Goal: Feedback & Contribution: Submit feedback/report problem

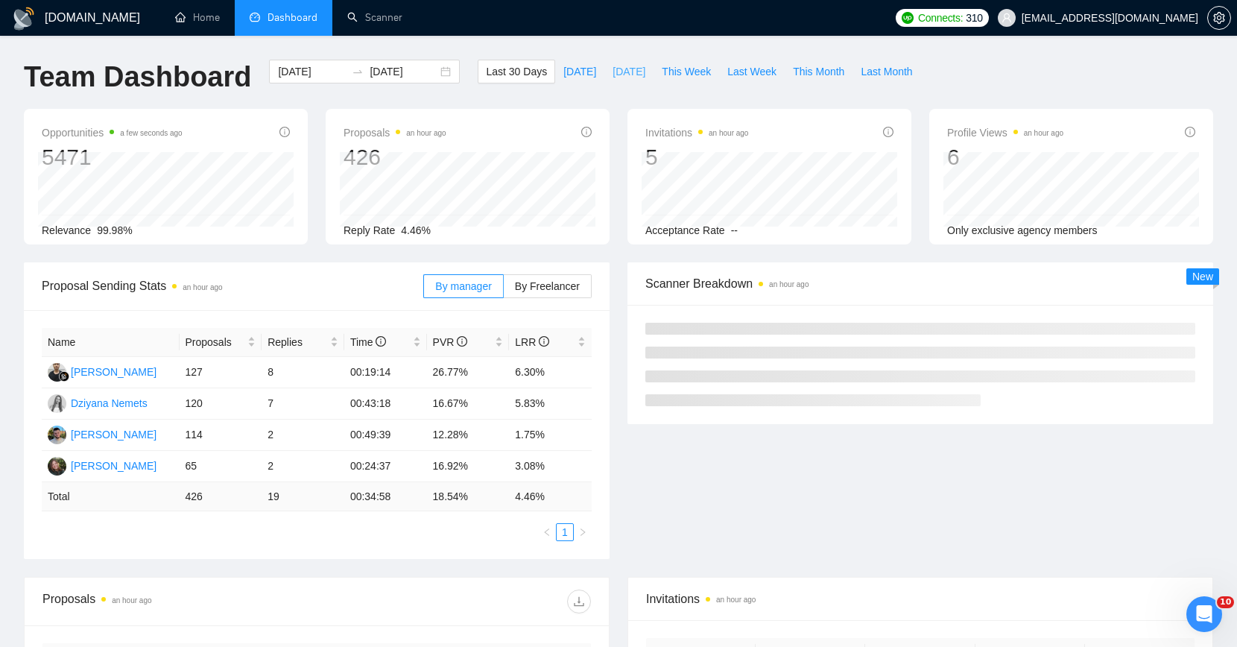
click at [620, 72] on span "[DATE]" at bounding box center [629, 71] width 33 height 16
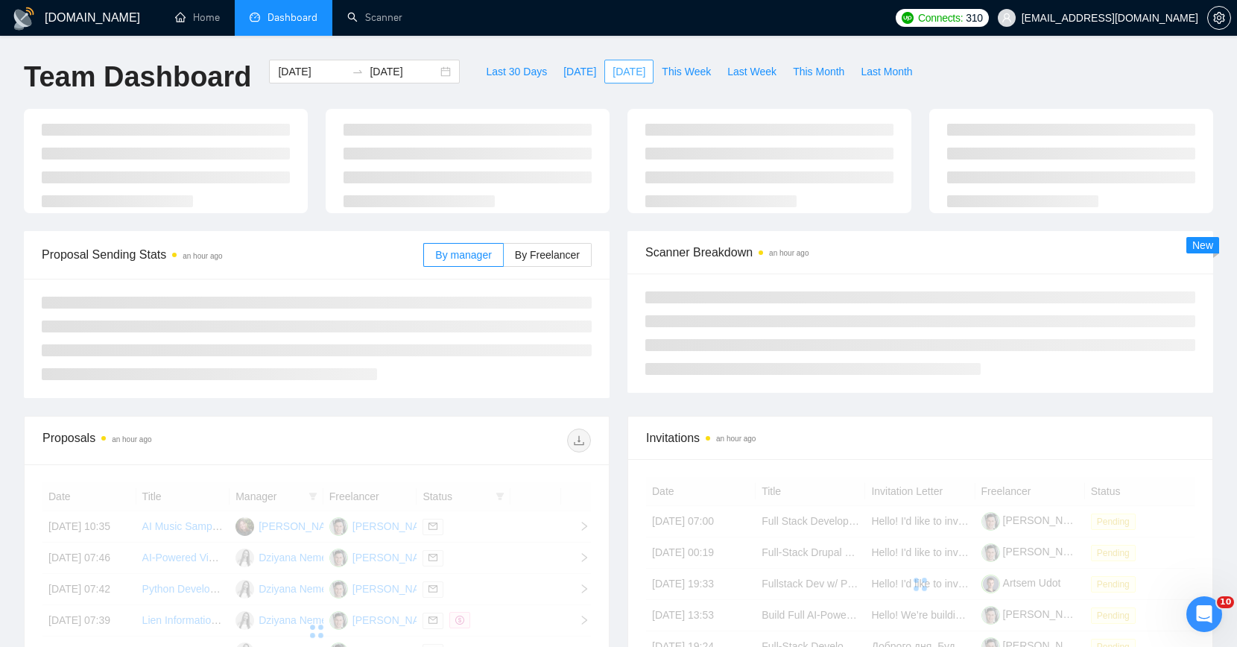
type input "[DATE]"
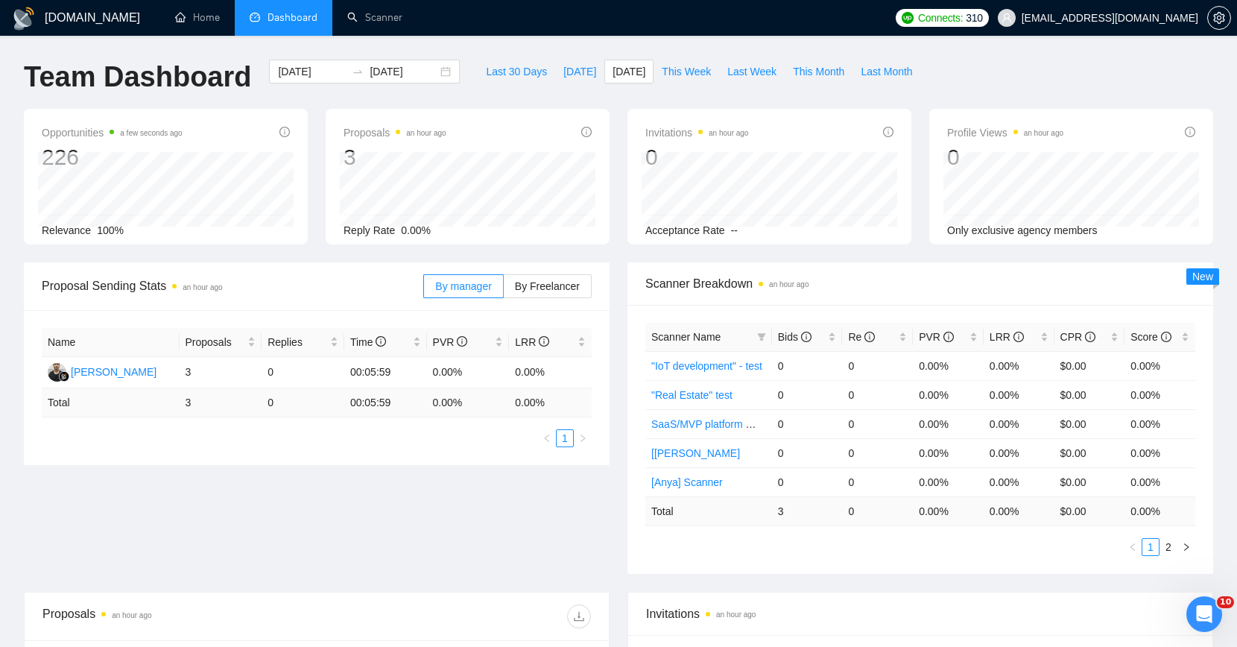
click at [621, 107] on div "Last 30 Days [DATE] [DATE] This Week Last Week This Month Last Month" at bounding box center [699, 84] width 461 height 49
click at [585, 66] on button "[DATE]" at bounding box center [579, 72] width 49 height 24
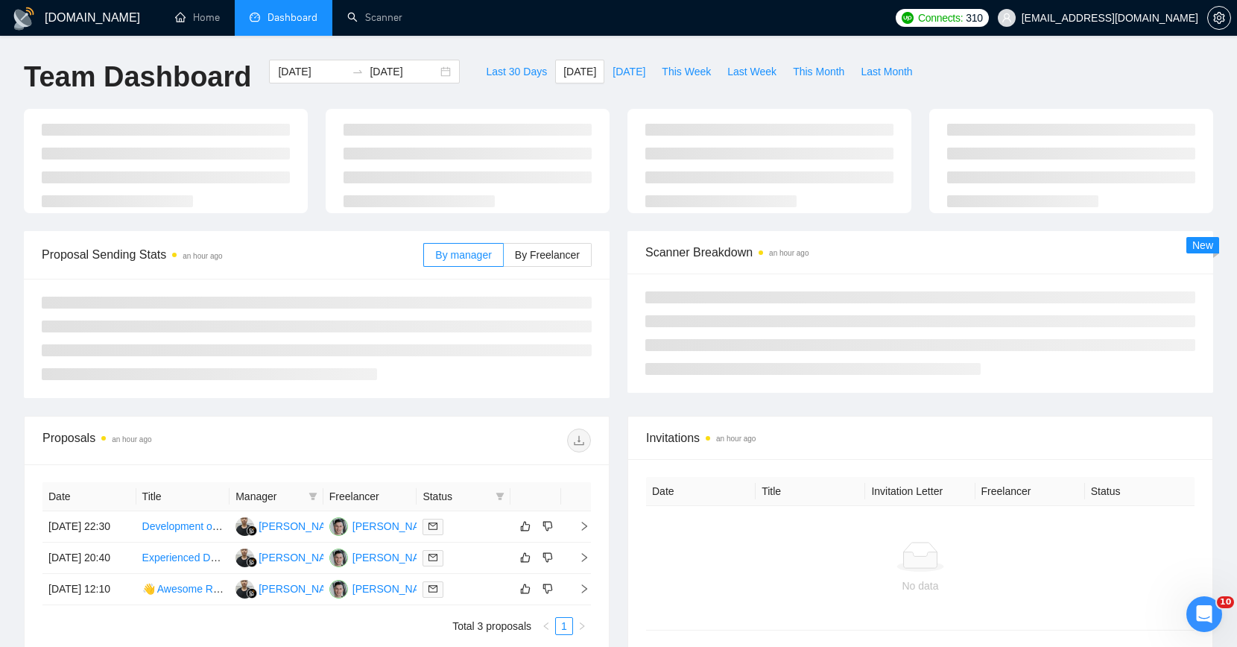
type input "[DATE]"
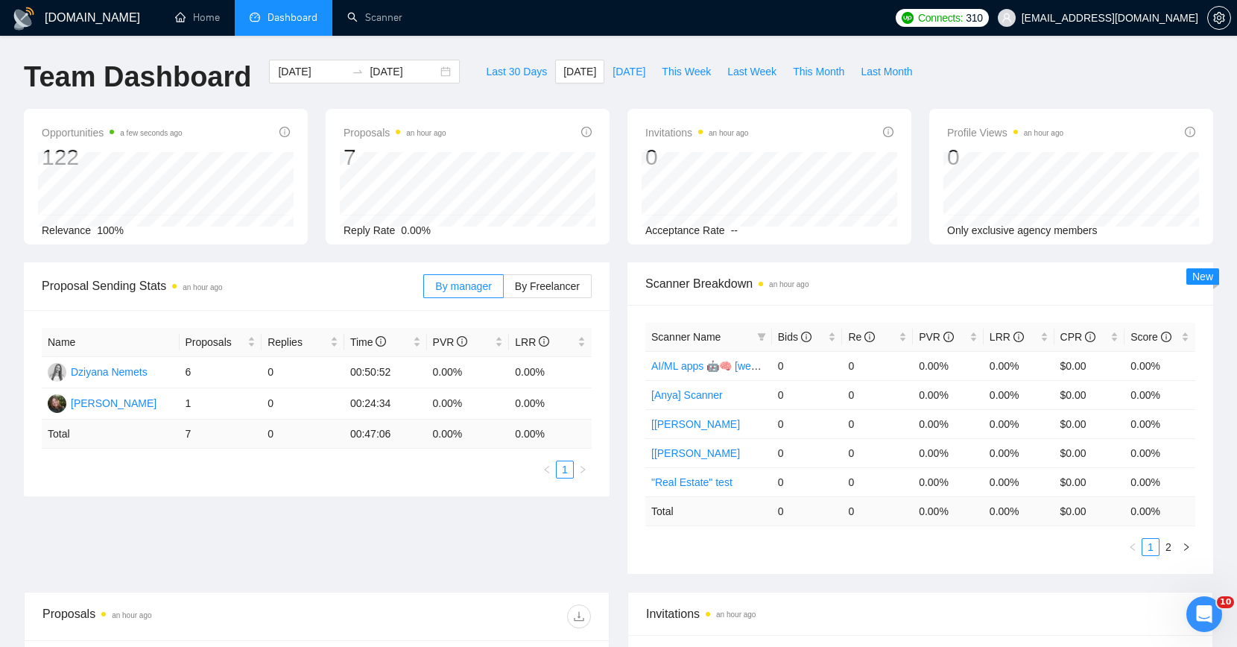
click at [612, 122] on div "Proposals an hour ago 7 Reply Rate 0.00%" at bounding box center [468, 177] width 302 height 136
click at [680, 70] on span "This Week" at bounding box center [686, 71] width 49 height 16
type input "[DATE]"
click at [323, 116] on div "Proposals an hour ago 7 Reply Rate 0.00%" at bounding box center [468, 177] width 302 height 136
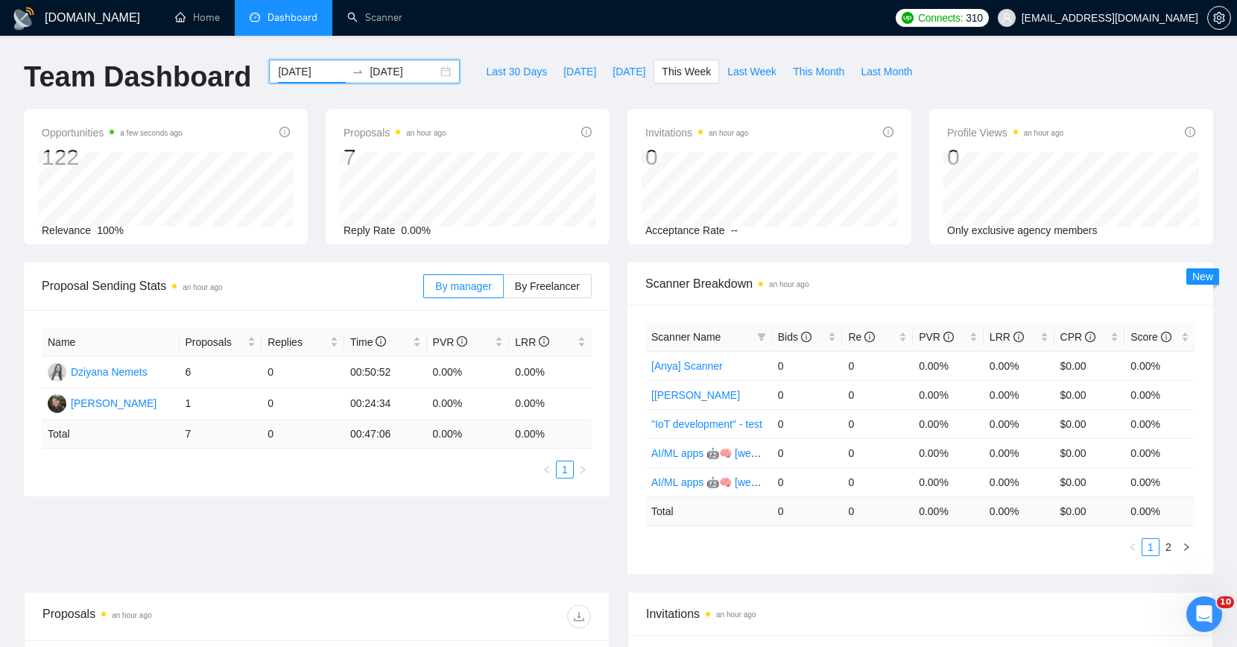
click at [318, 69] on input "[DATE]" at bounding box center [312, 71] width 68 height 16
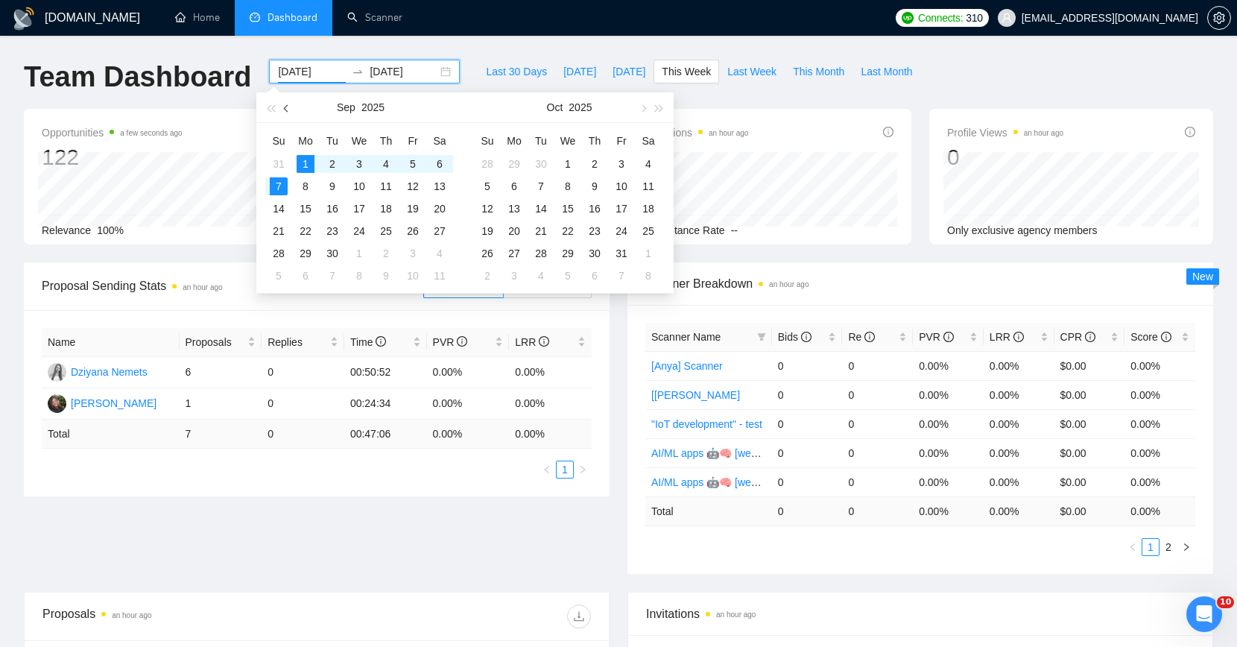
click at [284, 105] on button "button" at bounding box center [287, 107] width 16 height 30
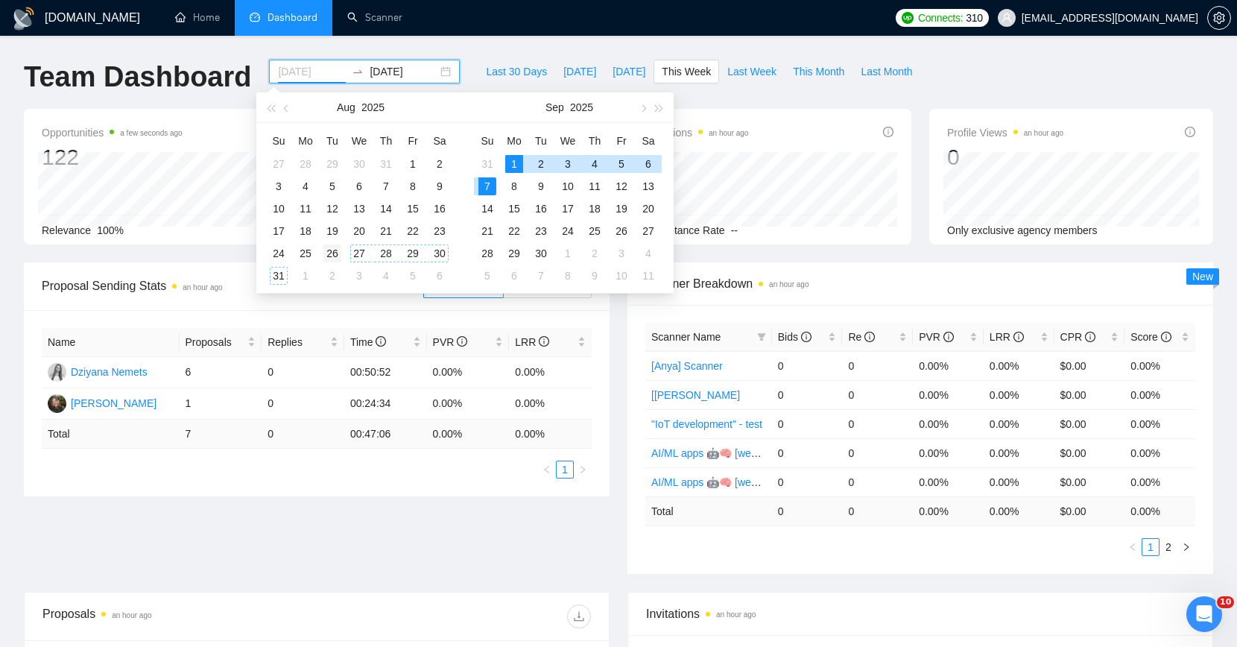
type input "[DATE]"
click at [325, 255] on div "26" at bounding box center [333, 254] width 18 height 18
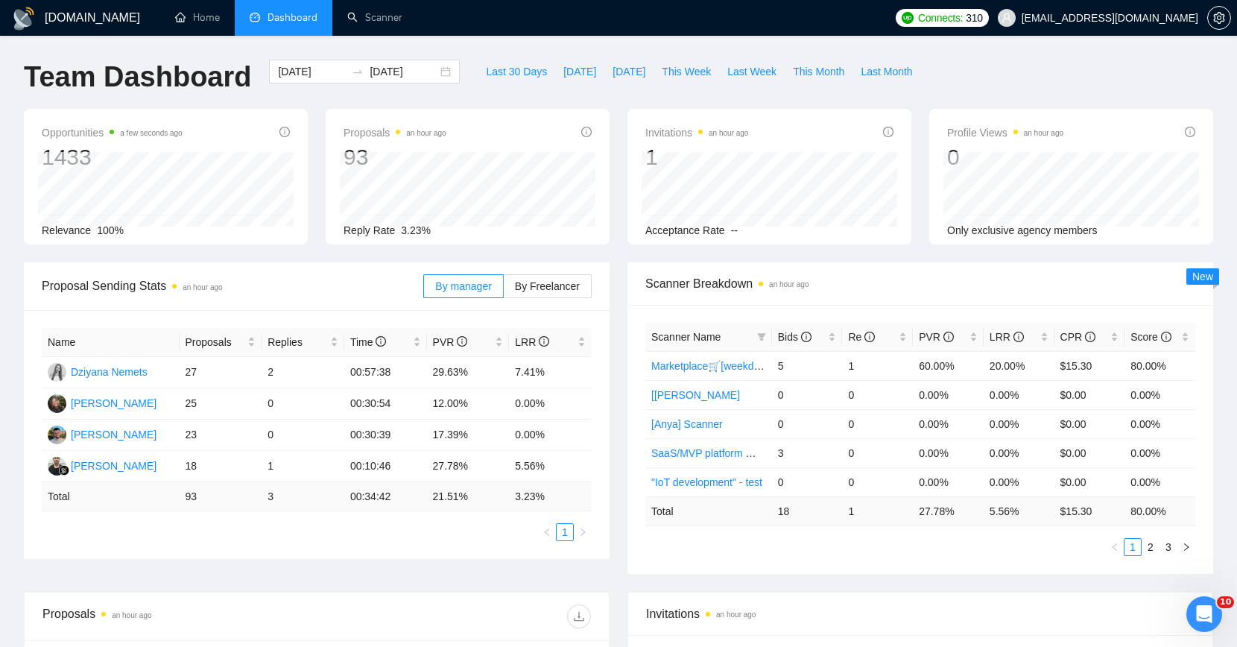
click at [207, 106] on div "Team Dashboard" at bounding box center [137, 84] width 245 height 49
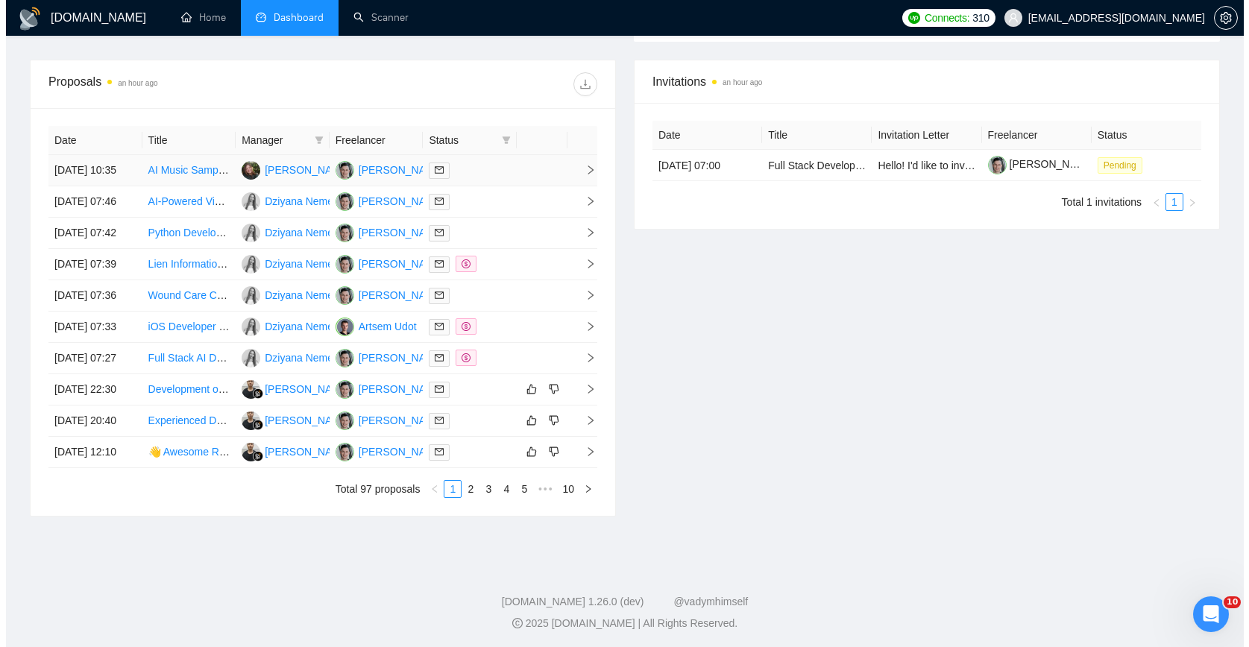
scroll to position [506, 0]
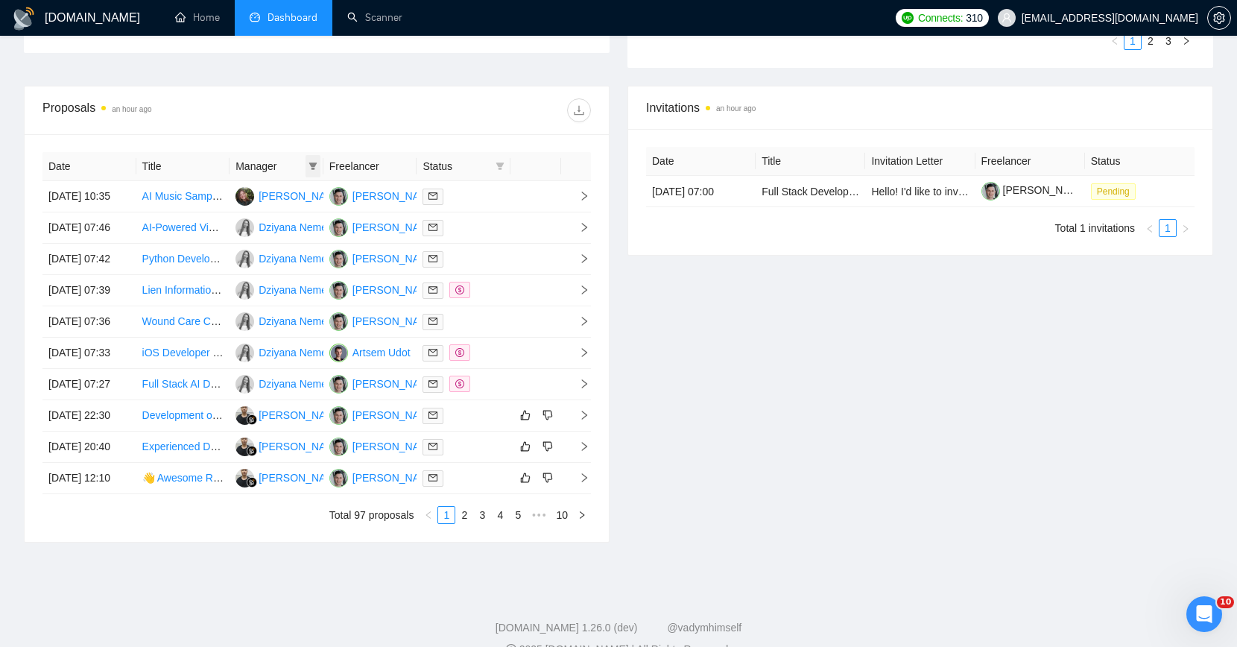
click at [312, 164] on icon "filter" at bounding box center [313, 166] width 8 height 7
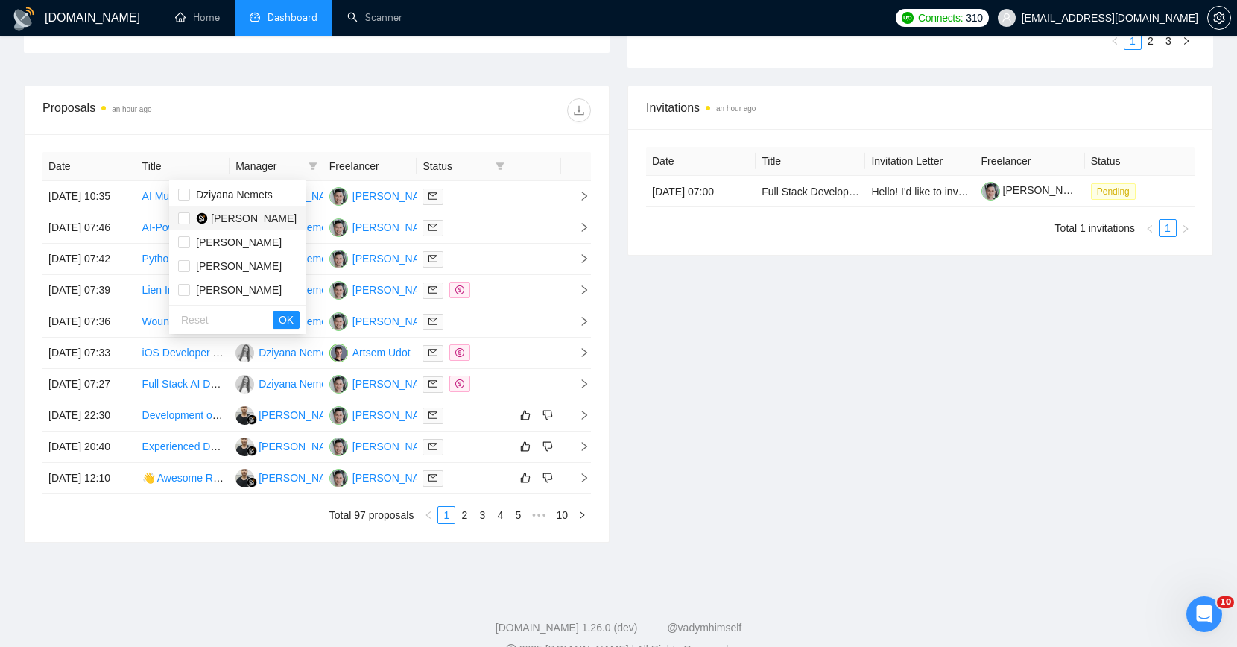
click at [245, 212] on span "[PERSON_NAME]" at bounding box center [254, 218] width 86 height 12
checkbox input "true"
click at [294, 315] on span "OK" at bounding box center [286, 320] width 15 height 16
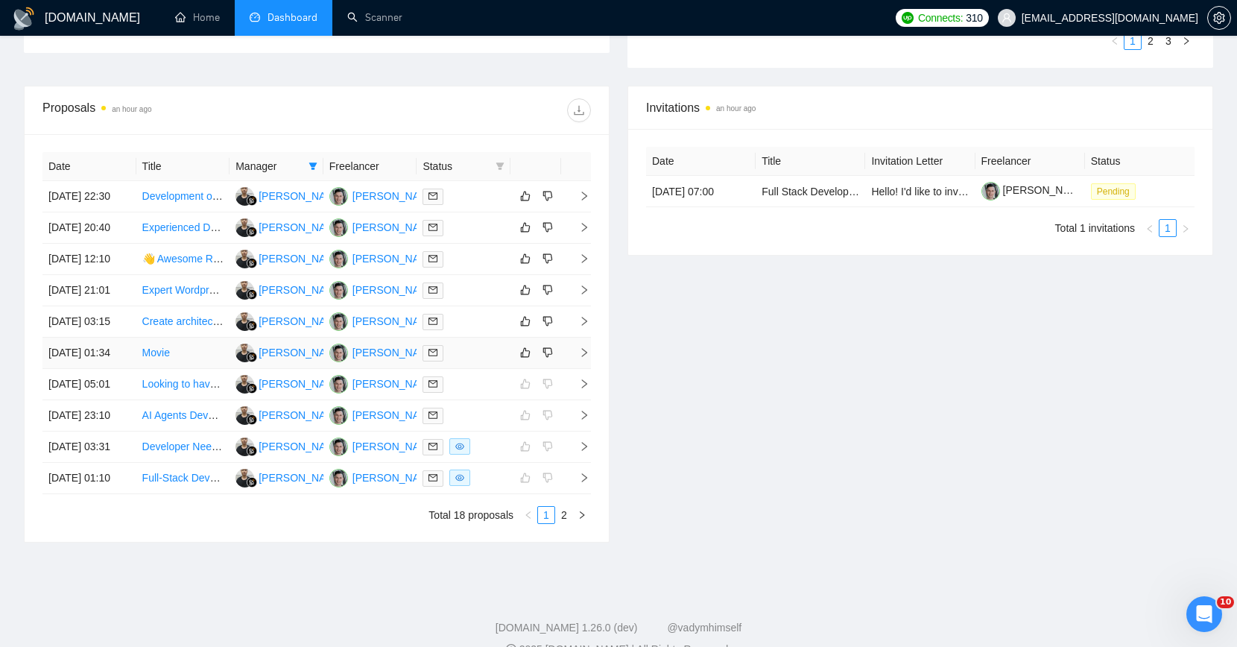
click at [481, 369] on td at bounding box center [464, 353] width 94 height 31
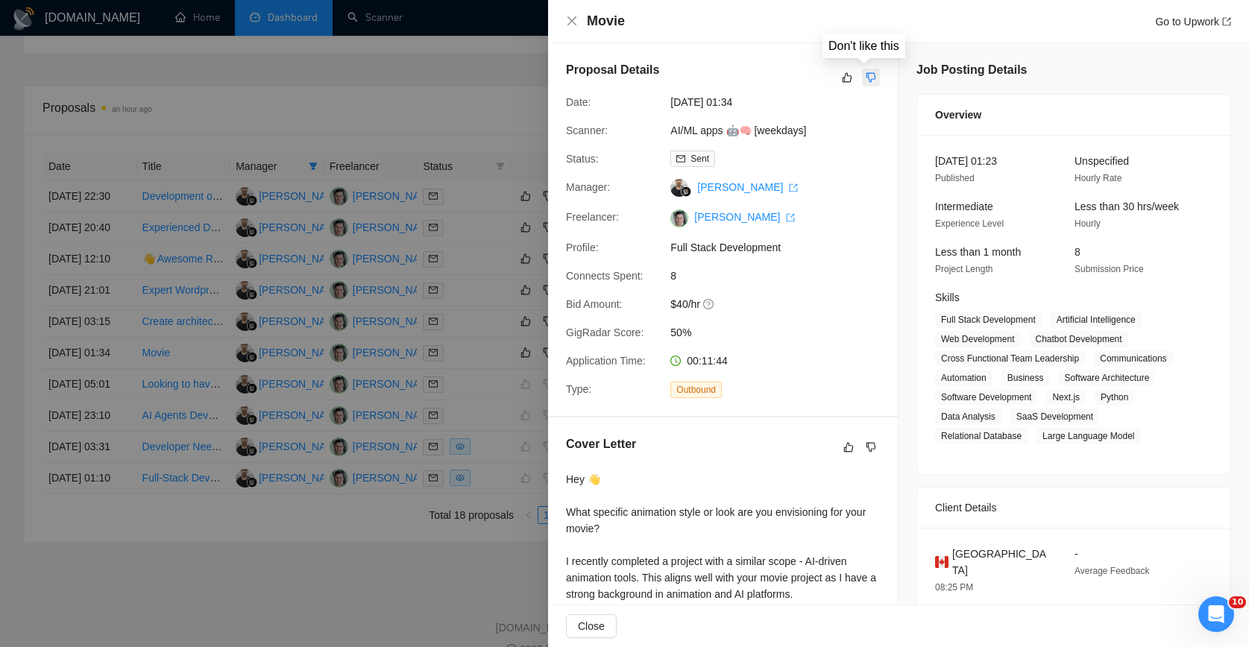
click at [866, 75] on icon "dislike" at bounding box center [871, 78] width 10 height 10
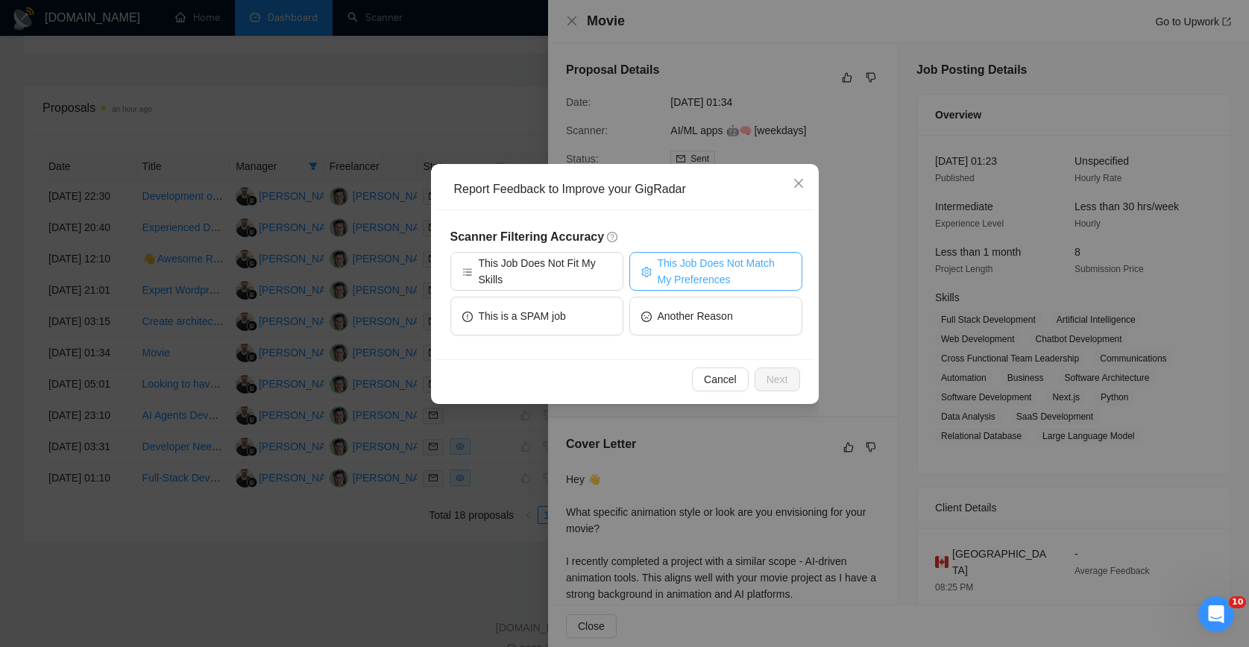
click at [693, 268] on span "This Job Does Not Match My Preferences" at bounding box center [723, 271] width 133 height 33
click at [777, 373] on span "Next" at bounding box center [777, 379] width 22 height 16
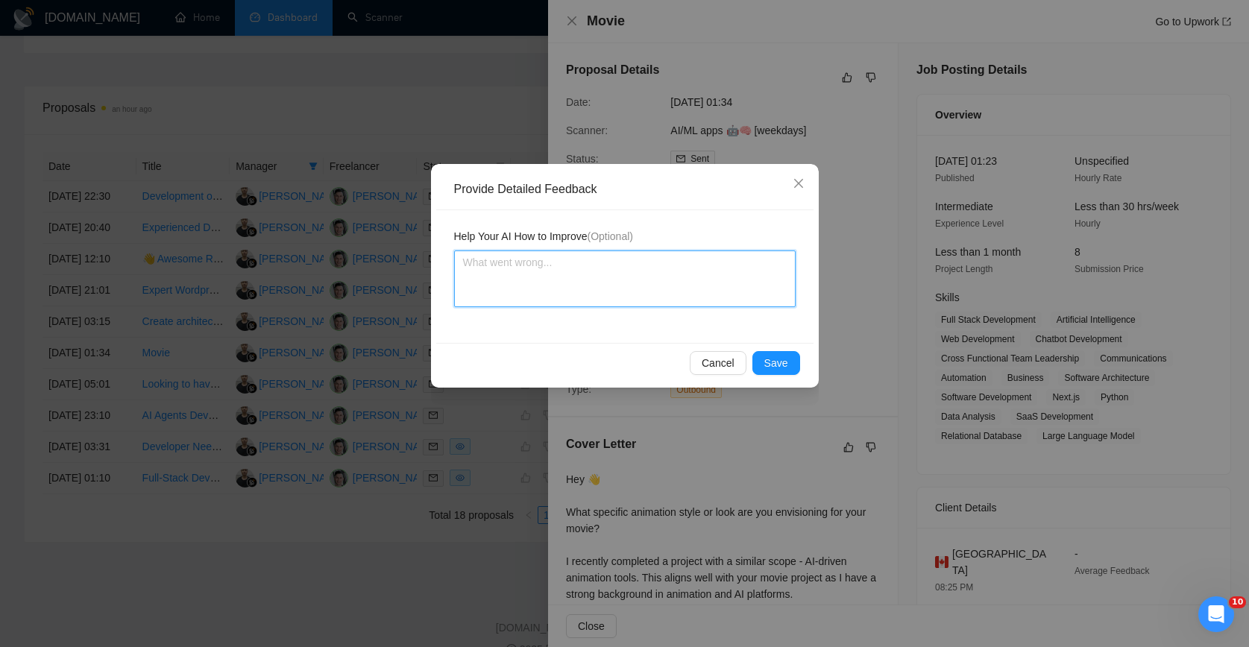
click at [572, 275] on textarea at bounding box center [624, 278] width 341 height 57
type textarea "Ш"
type textarea "Ше"
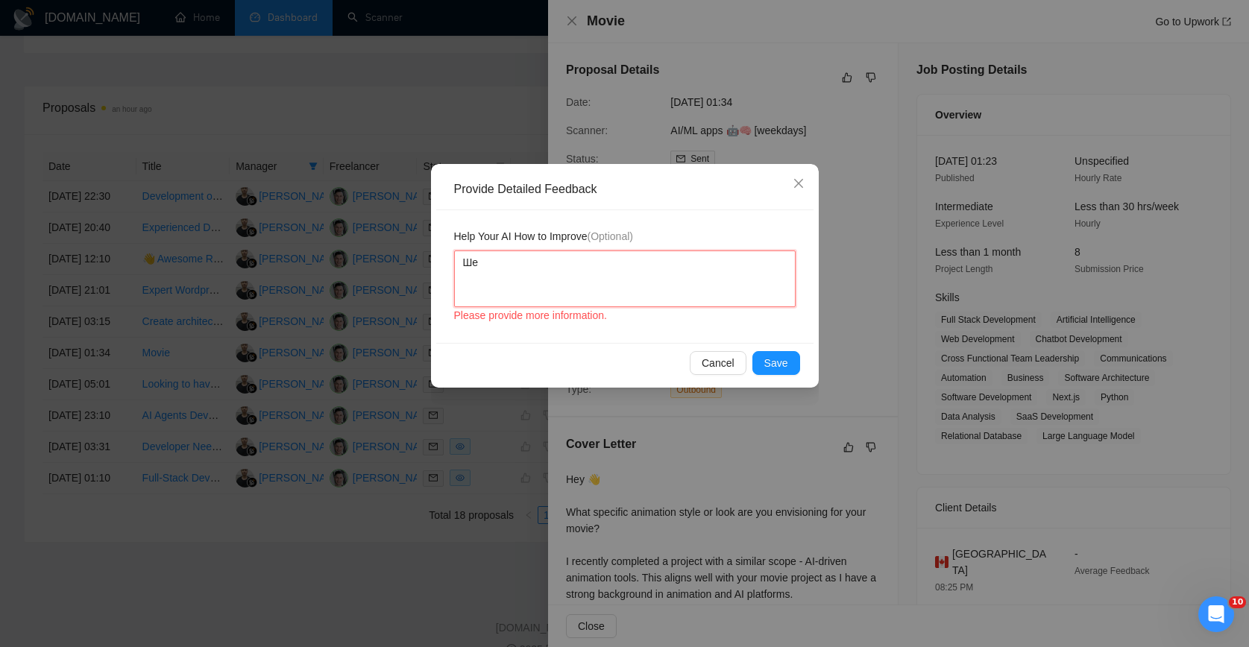
type textarea "Ше"
type textarea "Ше ш"
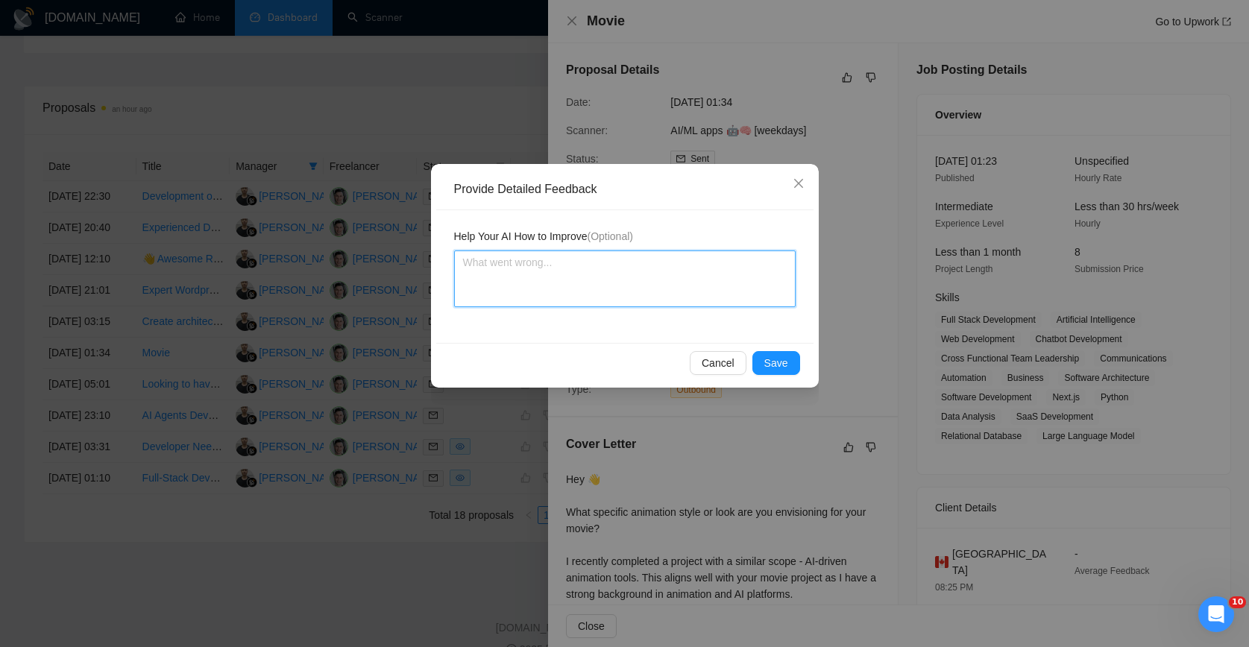
type textarea "I"
type textarea "It"
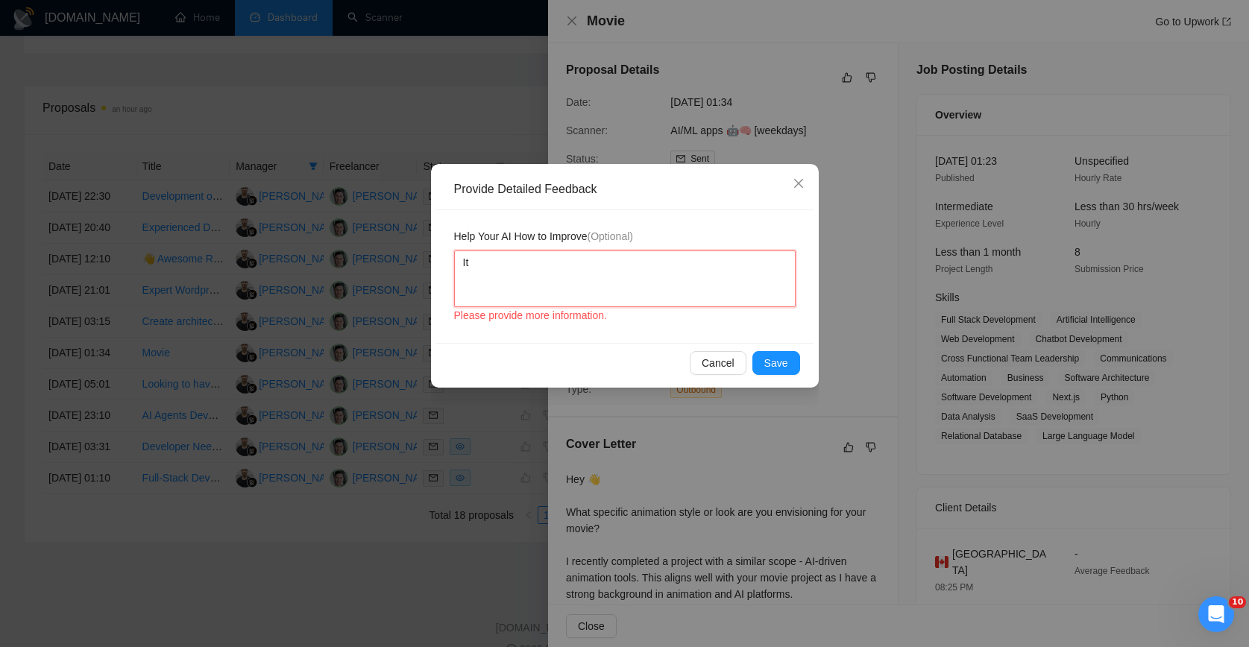
type textarea "It i"
type textarea "It is"
type textarea "It isn"
type textarea "It isno"
type textarea "It isn"
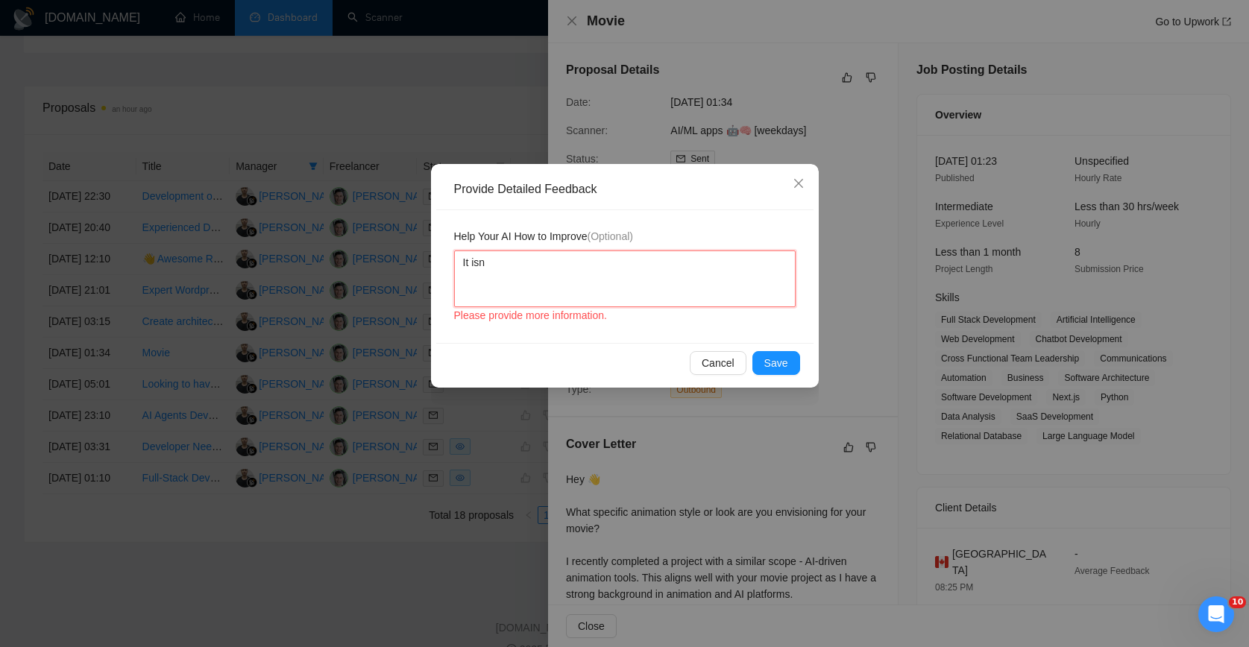
type textarea "It isnn"
type textarea "It isnn'"
type textarea "It isnn"
type textarea "It isn"
type textarea "It isn't"
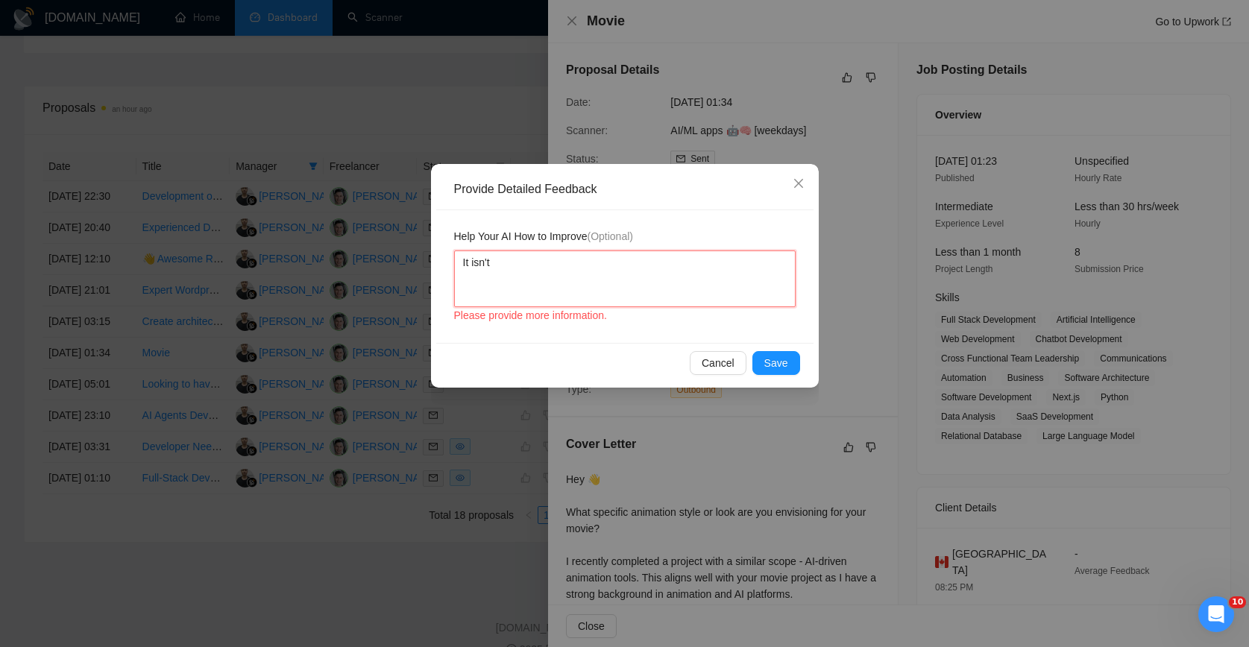
type textarea "It isn't"
type textarea "It isn't a"
type textarea "It isn't a c"
type textarea "It isn't a cu"
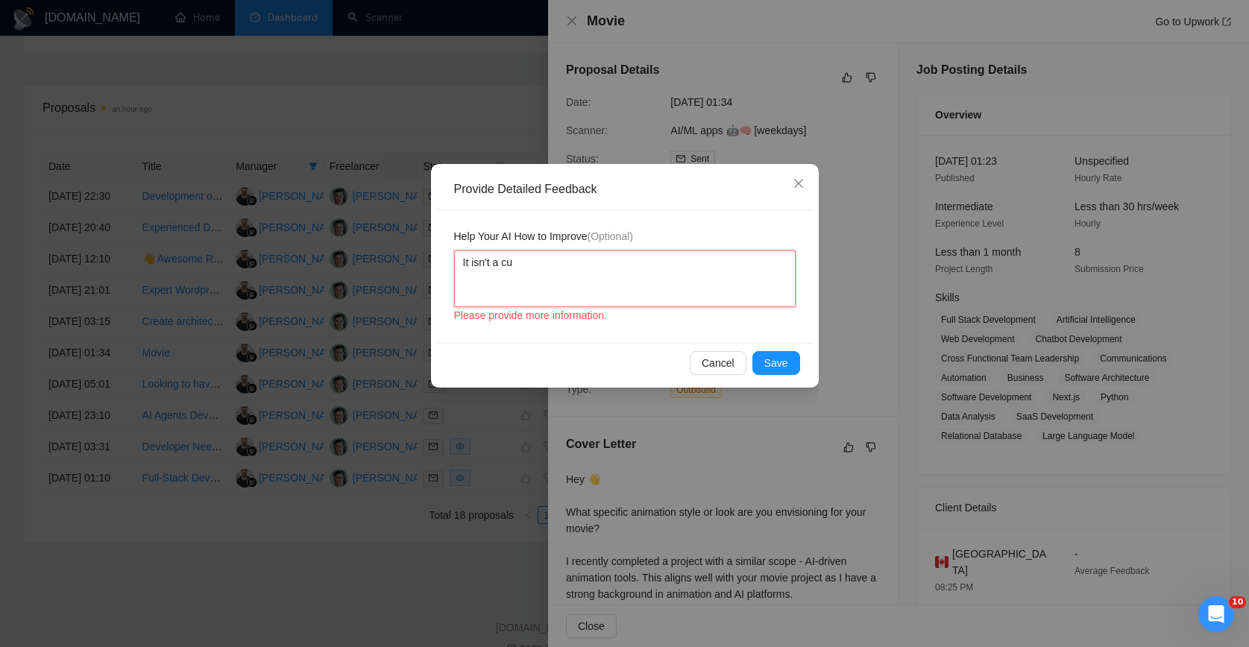
type textarea "It isn't a cus"
type textarea "It isn't a cust"
type textarea "It isn't a custo"
type textarea "It isn't a custom"
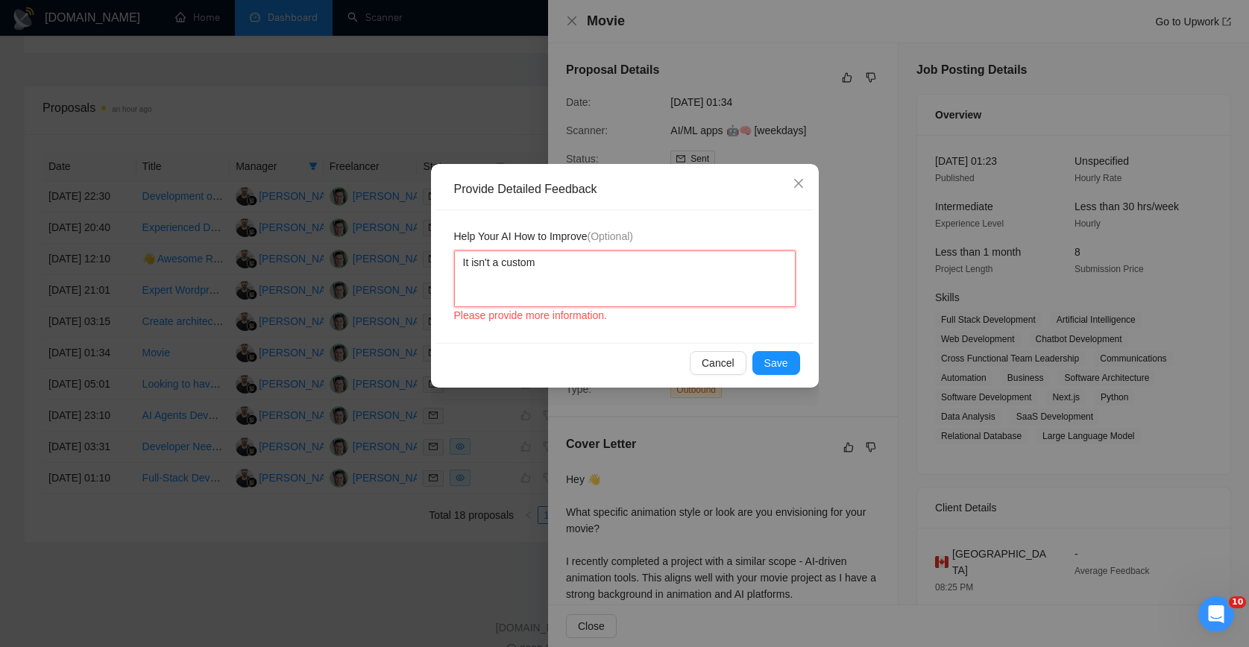
type textarea "It isn't a custom d"
type textarea "It isn't a custom de"
type textarea "It isn't a custom dev"
type textarea "It isn't a custom deve"
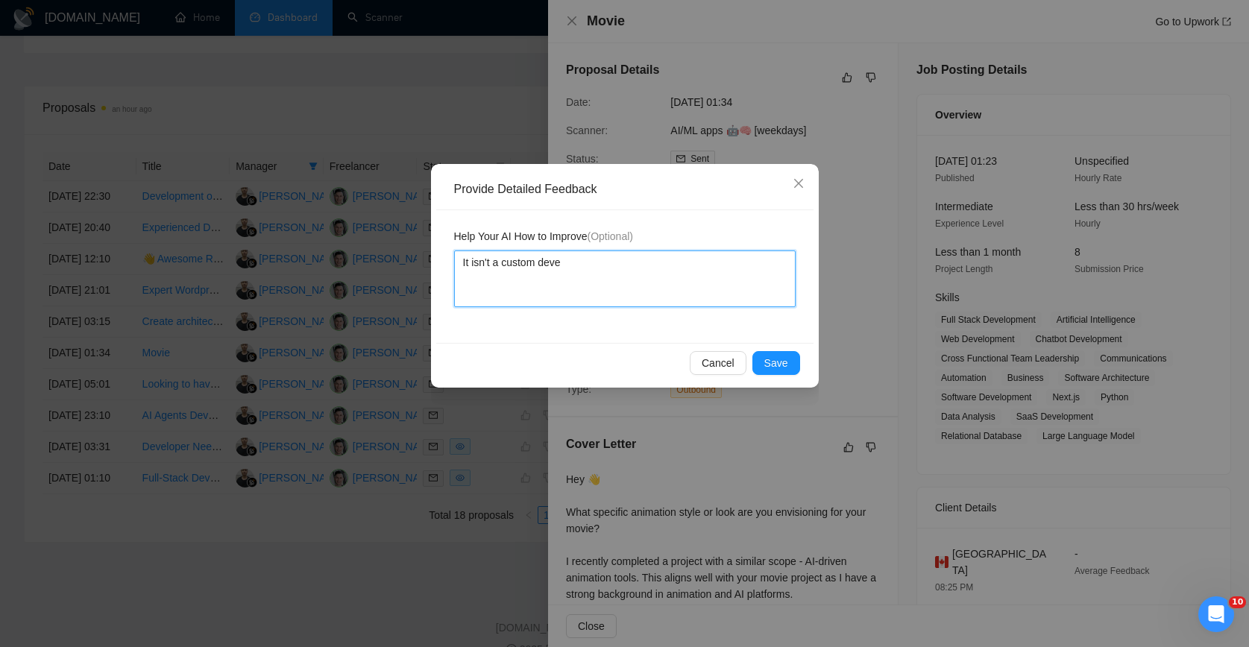
type textarea "It isn't a custom devel"
type textarea "It isn't a custom develo"
type textarea "It isn't a custom develop"
type textarea "It isn't a custom developm"
type textarea "It isn't a custom developme"
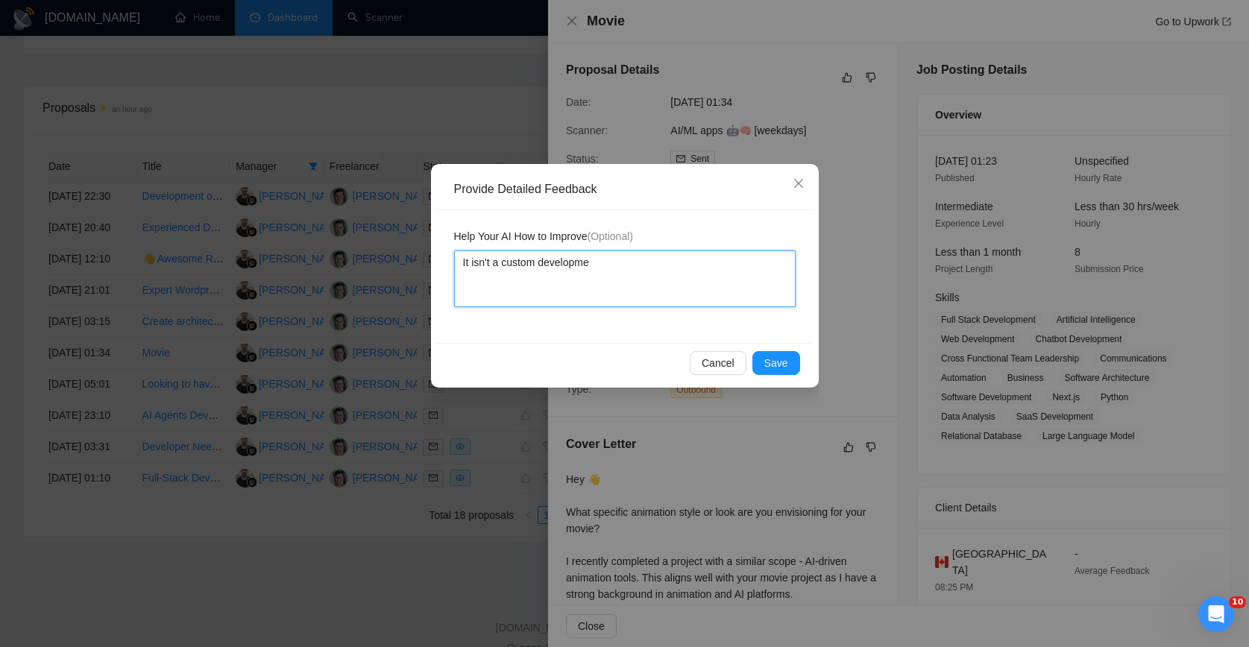
type textarea "It isn't a custom developmen"
type textarea "It isn't a custom development"
click at [784, 362] on span "Save" at bounding box center [776, 363] width 24 height 16
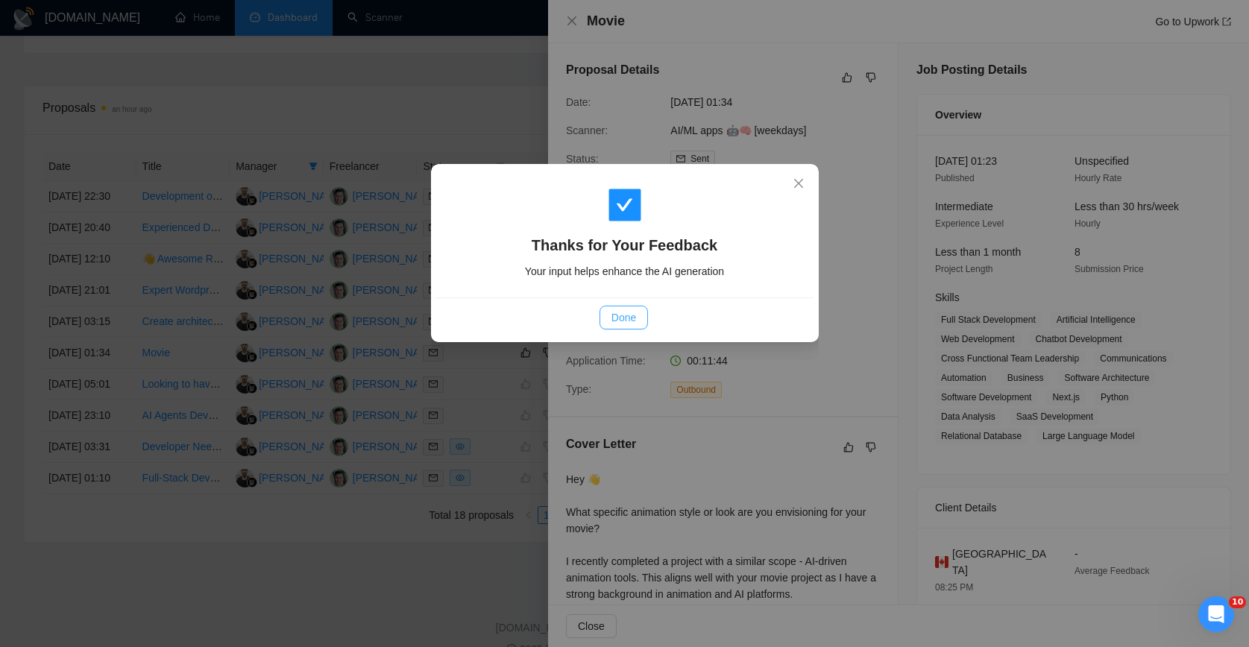
click at [619, 310] on span "Done" at bounding box center [623, 317] width 25 height 16
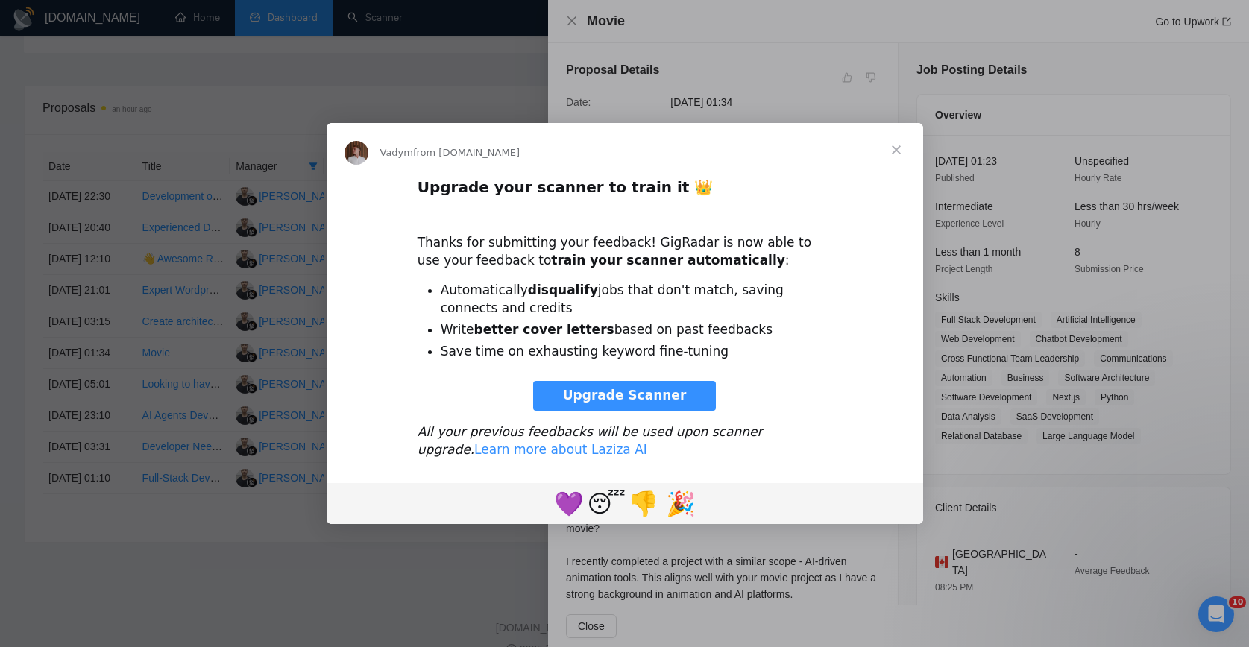
click at [432, 70] on div "Intercom messenger" at bounding box center [624, 323] width 1249 height 647
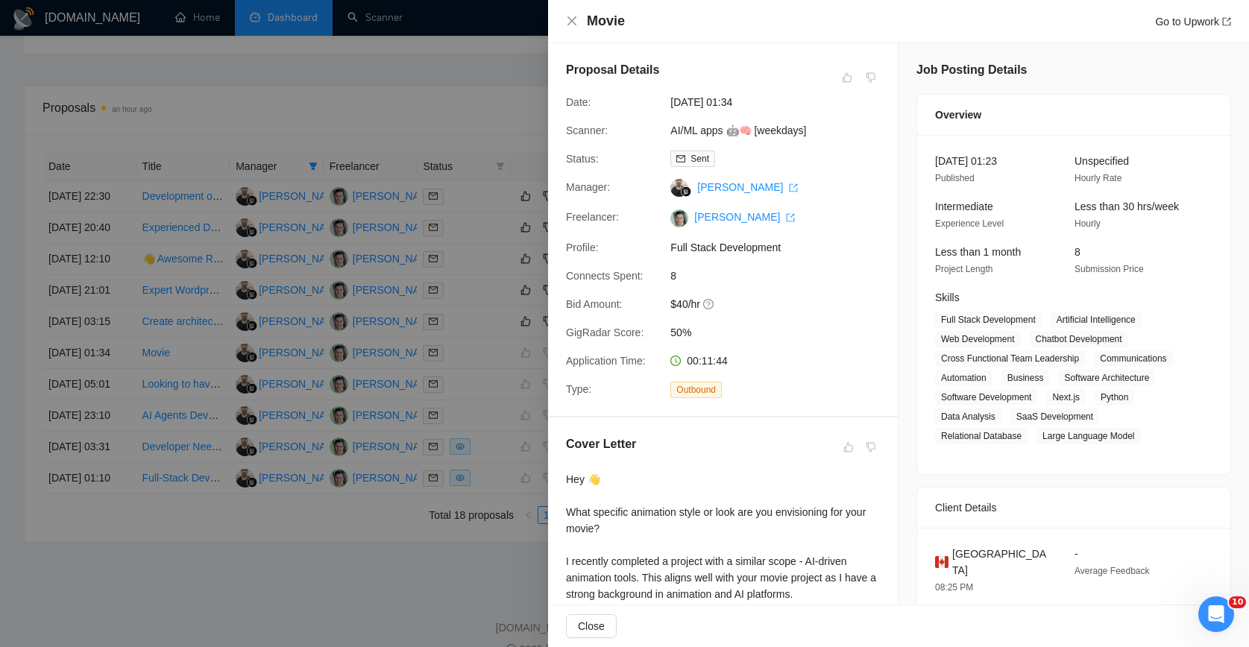
click at [640, 187] on div "Manager:" at bounding box center [612, 188] width 104 height 18
click at [499, 193] on div at bounding box center [624, 323] width 1249 height 647
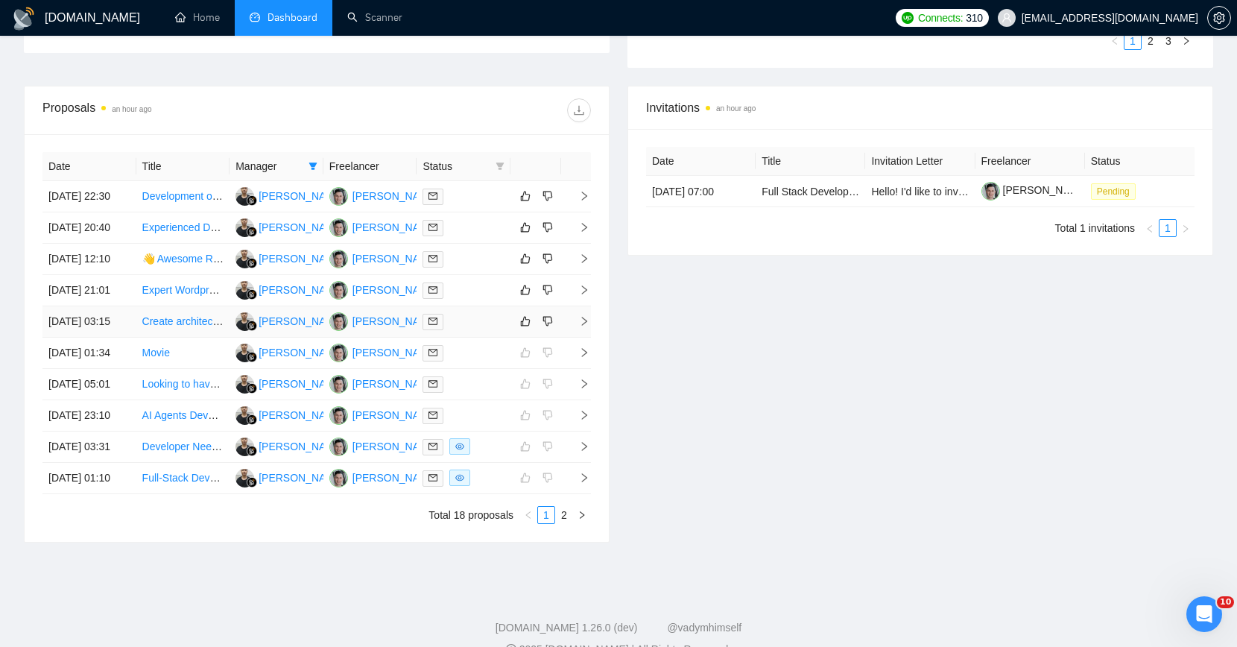
click at [495, 330] on div at bounding box center [464, 321] width 82 height 17
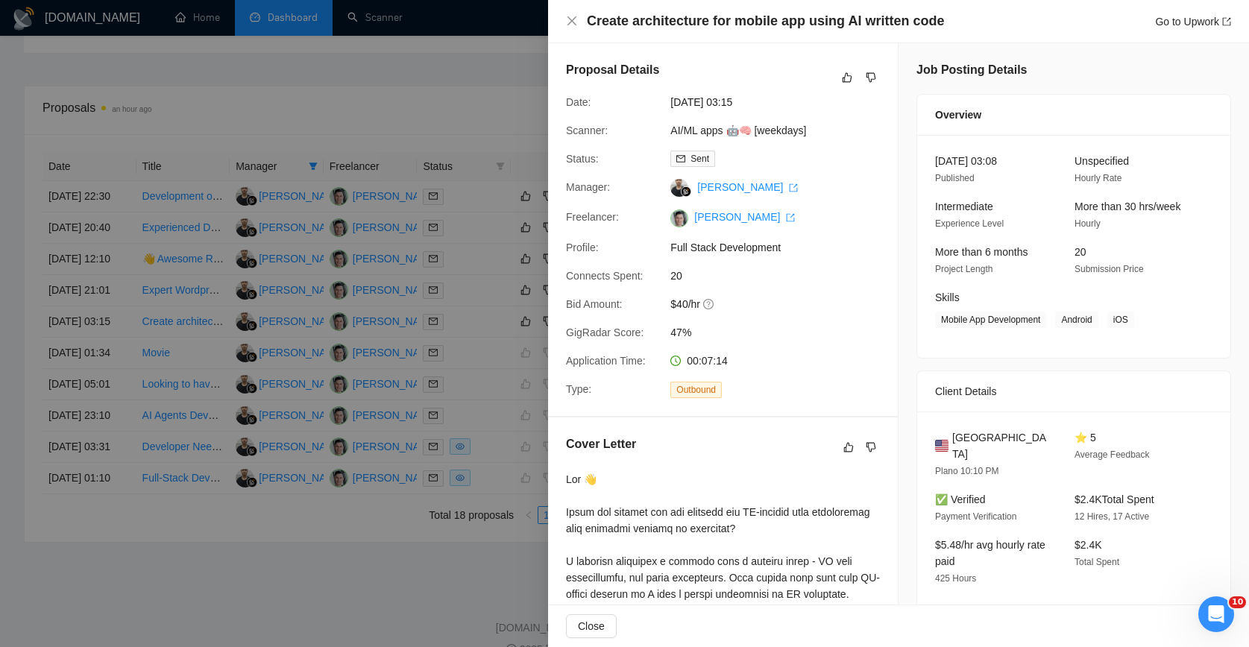
click at [708, 66] on div "Proposal Details" at bounding box center [723, 77] width 314 height 33
click at [611, 41] on div "Create architecture for mobile app using AI written code Go to Upwork" at bounding box center [898, 21] width 701 height 43
click at [609, 44] on div "Proposal Details Date: [DATE] 03:15 Scanner: AI/ML apps 🤖🧠 [weekdays] Status: S…" at bounding box center [723, 229] width 350 height 373
click at [611, 45] on div "Proposal Details Date: [DATE] 03:15 Scanner: AI/ML apps 🤖🧠 [weekdays] Status: S…" at bounding box center [723, 229] width 350 height 373
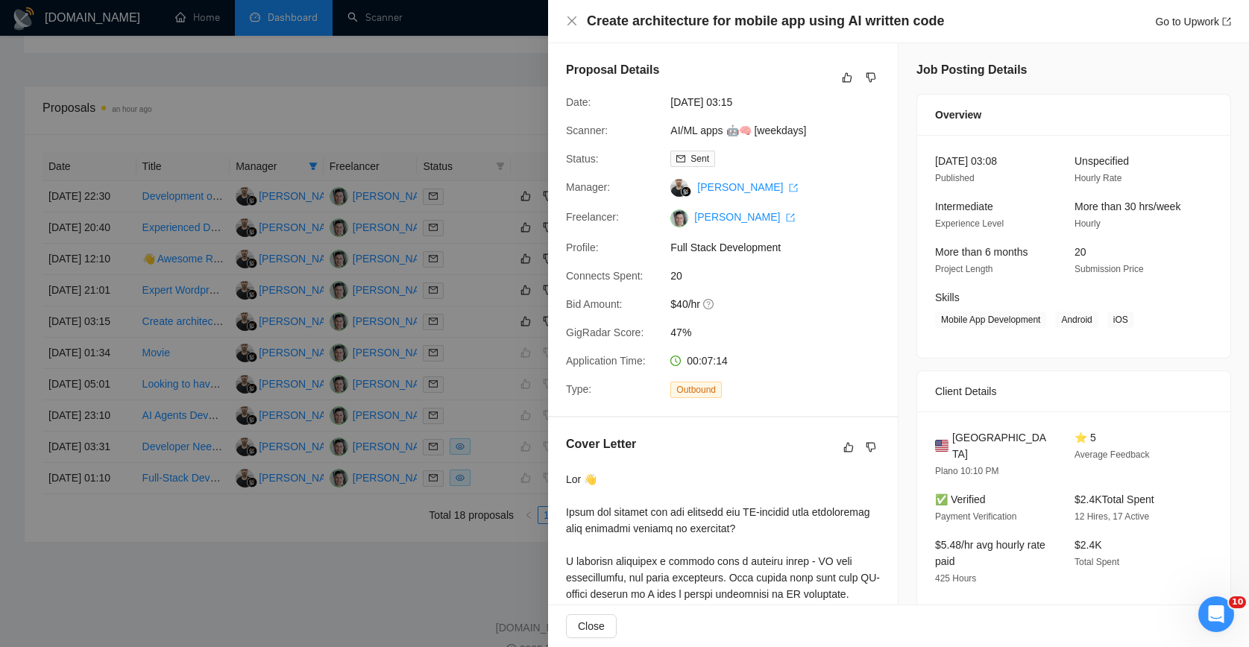
click at [611, 45] on div "Proposal Details Date: [DATE] 03:15 Scanner: AI/ML apps 🤖🧠 [weekdays] Status: S…" at bounding box center [723, 229] width 350 height 373
click at [623, 48] on div "Proposal Details Date: [DATE] 03:15 Scanner: AI/ML apps 🤖🧠 [weekdays] Status: S…" at bounding box center [723, 229] width 350 height 373
click at [640, 58] on div "Proposal Details Date: [DATE] 03:15 Scanner: AI/ML apps 🤖🧠 [weekdays] Status: S…" at bounding box center [723, 229] width 350 height 373
click at [621, 105] on div "Date:" at bounding box center [612, 102] width 104 height 16
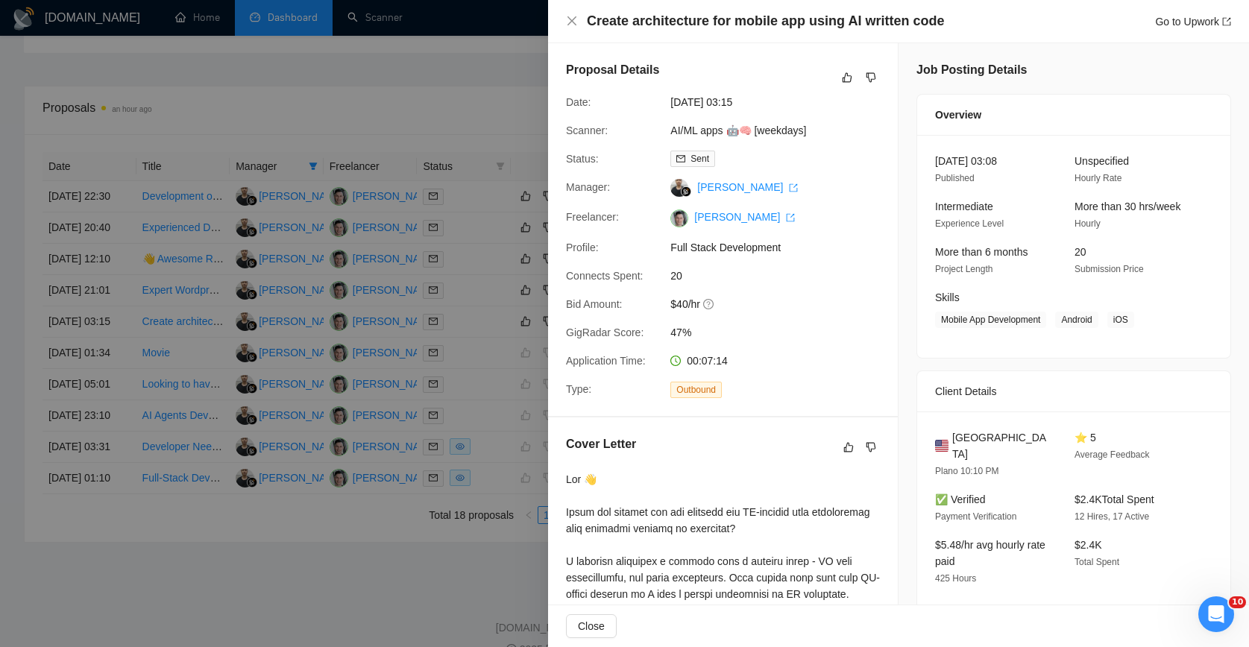
drag, startPoint x: 683, startPoint y: 104, endPoint x: 764, endPoint y: 104, distance: 81.3
click at [764, 104] on span "[DATE] 03:15" at bounding box center [782, 102] width 224 height 16
click at [760, 104] on span "[DATE] 03:15" at bounding box center [782, 102] width 224 height 16
click at [616, 84] on div "Proposal Details" at bounding box center [723, 77] width 314 height 33
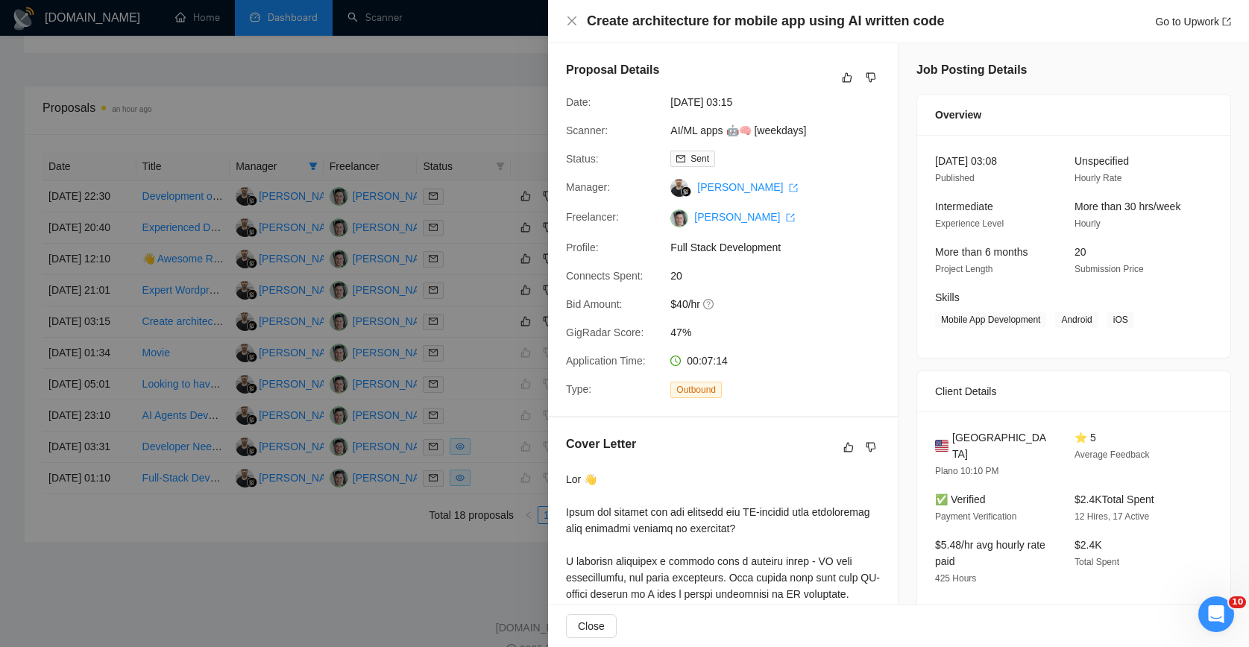
click at [623, 101] on div "Date:" at bounding box center [612, 102] width 104 height 16
click at [622, 101] on div "Date:" at bounding box center [612, 102] width 104 height 16
click at [605, 87] on div "Proposal Details" at bounding box center [723, 77] width 314 height 33
click at [515, 104] on div at bounding box center [624, 323] width 1249 height 647
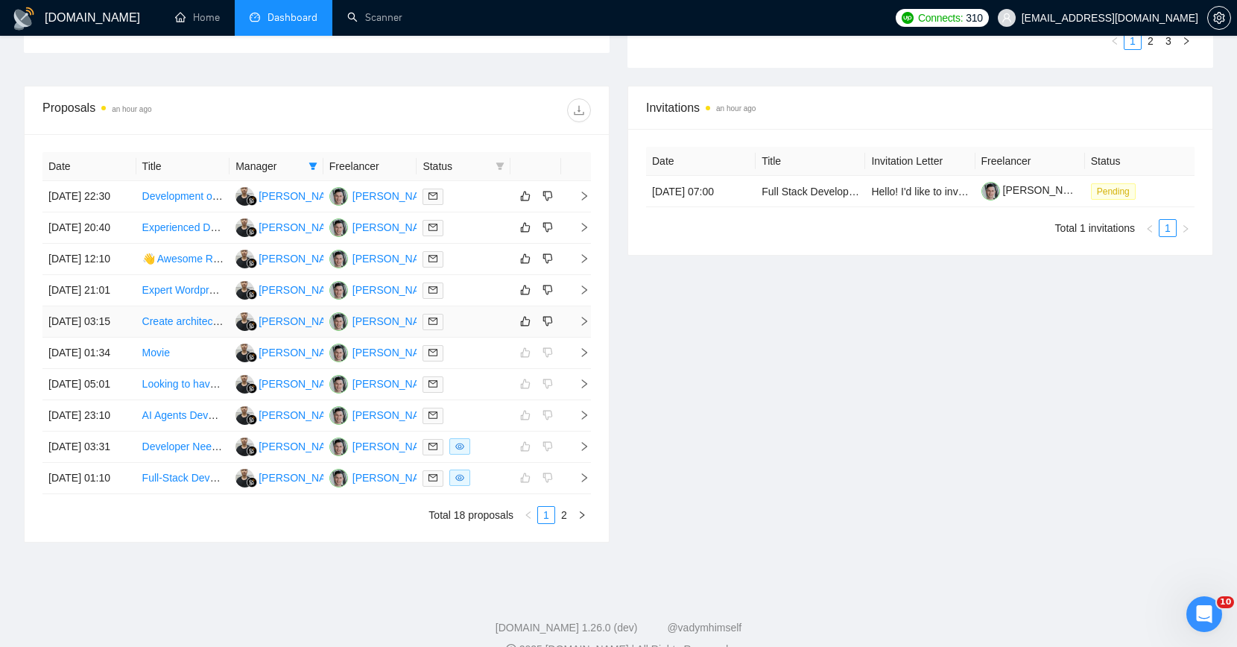
click at [479, 330] on div at bounding box center [464, 321] width 82 height 17
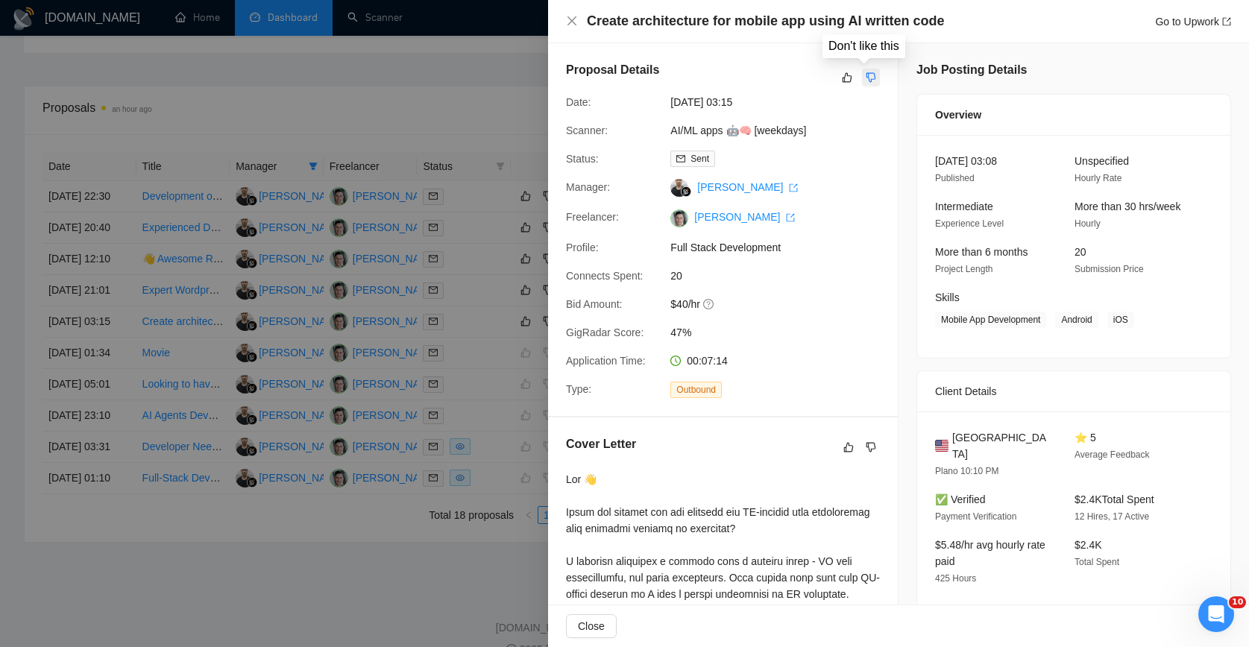
click at [865, 75] on icon "dislike" at bounding box center [870, 78] width 10 height 12
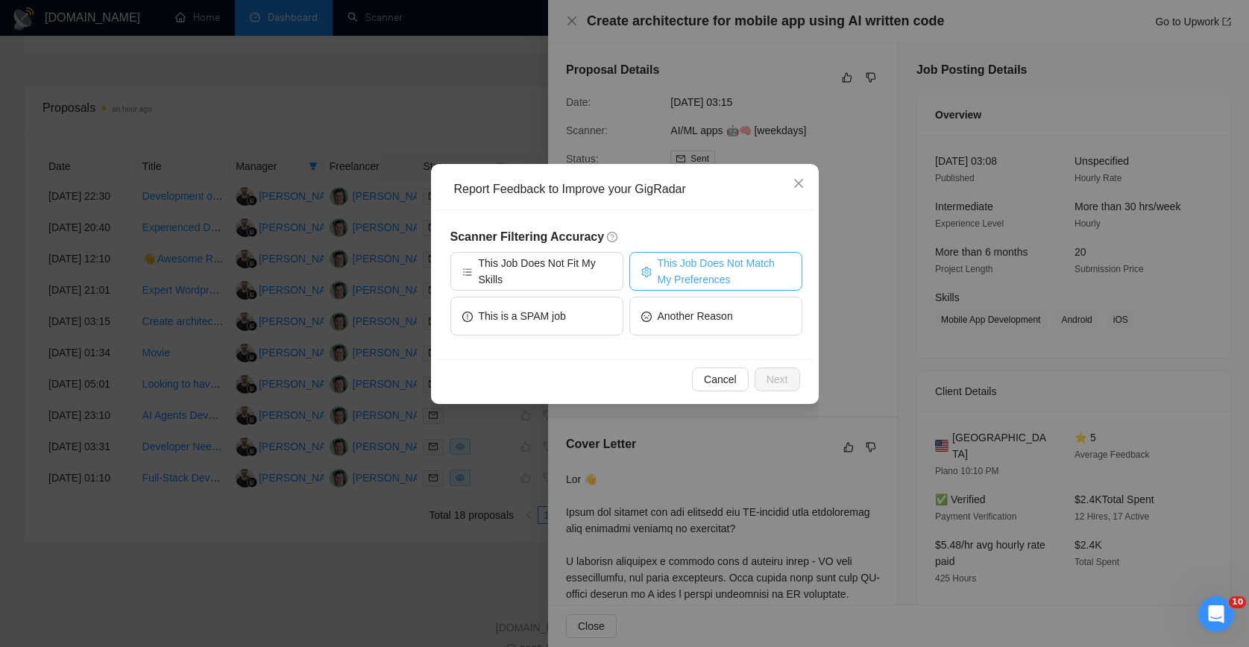
click at [655, 261] on button "This Job Does Not Match My Preferences" at bounding box center [715, 271] width 173 height 39
click at [781, 389] on button "Next" at bounding box center [776, 379] width 45 height 24
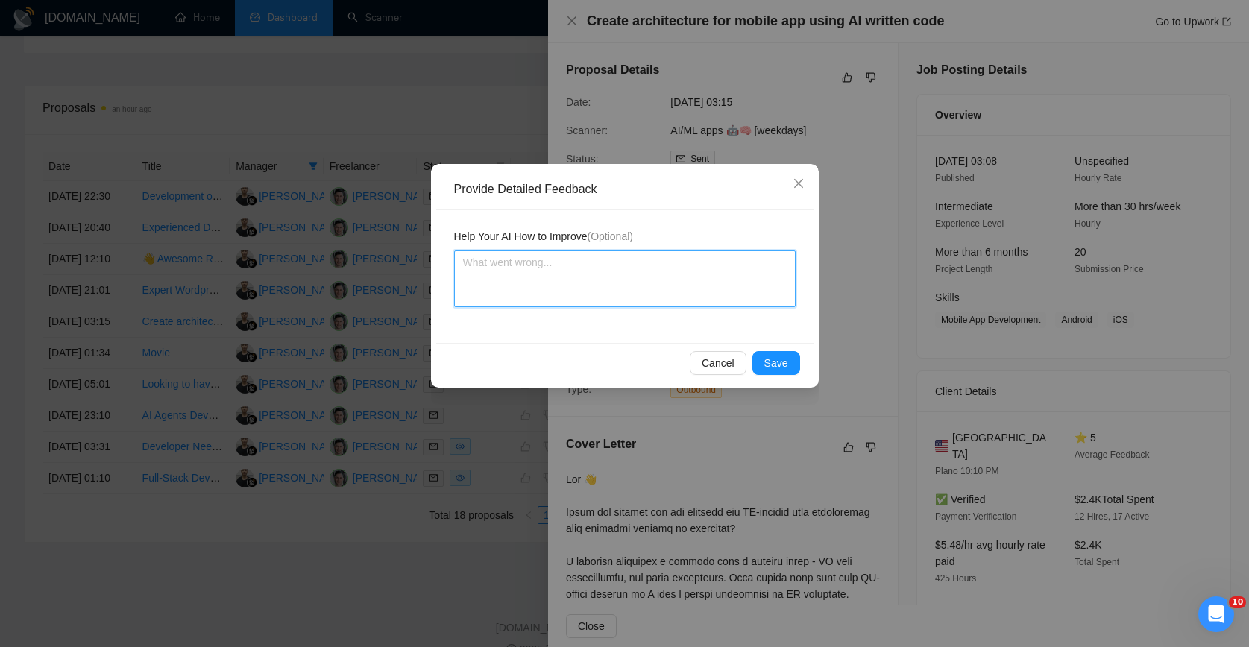
click at [654, 292] on textarea at bounding box center [624, 278] width 341 height 57
type textarea "I"
type textarea "It"
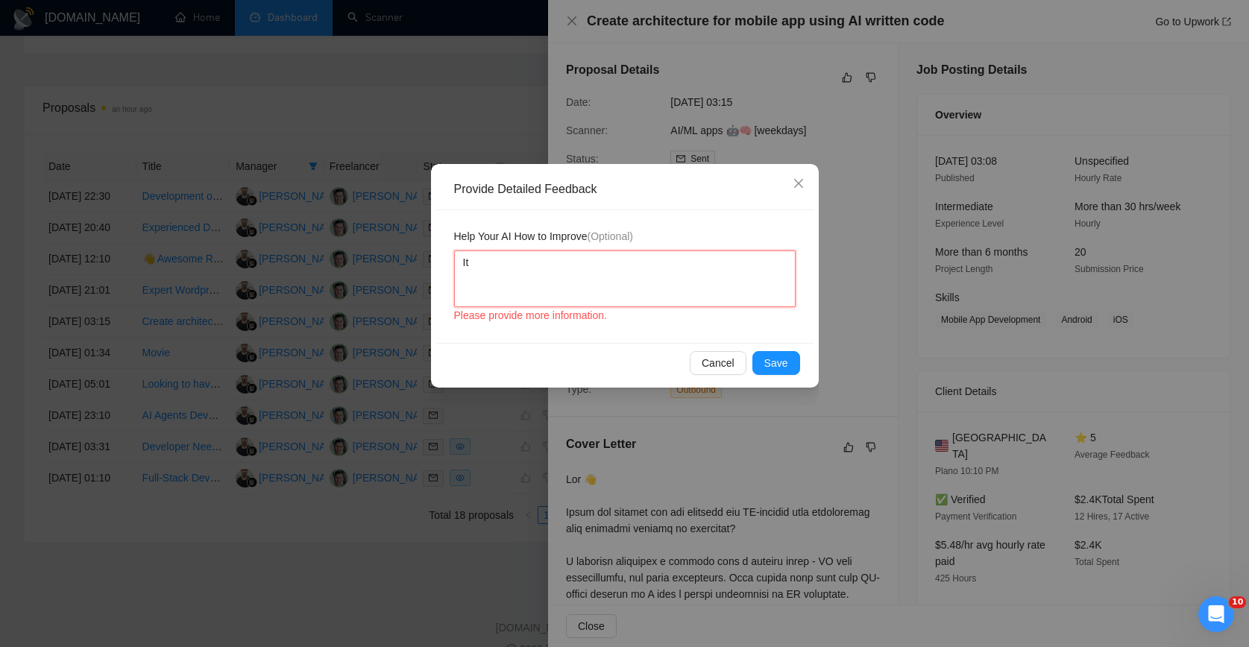
type textarea "It'"
type textarea "It's"
type textarea "It's v"
type textarea "It's vi"
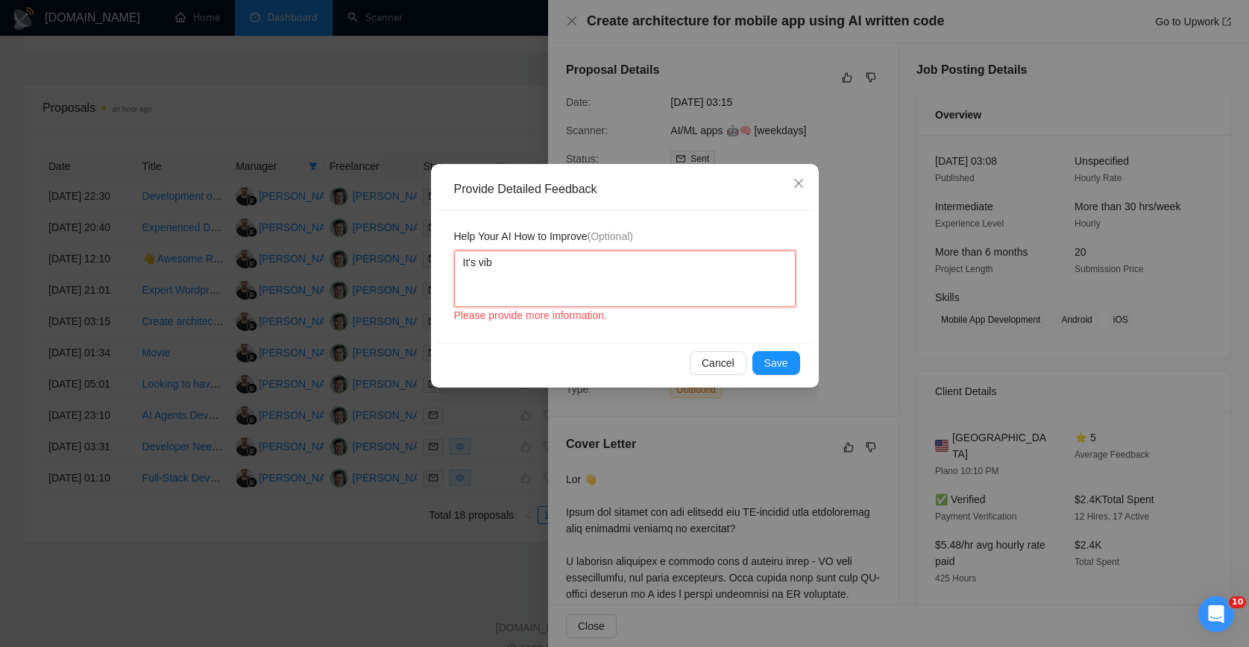
type textarea "It's vibe"
type textarea "It's vibe-"
type textarea "It's vibe-c"
type textarea "It's vibe-co"
type textarea "It's vibe-cod"
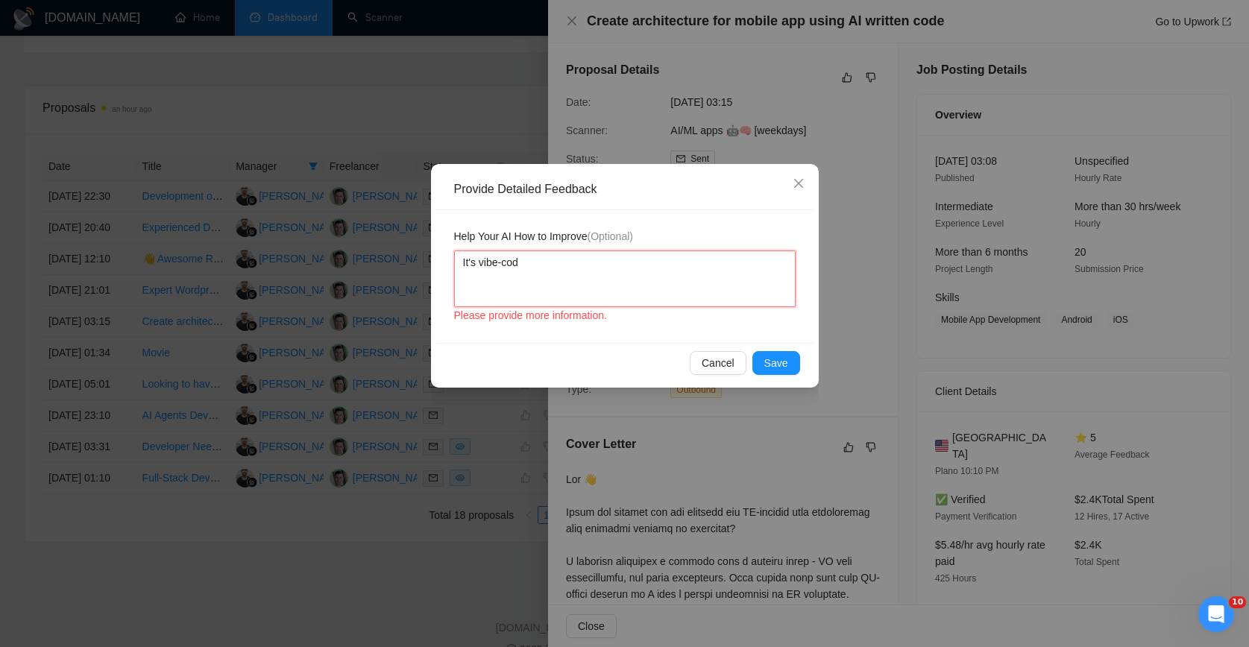
type textarea "It's vibe-codi"
type textarea "It's vibe-codin"
type textarea "It's vibe-coding"
type textarea "It's vibe-coding,"
type textarea "It's vibe-coding, n"
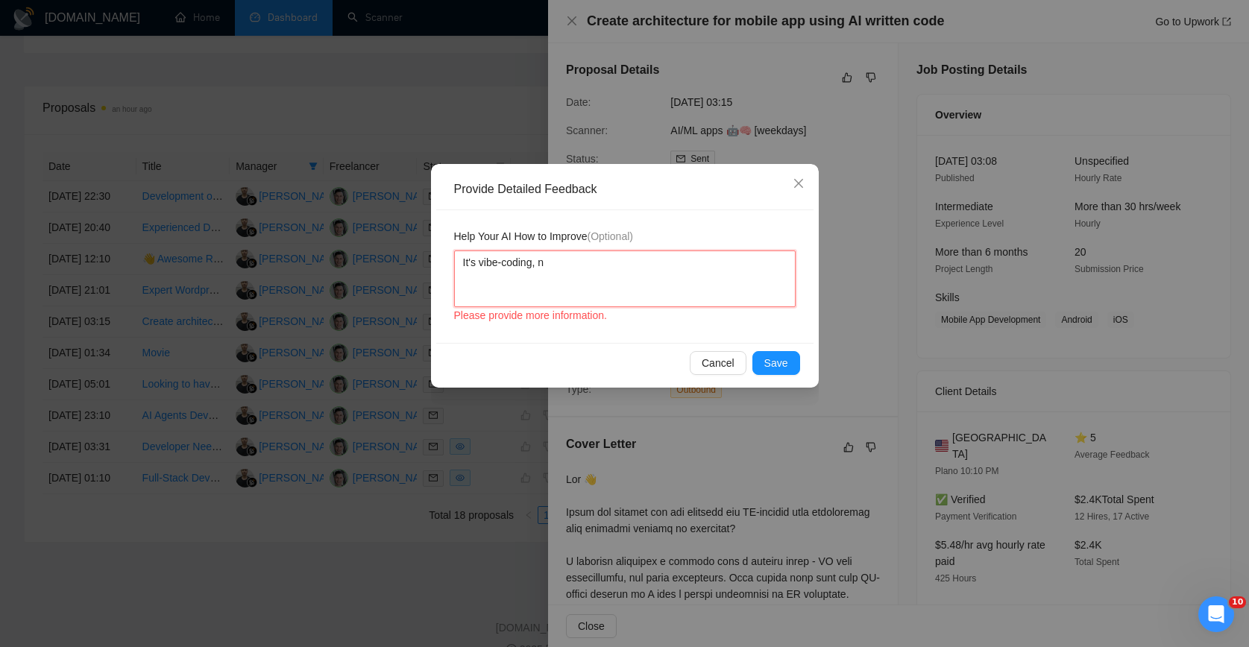
type textarea "It's vibe-coding, no"
type textarea "It's vibe-coding, not"
type textarea "It's vibe-coding, not a"
type textarea "It's vibe-coding, not a c"
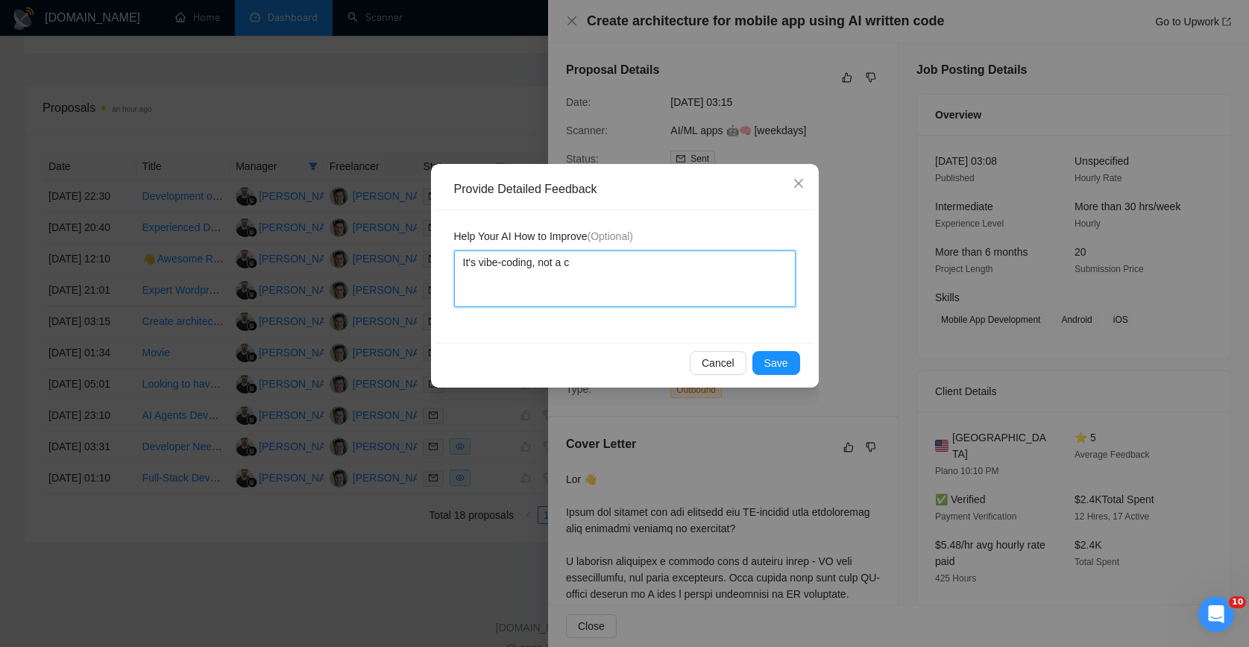
type textarea "It's vibe-coding, not a cu"
type textarea "It's vibe-coding, not a cus"
type textarea "It's vibe-coding, not a cust"
type textarea "It's vibe-coding, not a custo"
type textarea "It's vibe-coding, not a custom"
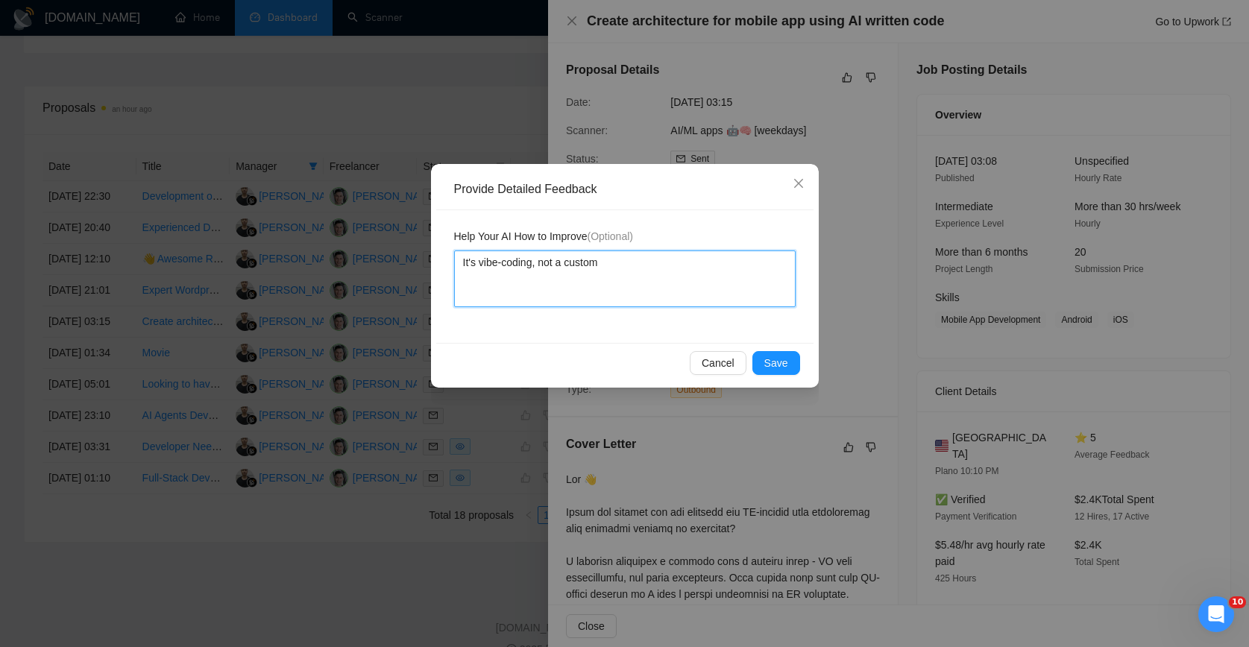
type textarea "It's vibe-coding, not a custom"
type textarea "It's vibe-coding, not a custom d"
type textarea "It's vibe-coding, not a custom de"
type textarea "It's vibe-coding, not a custom dev"
type textarea "It's vibe-coding, not a custom deve"
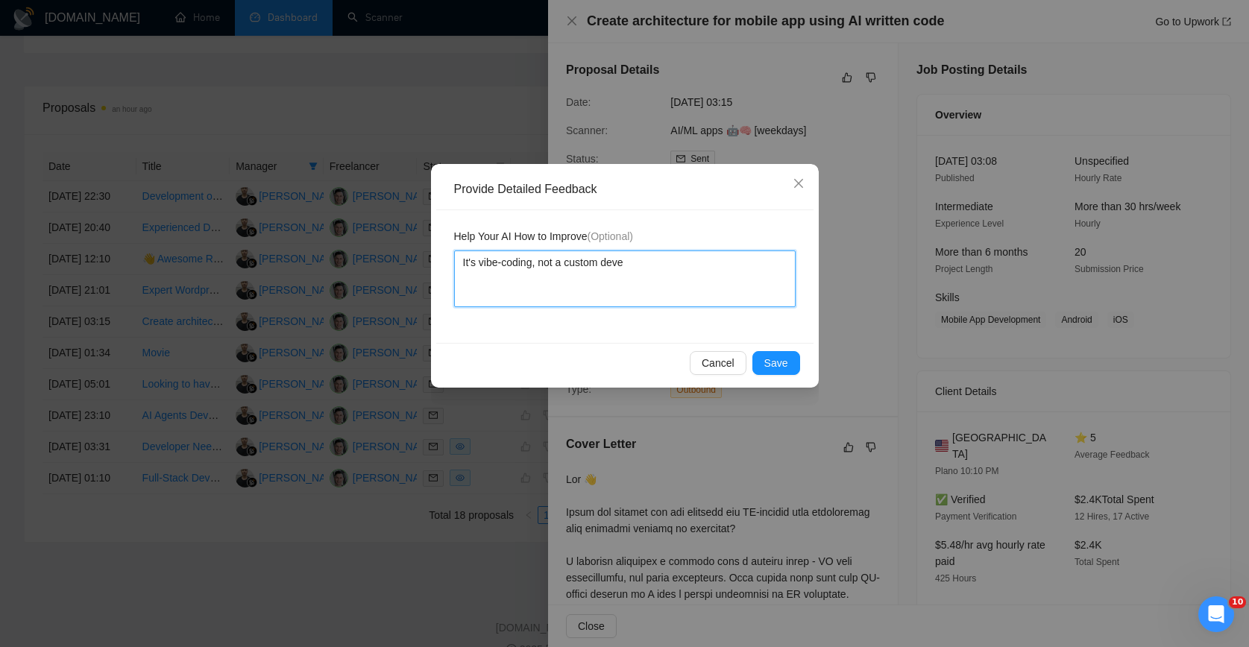
type textarea "It's vibe-coding, not a custom devel"
type textarea "It's vibe-coding, not a custom develo"
type textarea "It's vibe-coding, not a custom develop"
type textarea "It's vibe-coding, not a custom developm"
type textarea "It's vibe-coding, not a custom developme"
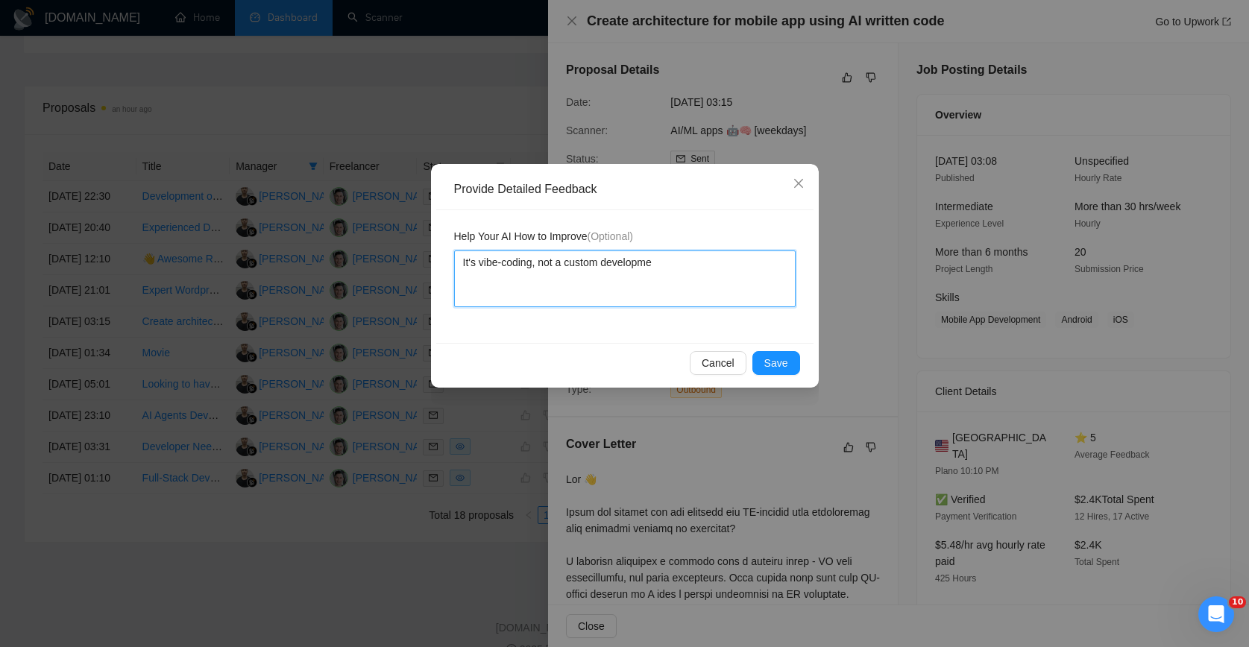
type textarea "It's vibe-coding, not a custom developmen"
type textarea "It's vibe-coding, not a custom development"
type textarea "It's vibe-coding, not a custom development t"
type textarea "It's vibe-coding, not a custom development th"
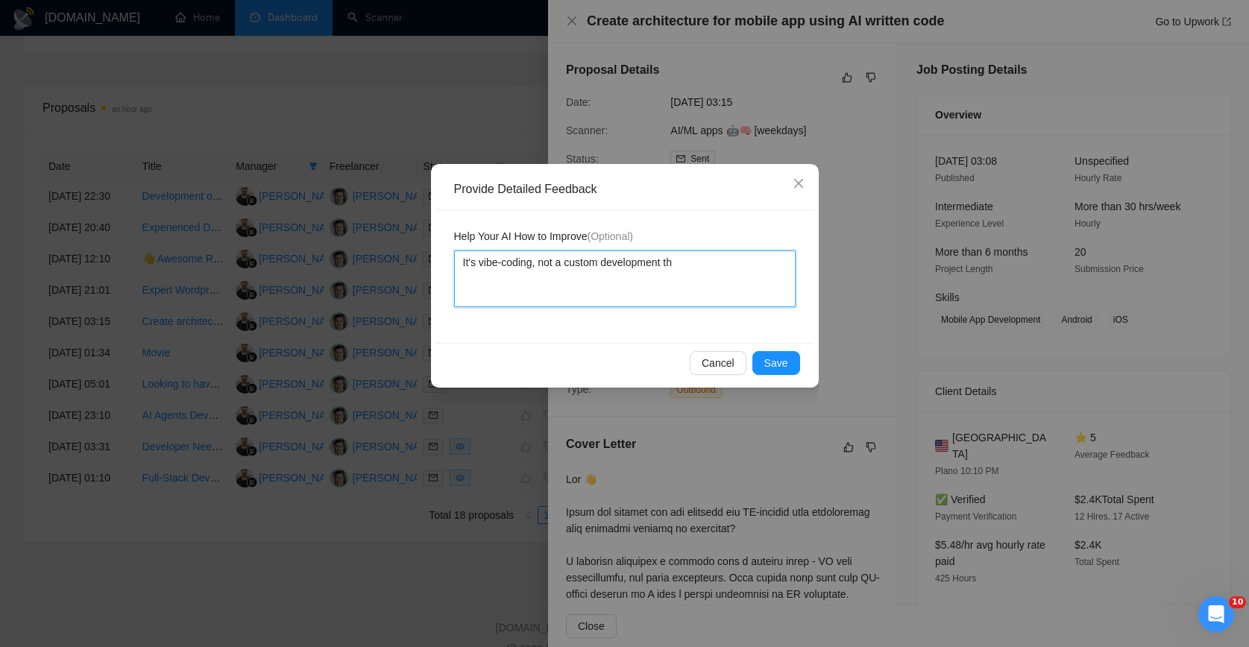
type textarea "It's vibe-coding, not a custom development tha"
type textarea "It's vibe-coding, not a custom development that"
type textarea "It's vibe-coding, not a custom development that c"
type textarea "It's vibe-coding, not a custom development that can"
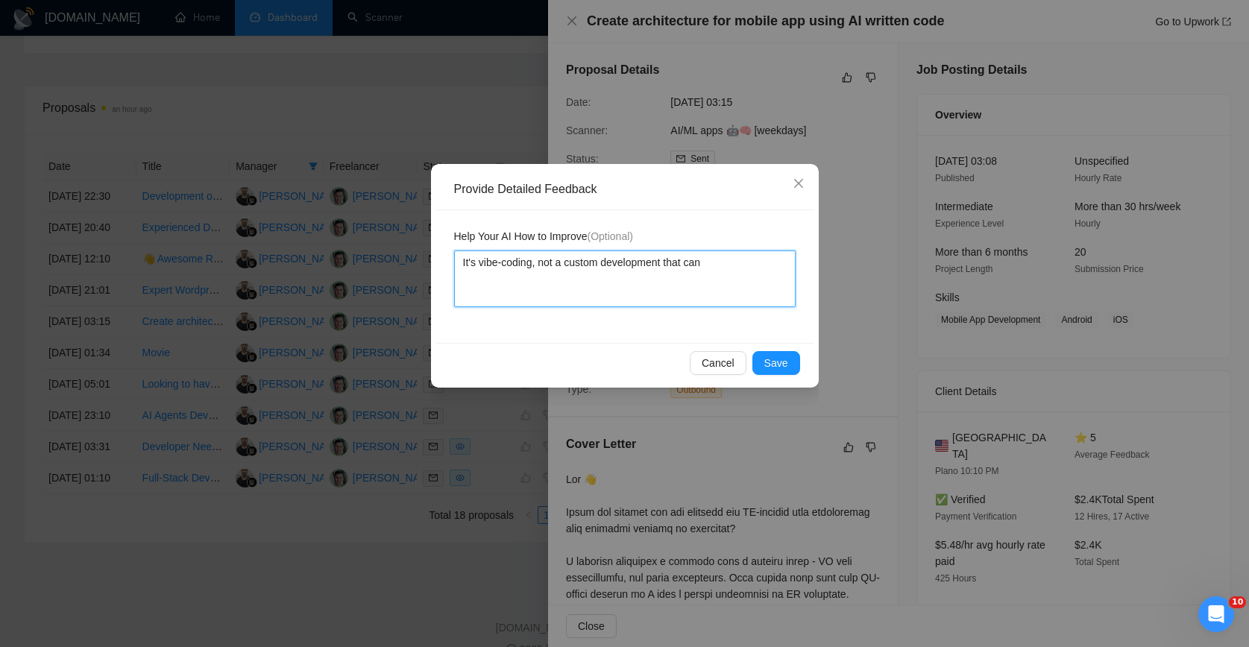
type textarea "It's vibe-coding, not a custom development that can"
type textarea "It's vibe-coding, not a custom development that can b"
type textarea "It's vibe-coding, not a custom development that can be"
type textarea "It's vibe-coding, not a custom development that can be c"
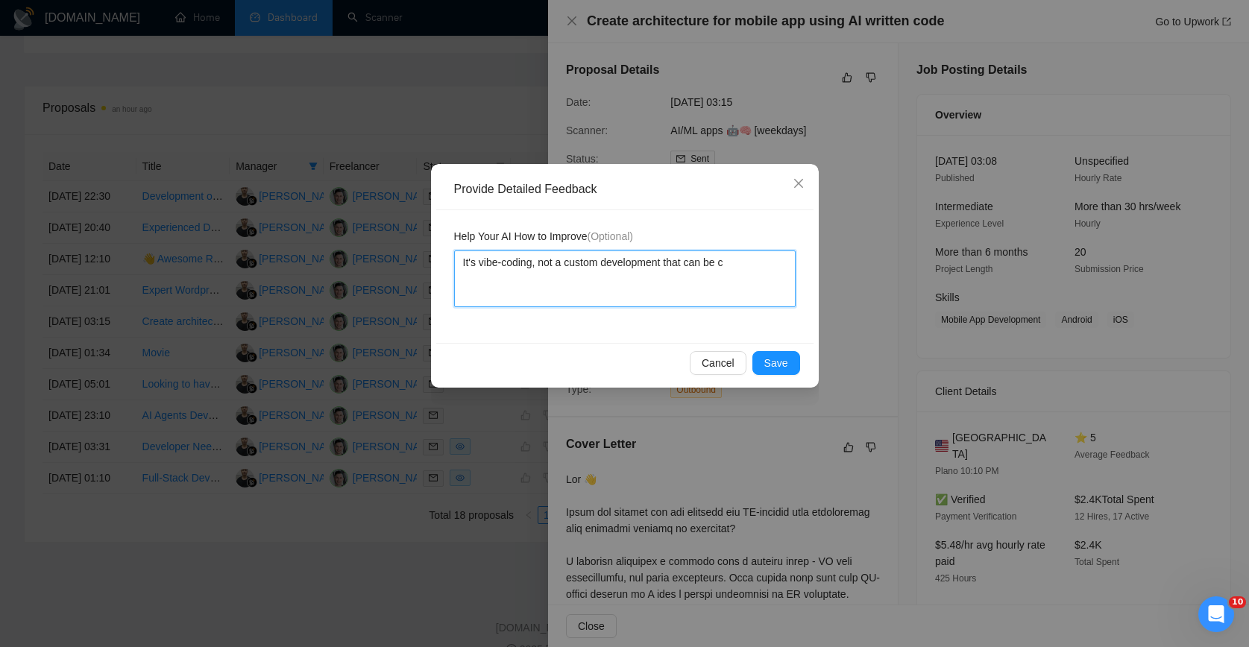
type textarea "It's vibe-coding, not a custom development that can be co"
type textarea "It's vibe-coding, not a custom development that can be com"
type textarea "It's vibe-coding, not a custom development that can be comp"
type textarea "It's vibe-coding, not a custom development that can be compl"
type textarea "It's vibe-coding, not a custom development that can be comple"
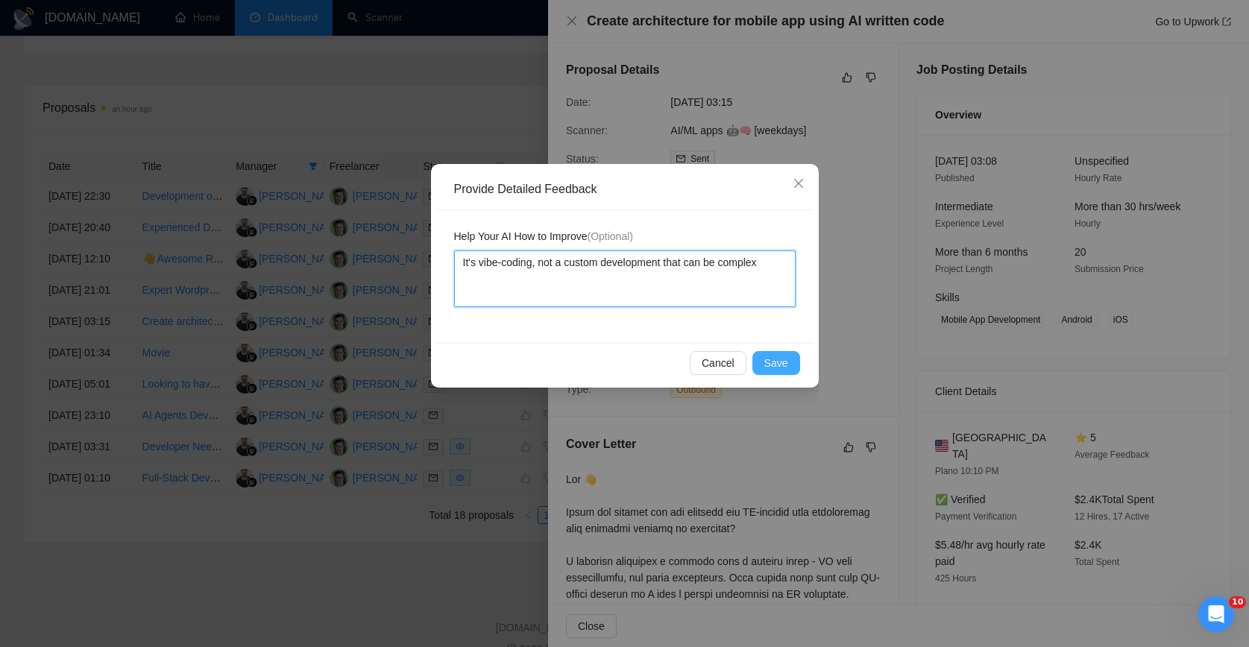
type textarea "It's vibe-coding, not a custom development that can be complex"
click at [790, 353] on button "Save" at bounding box center [776, 363] width 48 height 24
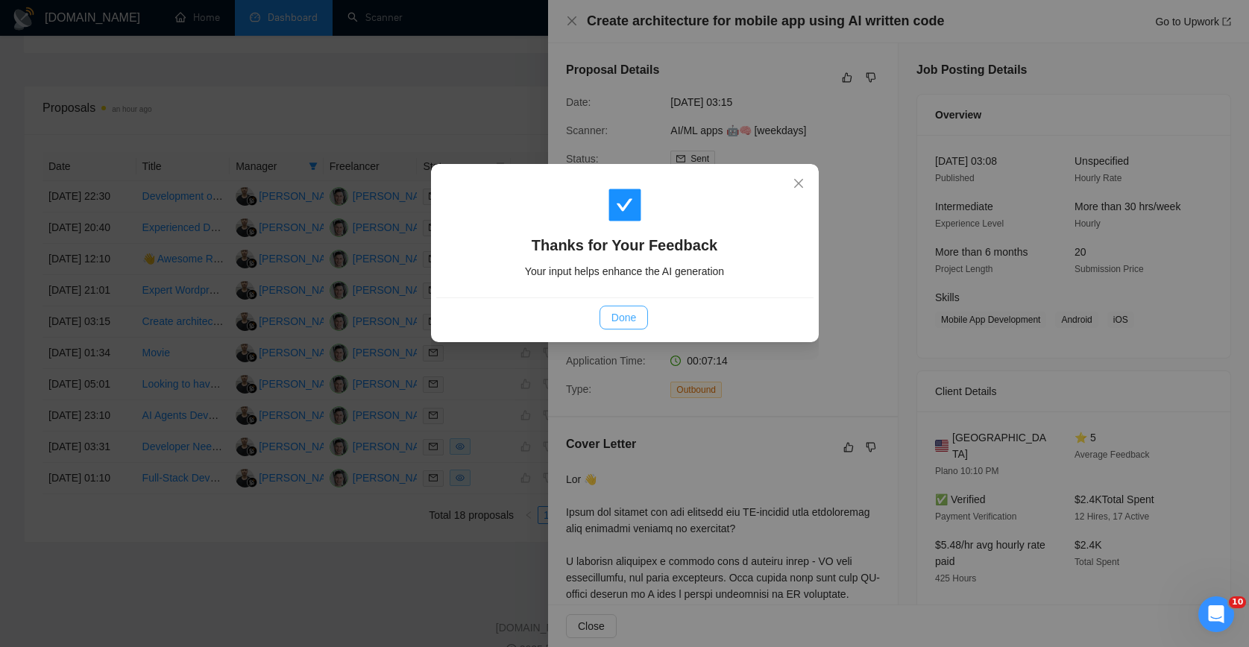
click at [641, 321] on button "Done" at bounding box center [623, 318] width 48 height 24
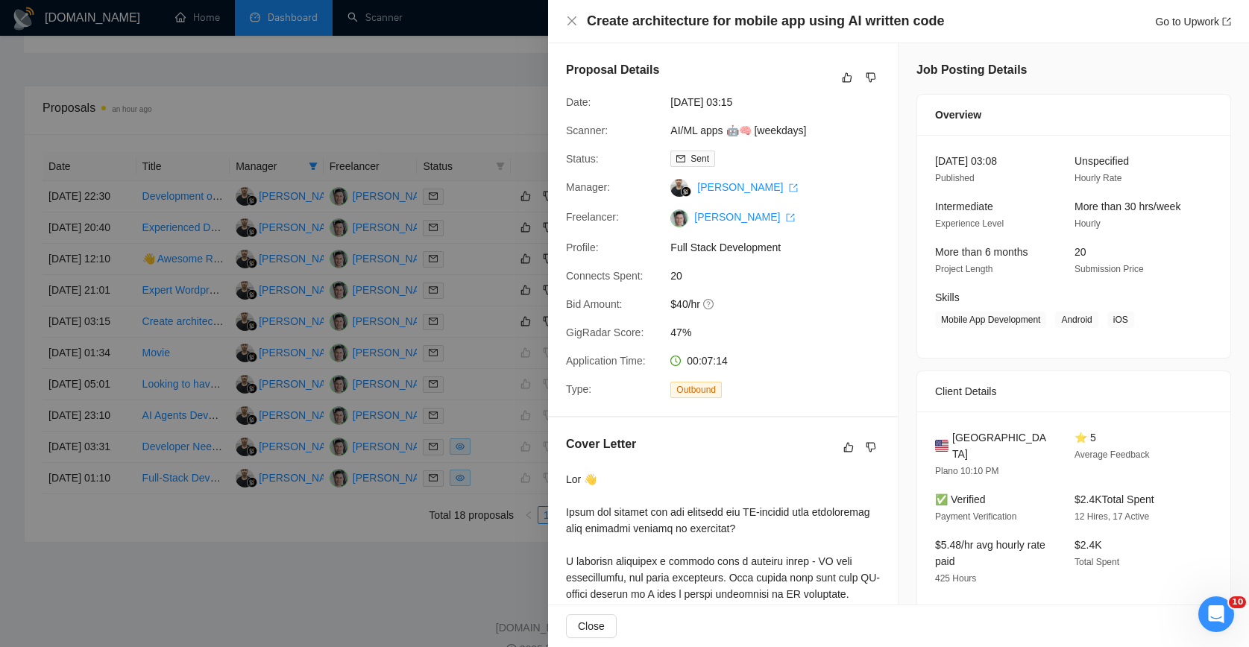
click at [586, 319] on div "Proposal Details Date: [DATE] 03:15 Scanner: AI/ML apps 🤖🧠 [weekdays] Status: S…" at bounding box center [723, 229] width 350 height 373
click at [482, 248] on div at bounding box center [624, 323] width 1249 height 647
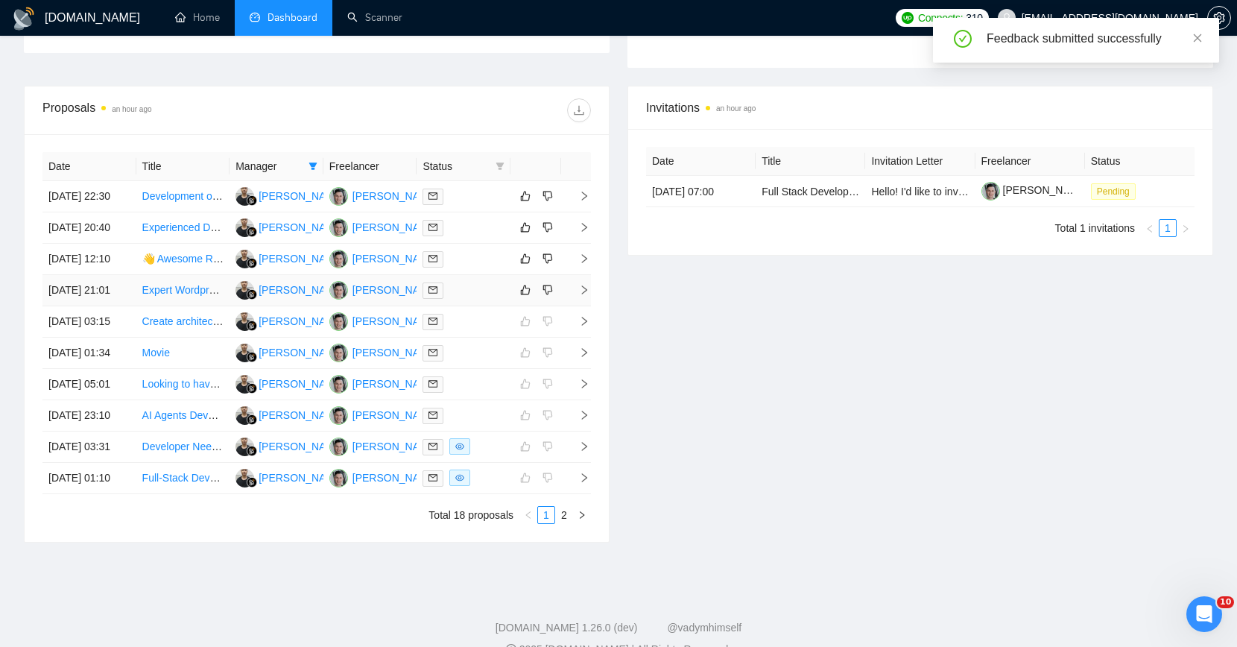
click at [486, 299] on div at bounding box center [464, 290] width 82 height 17
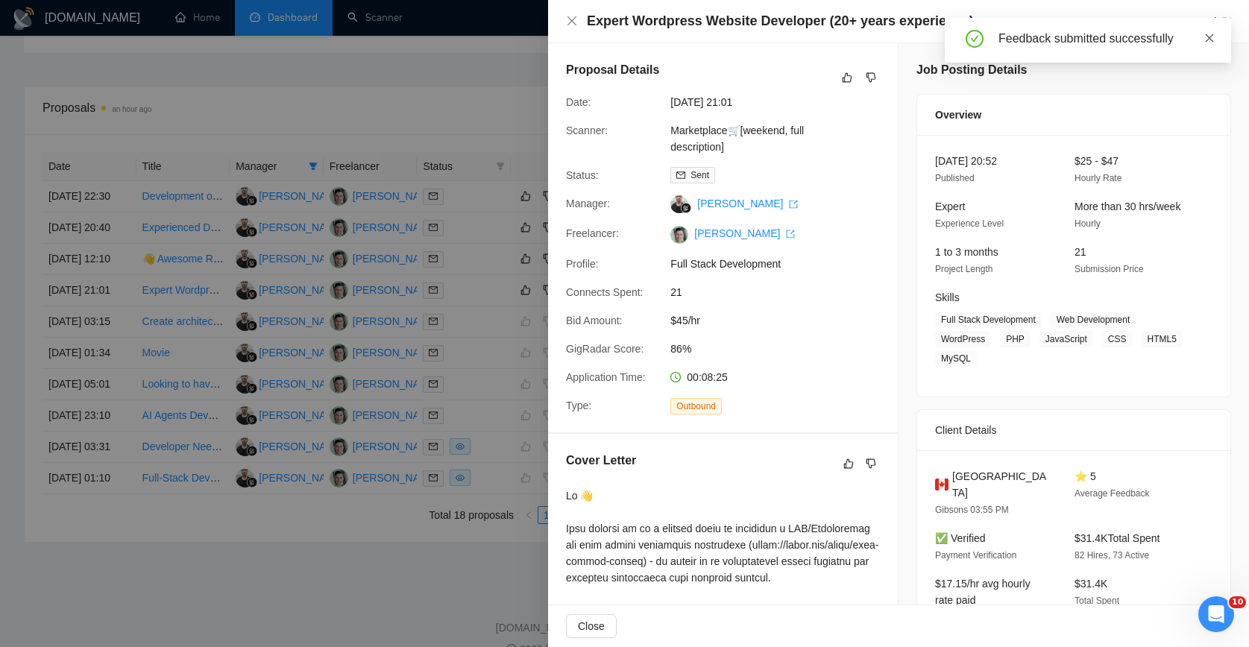
click at [1207, 40] on icon "close" at bounding box center [1209, 38] width 8 height 8
click at [867, 75] on icon "dislike" at bounding box center [870, 78] width 10 height 12
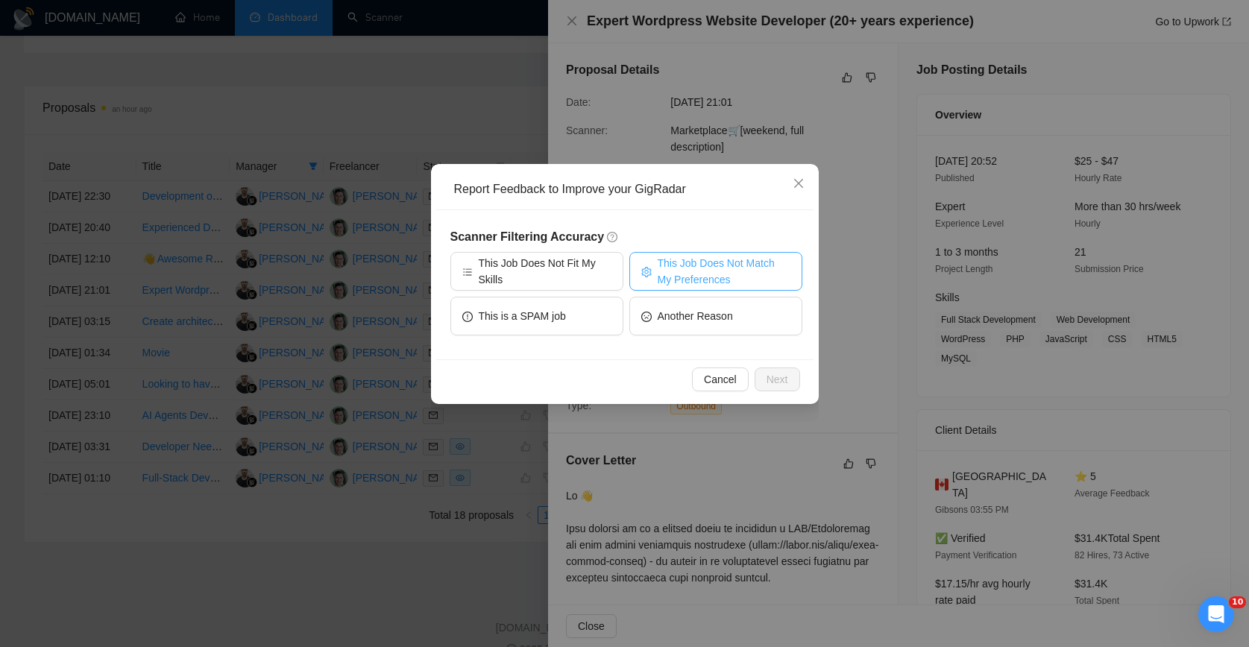
click at [698, 278] on span "This Job Does Not Match My Preferences" at bounding box center [723, 271] width 133 height 33
click at [771, 373] on span "Next" at bounding box center [777, 379] width 22 height 16
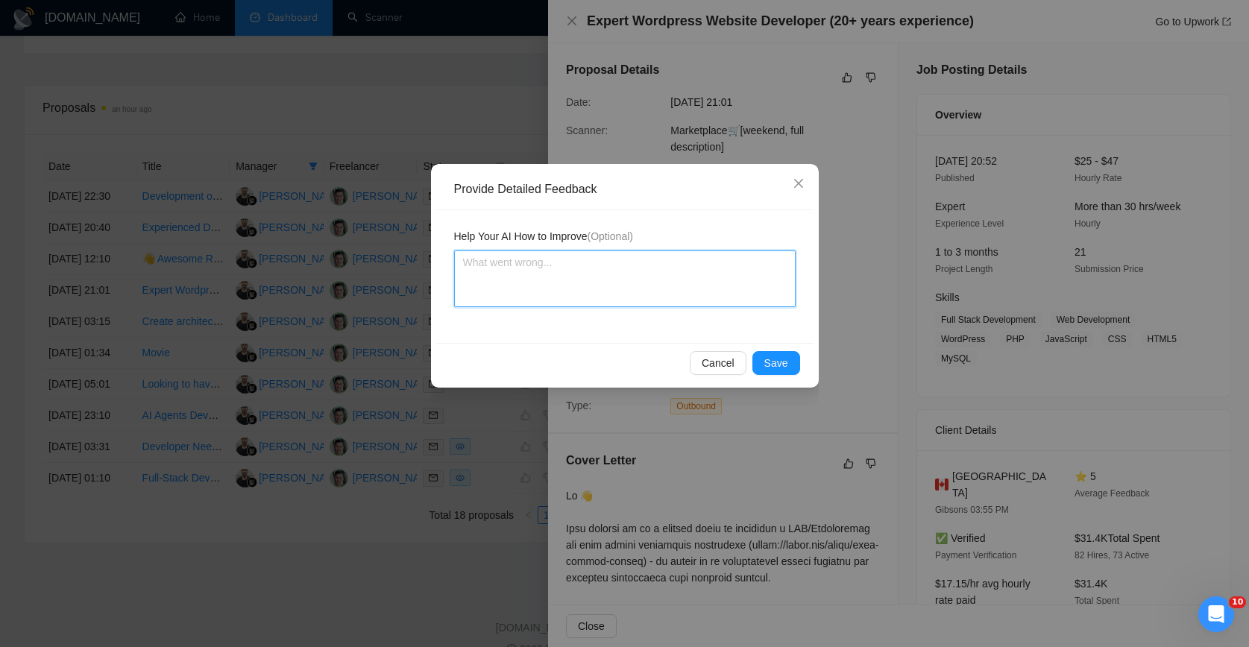
click at [653, 297] on textarea at bounding box center [624, 278] width 341 height 57
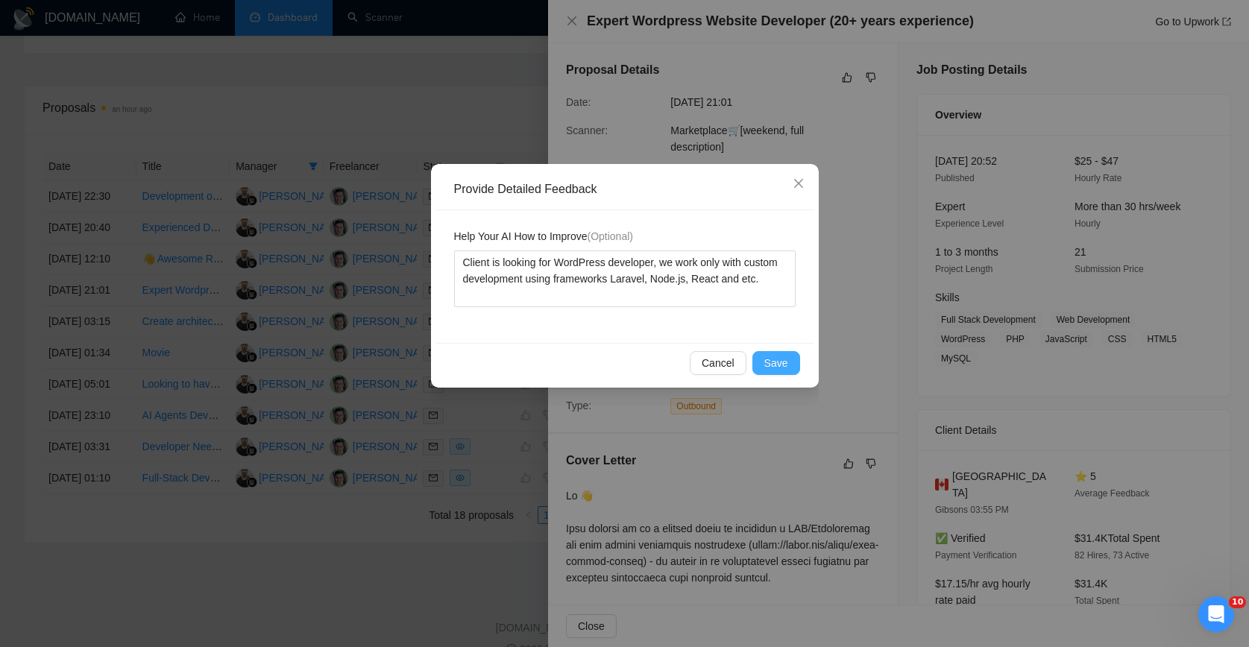
click at [787, 364] on button "Save" at bounding box center [776, 363] width 48 height 24
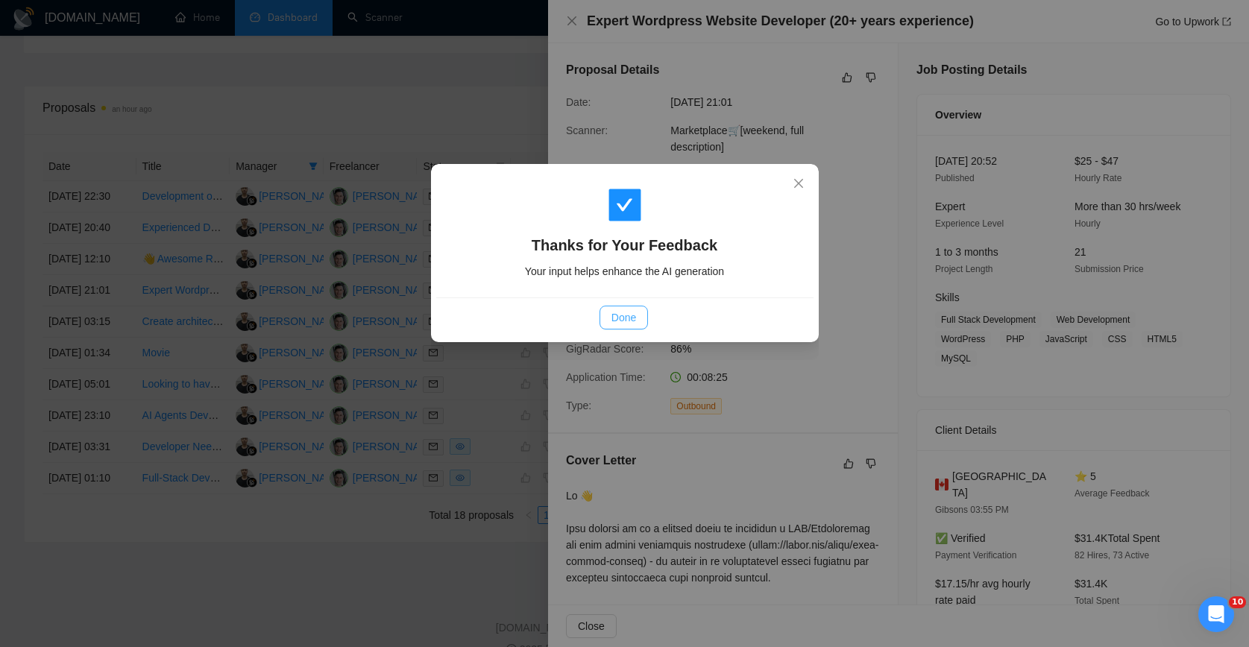
click at [622, 321] on span "Done" at bounding box center [623, 317] width 25 height 16
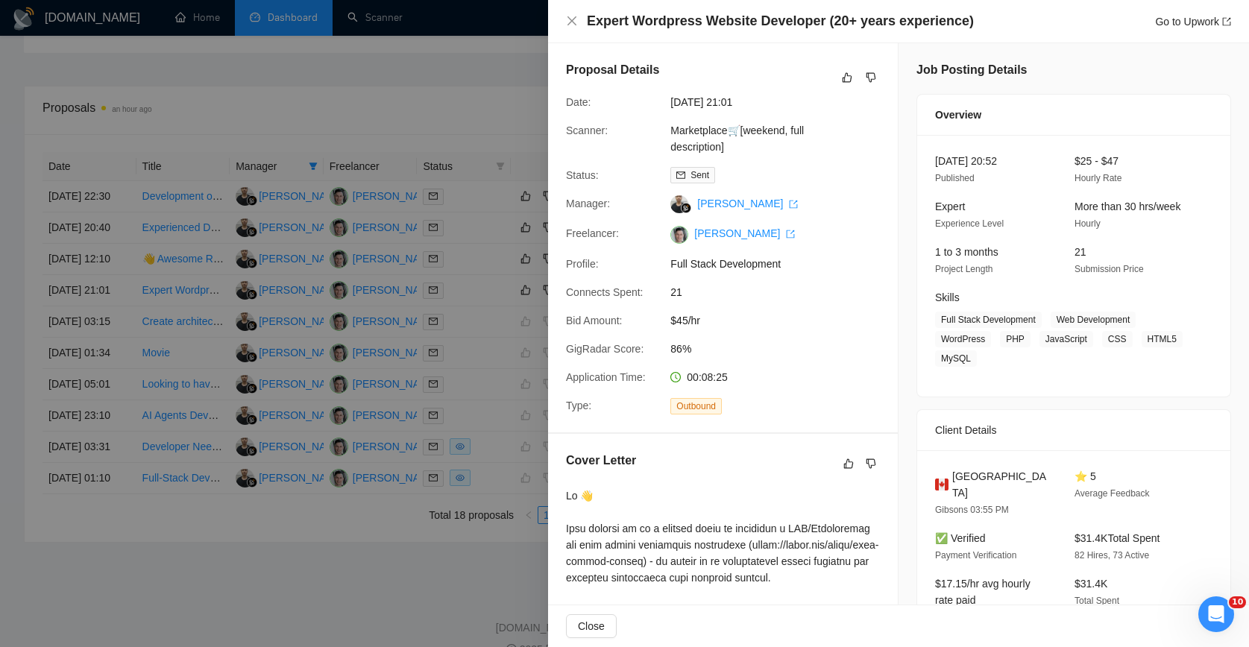
click at [434, 280] on div at bounding box center [624, 323] width 1249 height 647
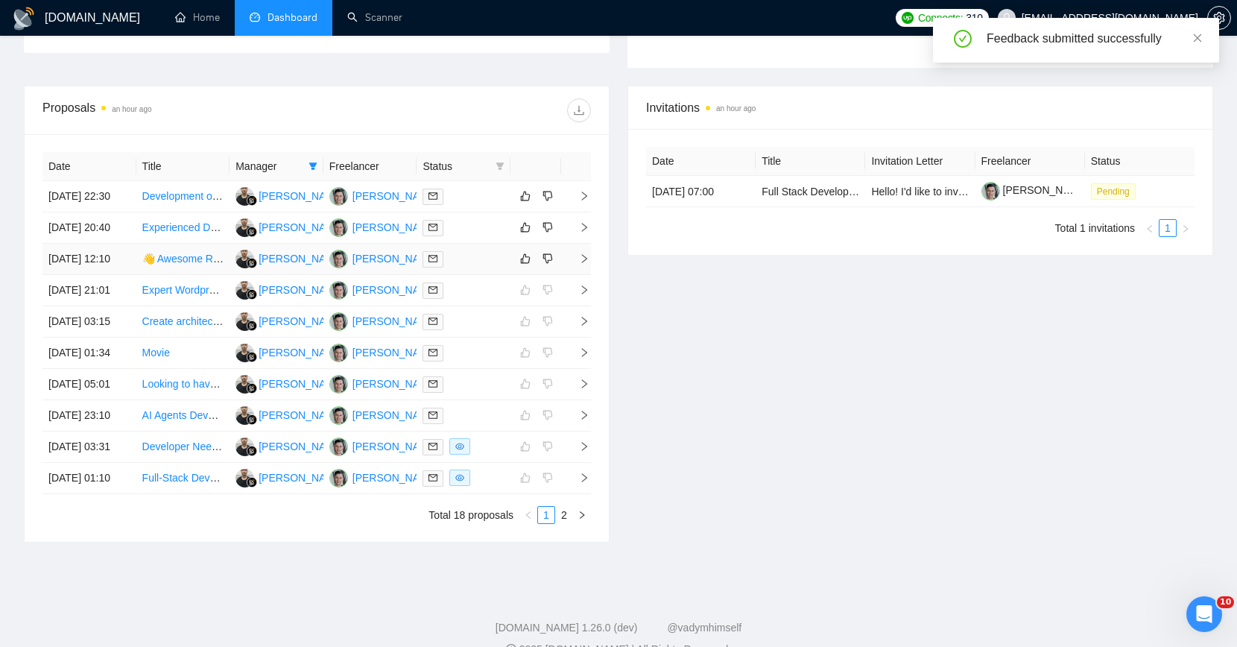
click at [479, 268] on div at bounding box center [464, 258] width 82 height 17
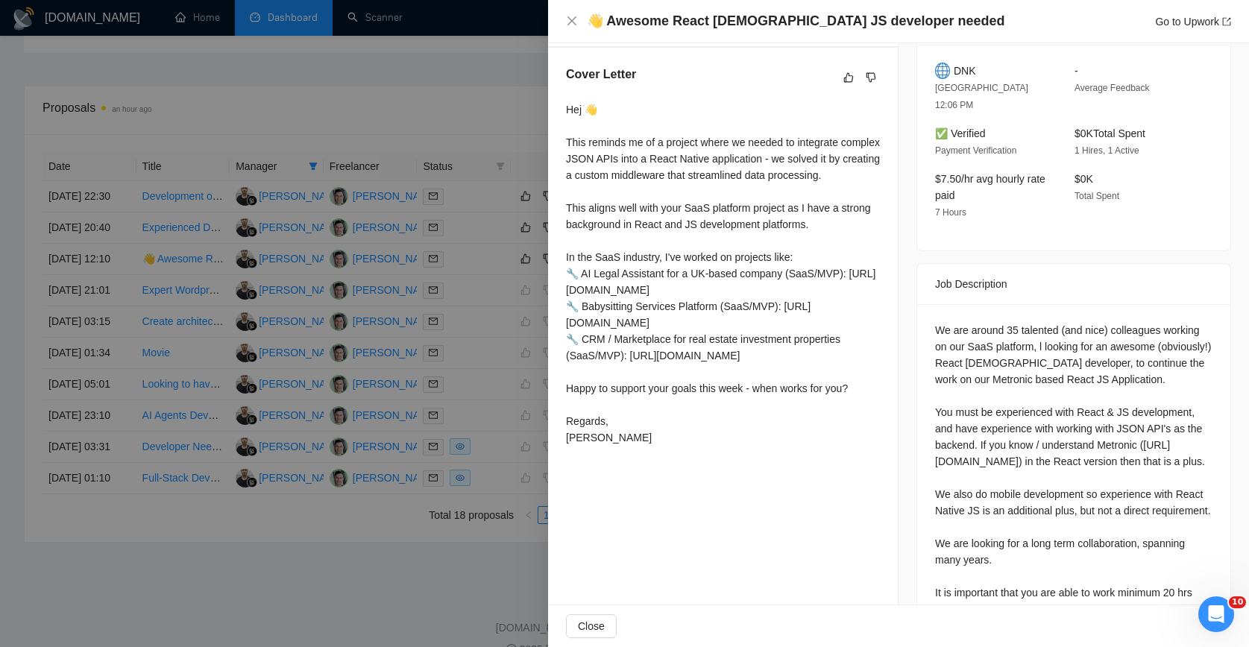
scroll to position [33, 0]
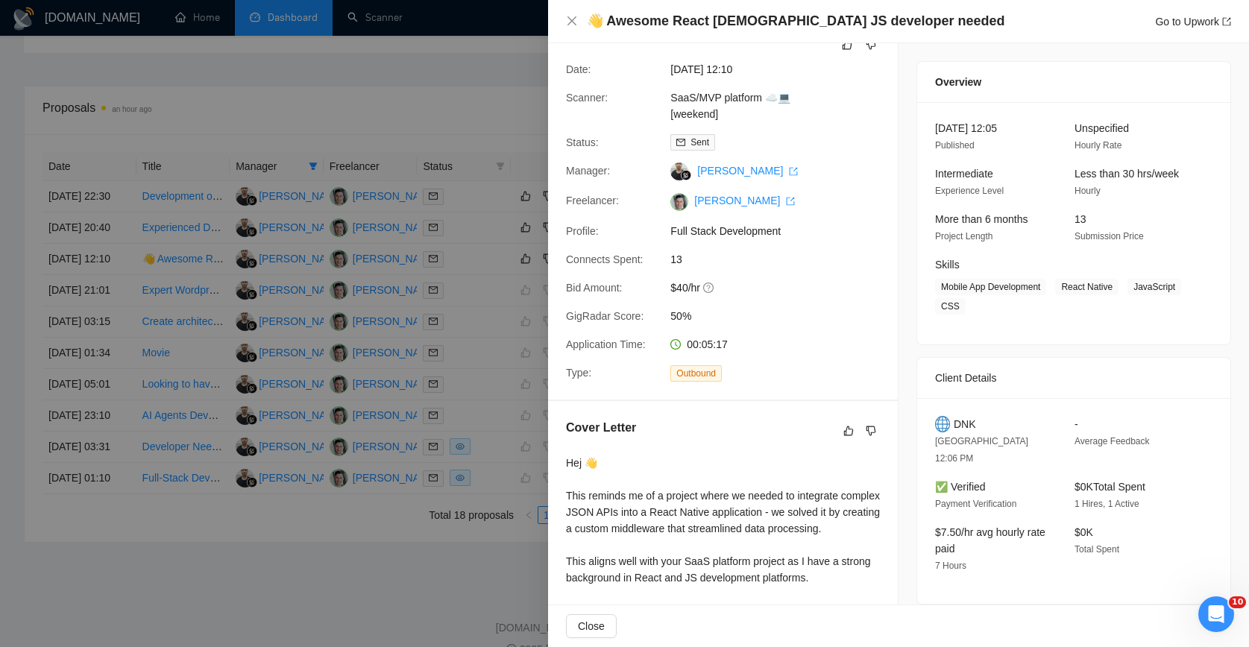
click at [324, 241] on div at bounding box center [624, 323] width 1249 height 647
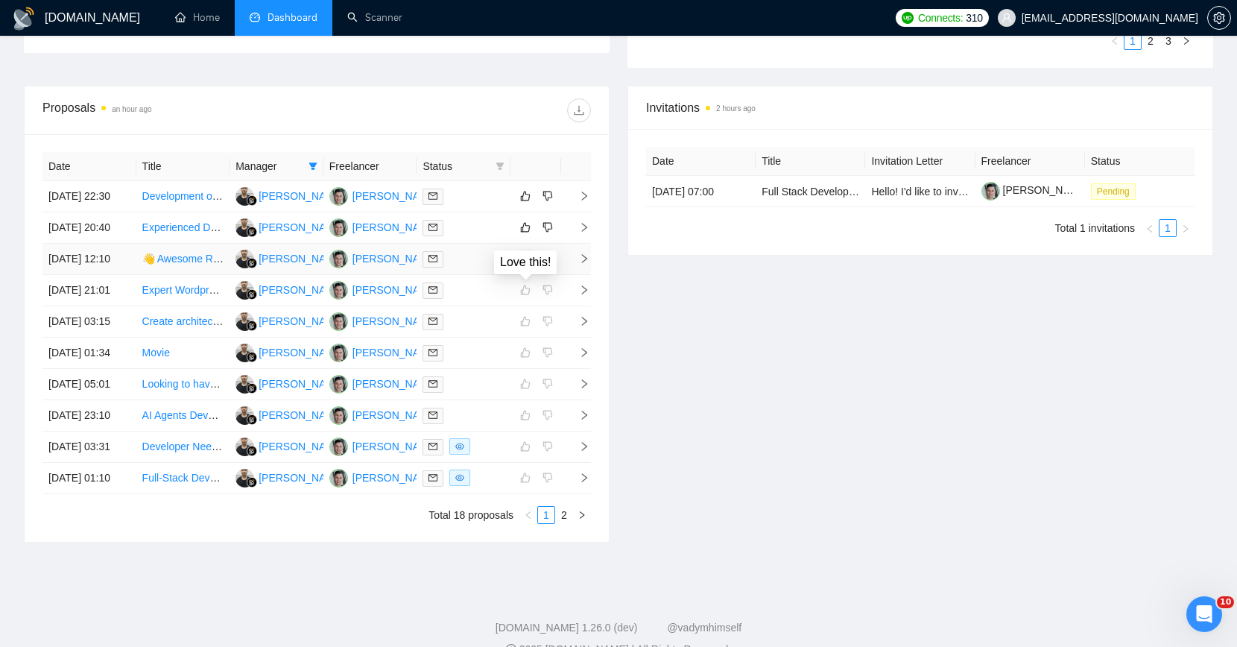
click at [525, 265] on icon "like" at bounding box center [525, 259] width 10 height 12
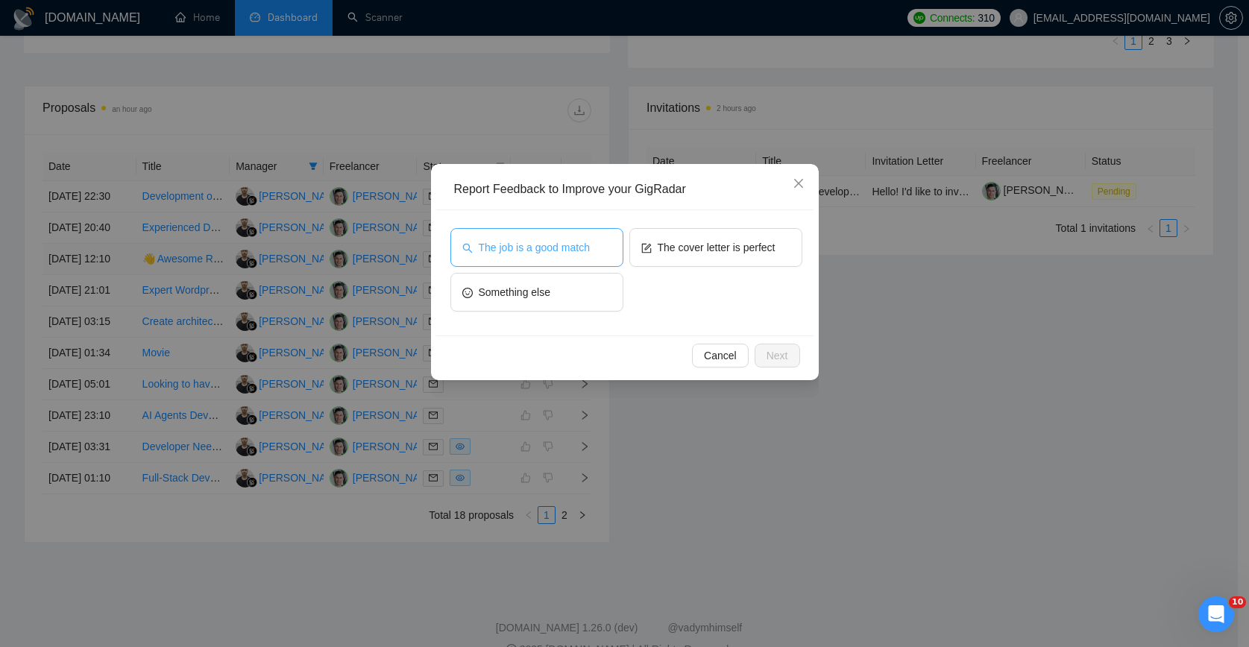
click at [590, 250] on span "The job is a good match" at bounding box center [534, 247] width 111 height 16
click at [754, 344] on div "Cancel Next" at bounding box center [624, 356] width 352 height 24
click at [758, 347] on button "Next" at bounding box center [776, 356] width 45 height 24
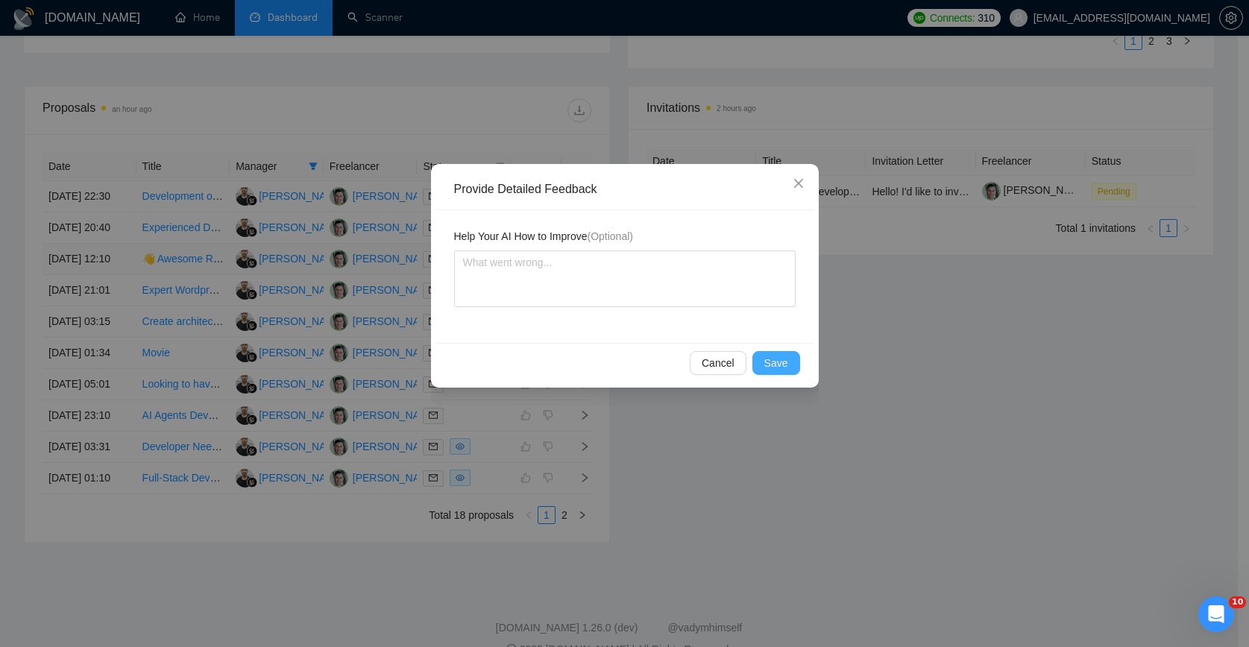
click at [778, 369] on span "Save" at bounding box center [776, 363] width 24 height 16
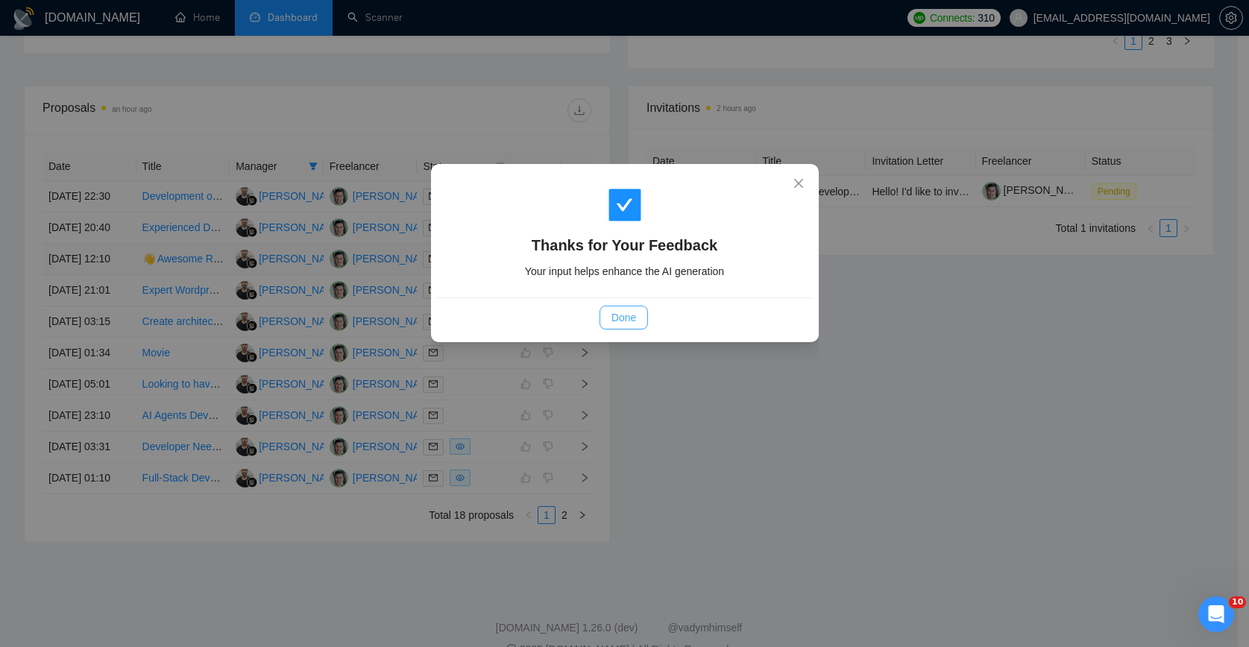
click at [606, 309] on button "Done" at bounding box center [623, 318] width 48 height 24
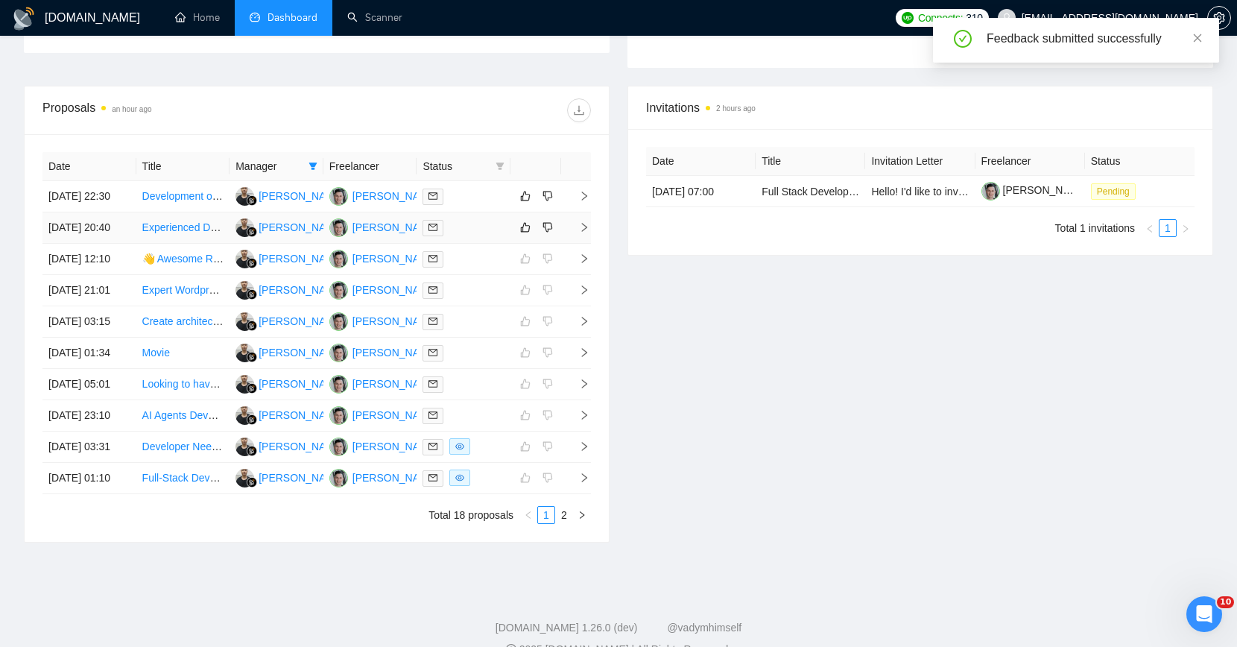
click at [479, 236] on div at bounding box center [464, 227] width 82 height 17
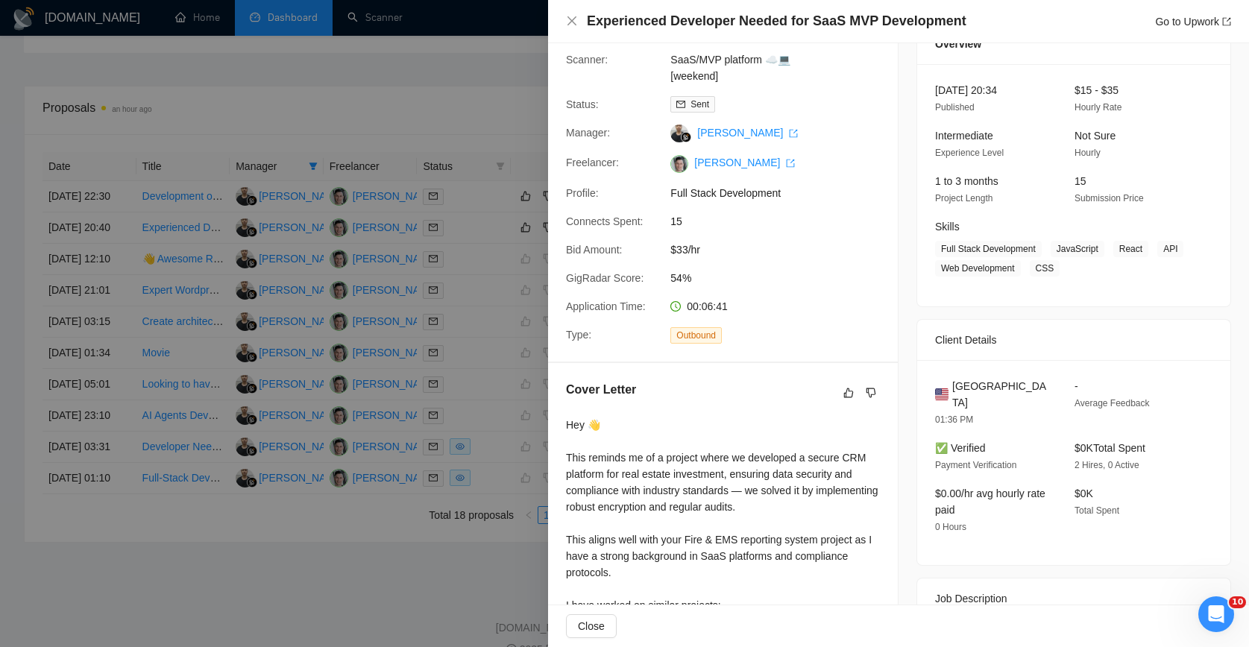
scroll to position [0, 0]
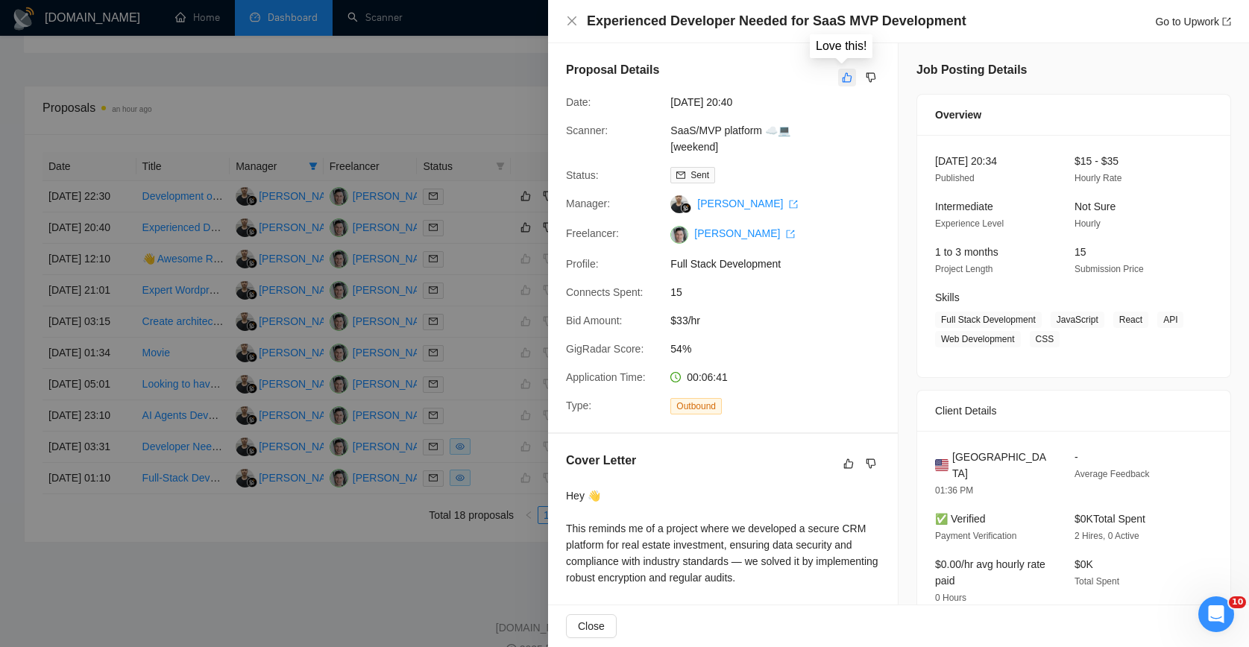
click at [842, 78] on icon "like" at bounding box center [847, 78] width 10 height 12
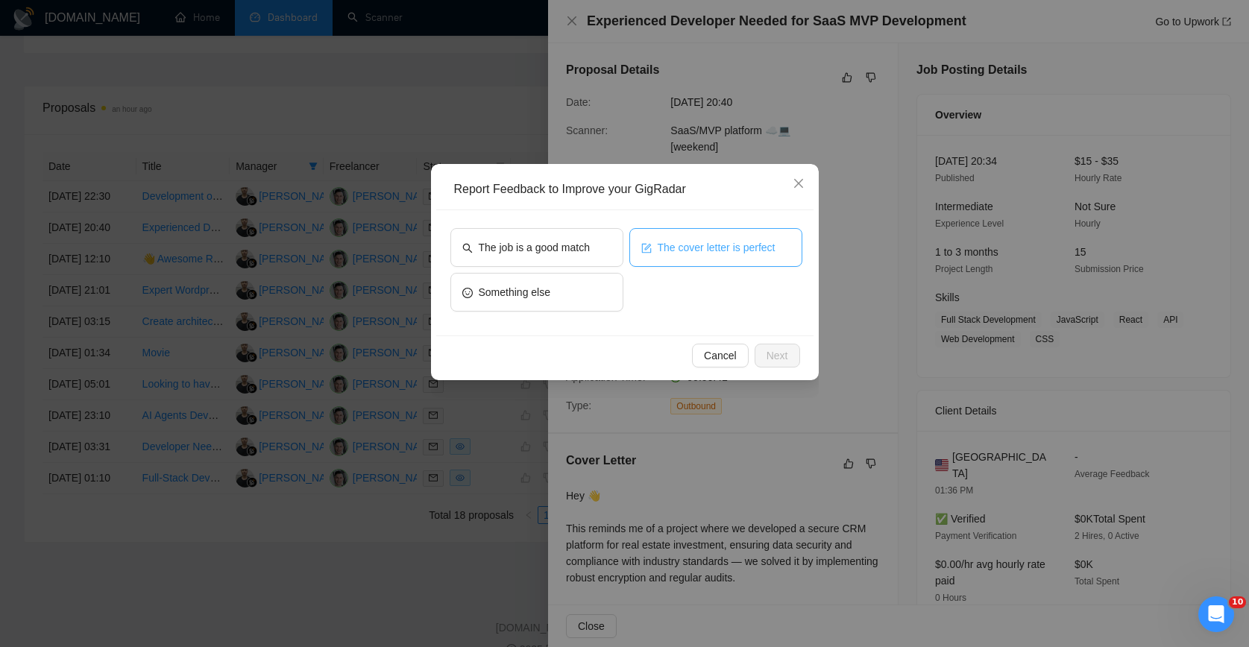
click at [685, 248] on span "The cover letter is perfect" at bounding box center [716, 247] width 118 height 16
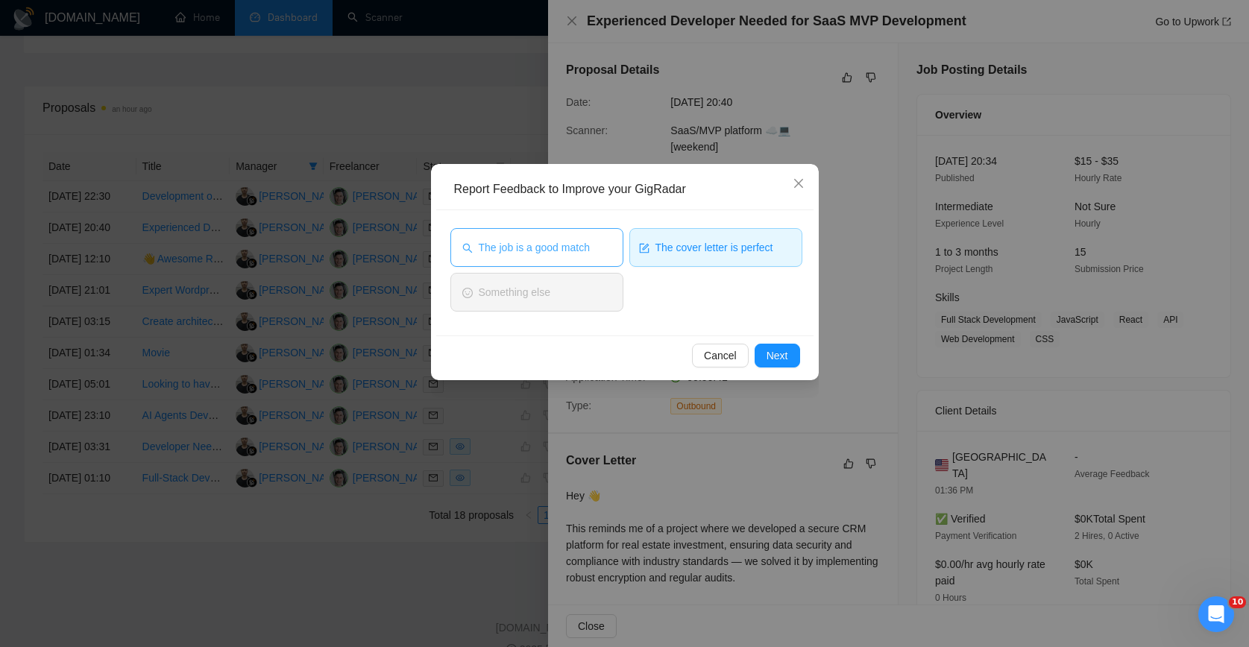
click at [587, 252] on span "The job is a good match" at bounding box center [534, 247] width 111 height 16
click at [681, 256] on button "The cover letter is perfect" at bounding box center [715, 247] width 173 height 39
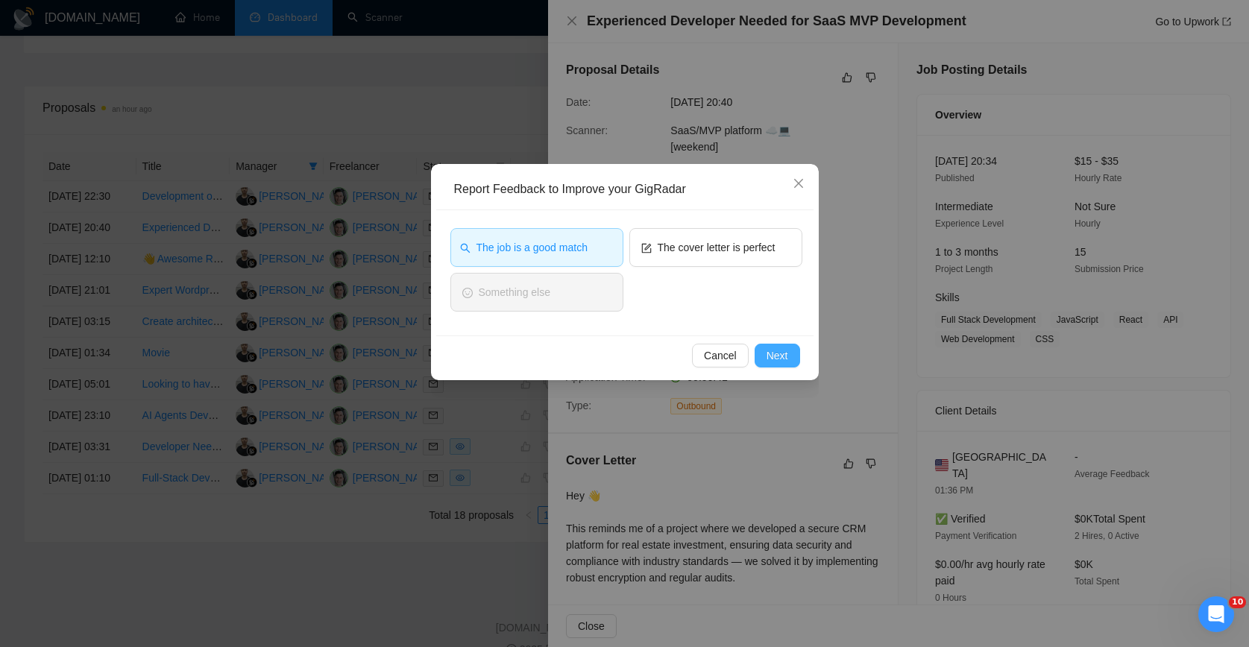
click at [778, 355] on span "Next" at bounding box center [777, 355] width 22 height 16
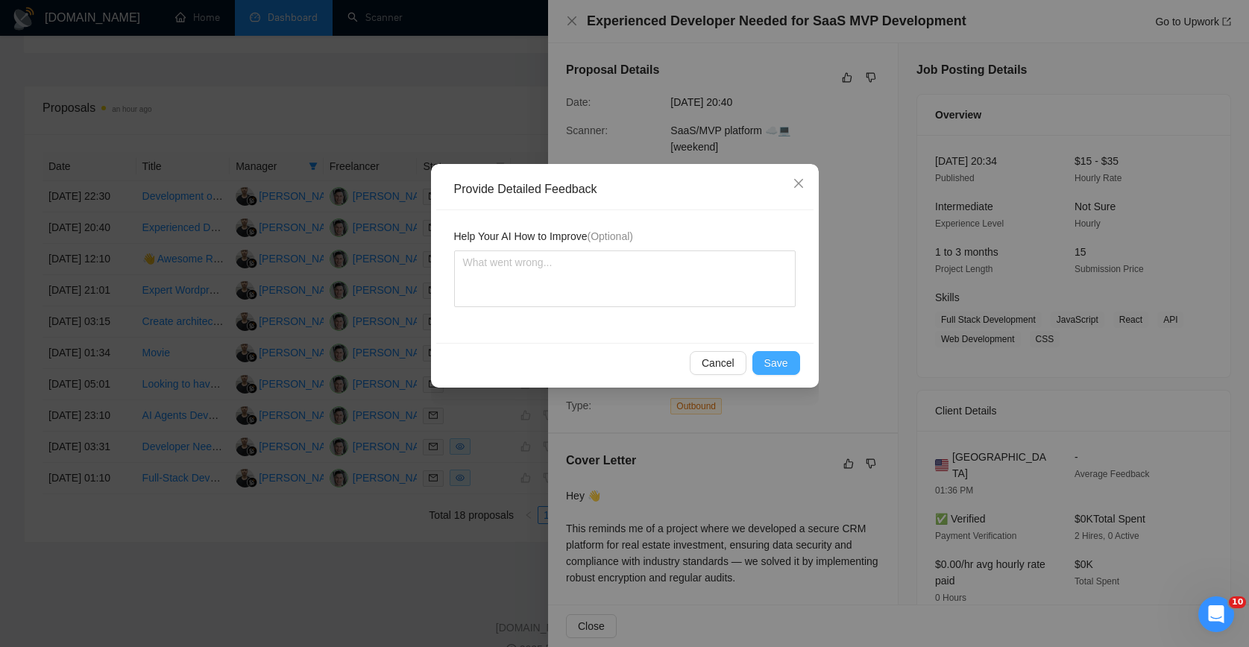
click at [775, 360] on span "Save" at bounding box center [776, 363] width 24 height 16
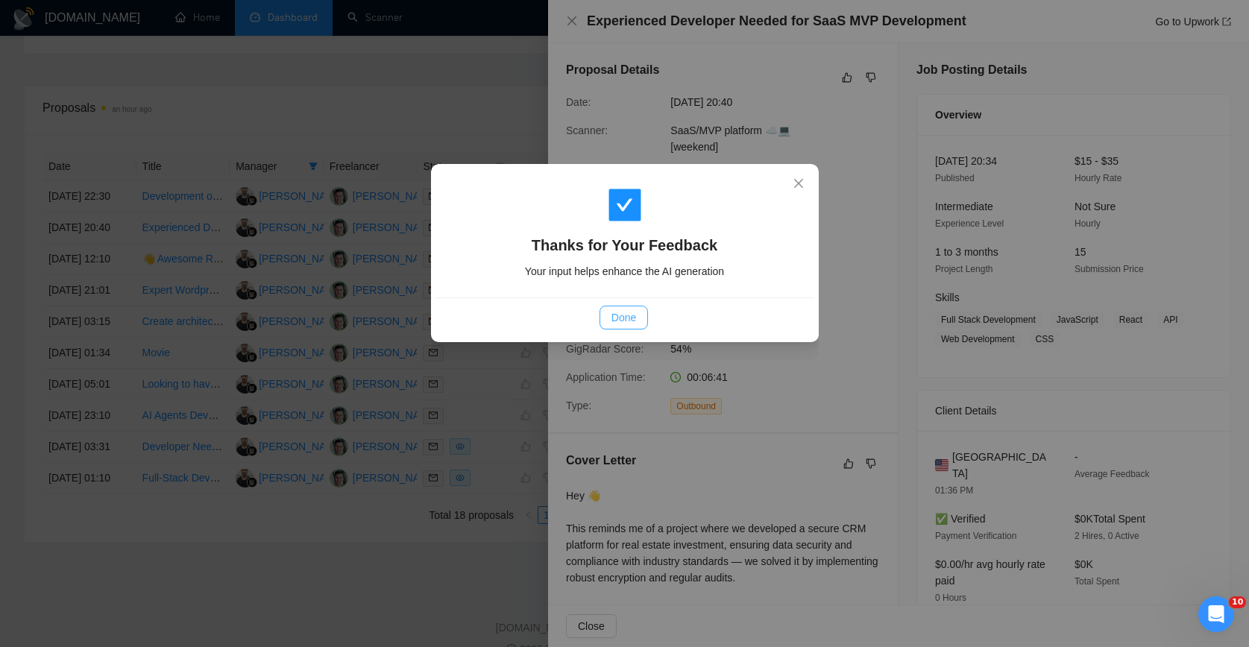
click at [613, 307] on button "Done" at bounding box center [623, 318] width 48 height 24
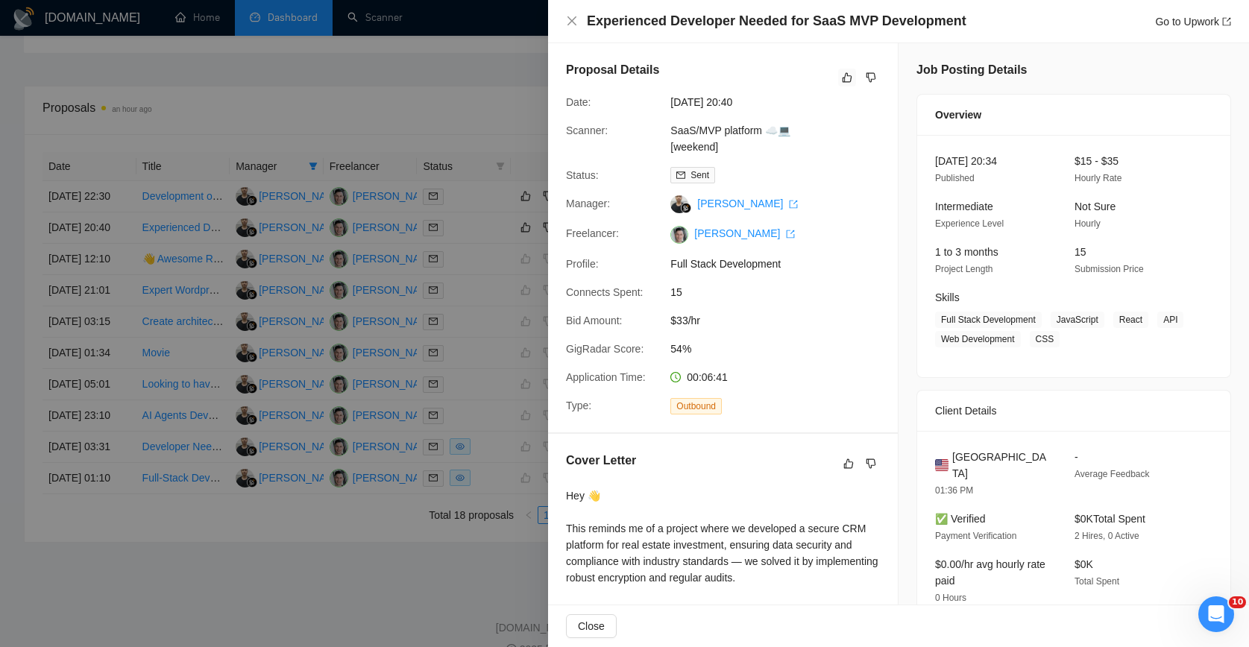
scroll to position [101, 0]
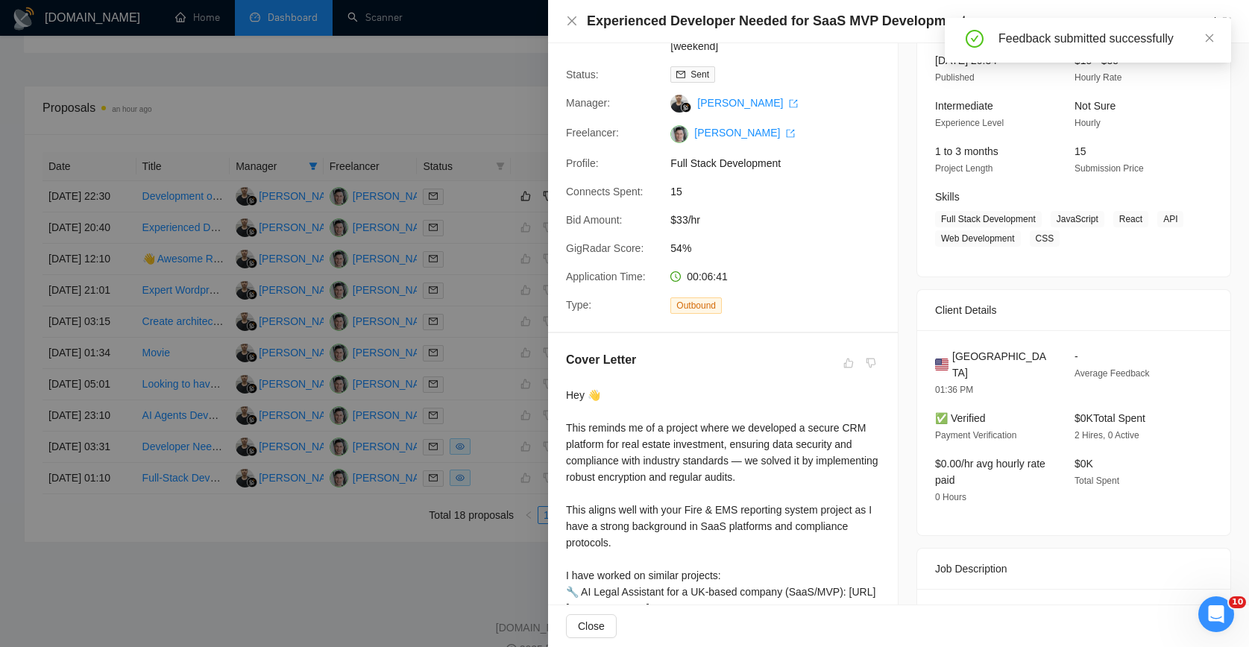
click at [472, 310] on div at bounding box center [624, 323] width 1249 height 647
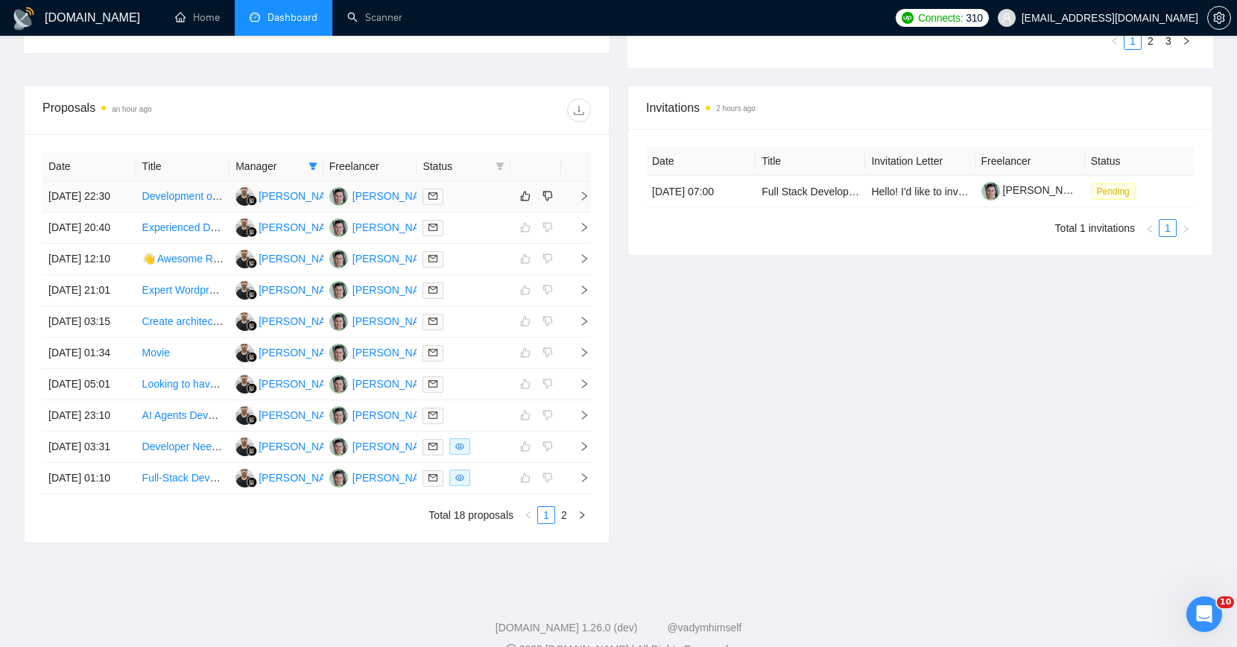
click at [481, 203] on div at bounding box center [464, 196] width 82 height 17
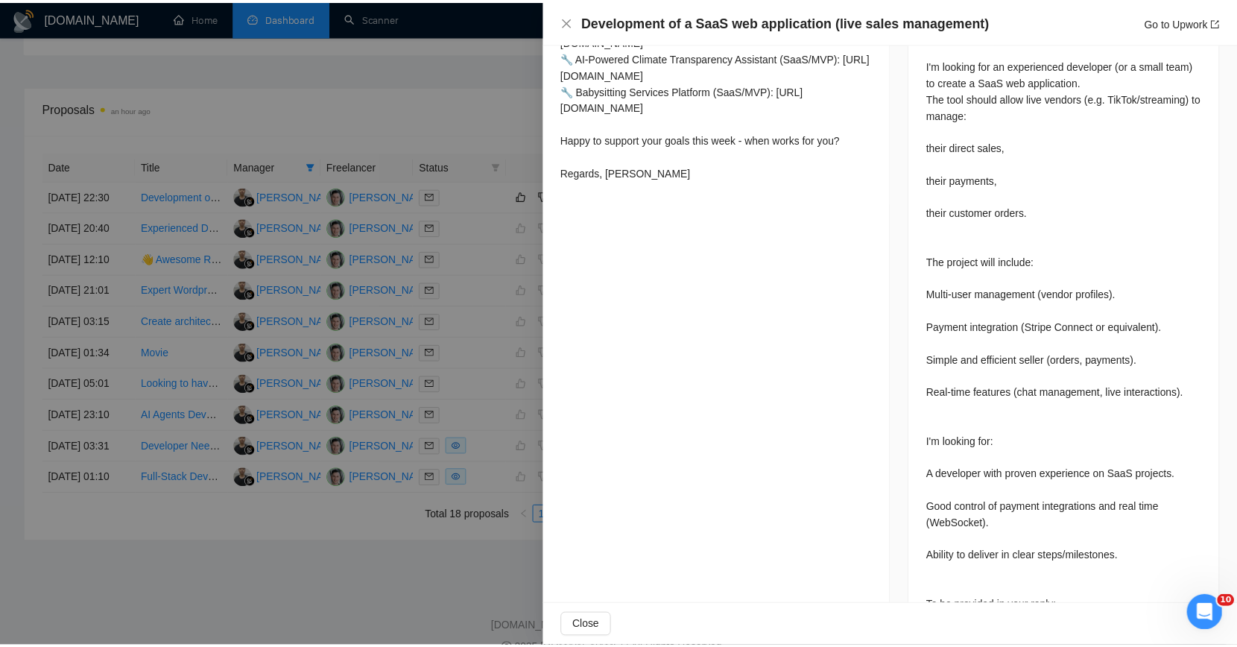
scroll to position [679, 0]
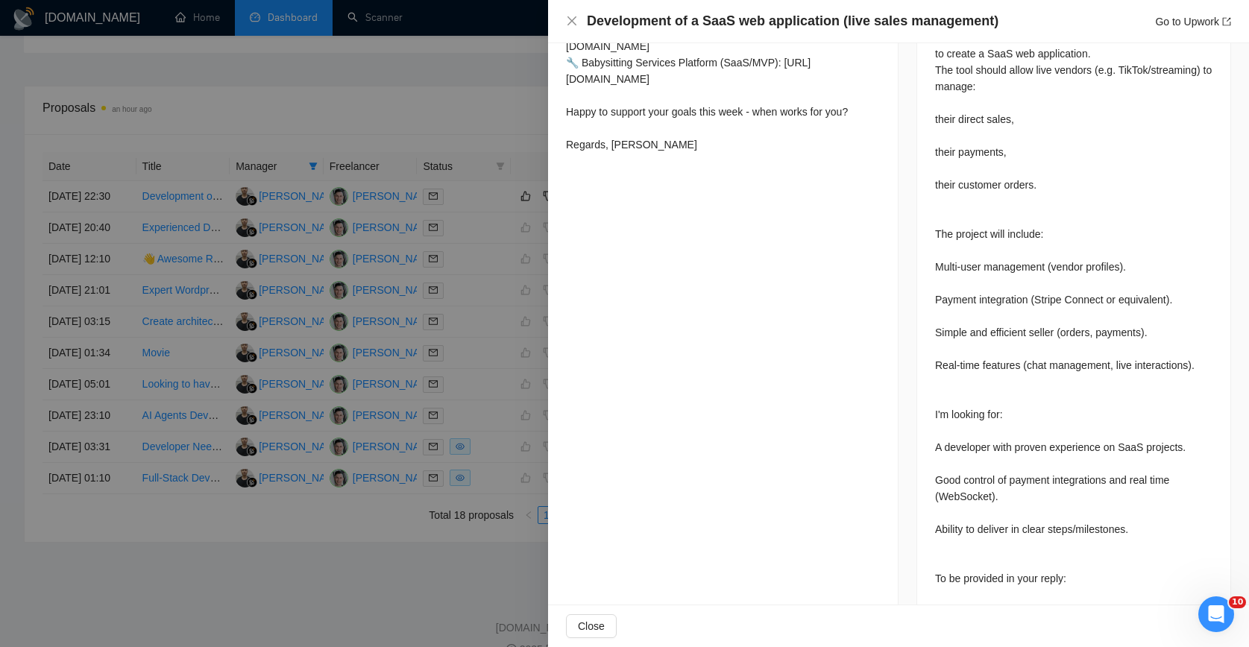
click at [435, 332] on div at bounding box center [624, 323] width 1249 height 647
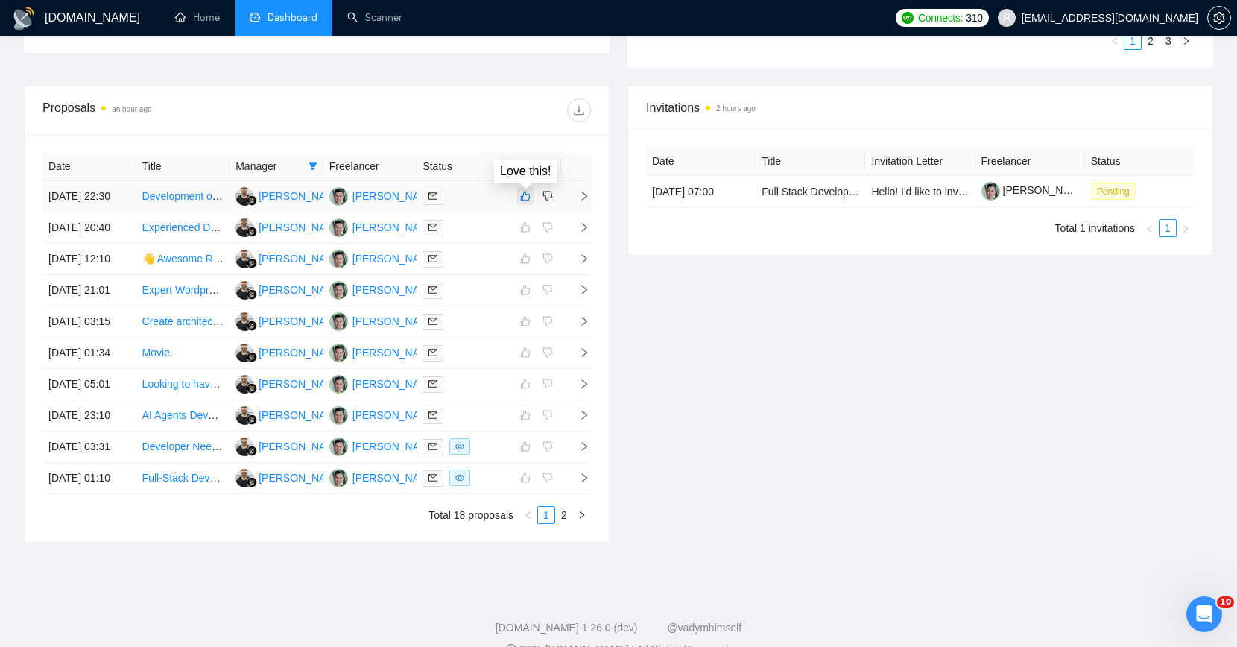
click at [524, 201] on icon "like" at bounding box center [525, 196] width 10 height 12
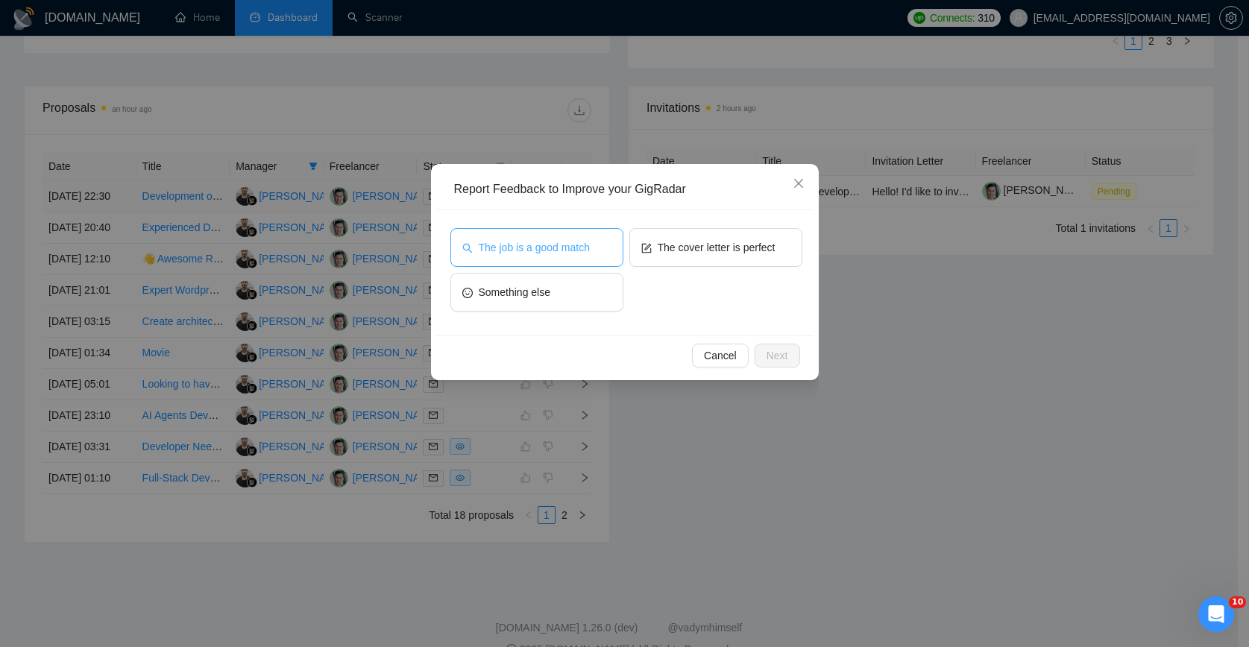
click at [549, 250] on span "The job is a good match" at bounding box center [534, 247] width 111 height 16
click at [761, 345] on button "Next" at bounding box center [776, 356] width 45 height 24
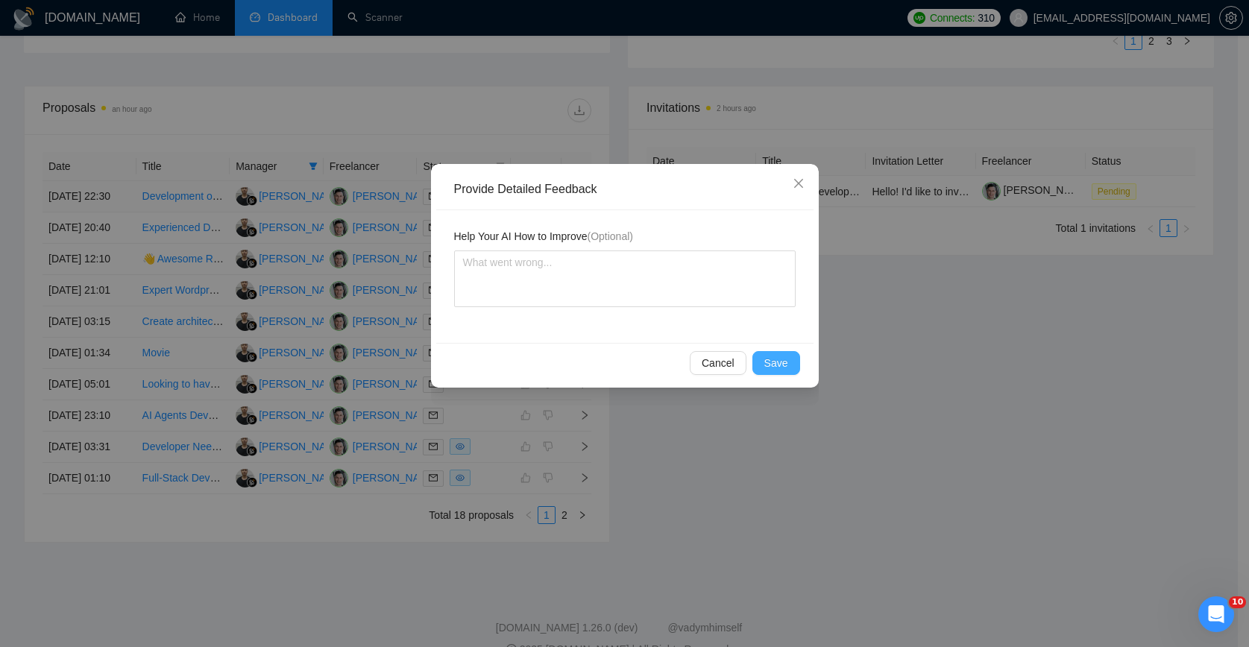
click at [755, 365] on button "Save" at bounding box center [776, 363] width 48 height 24
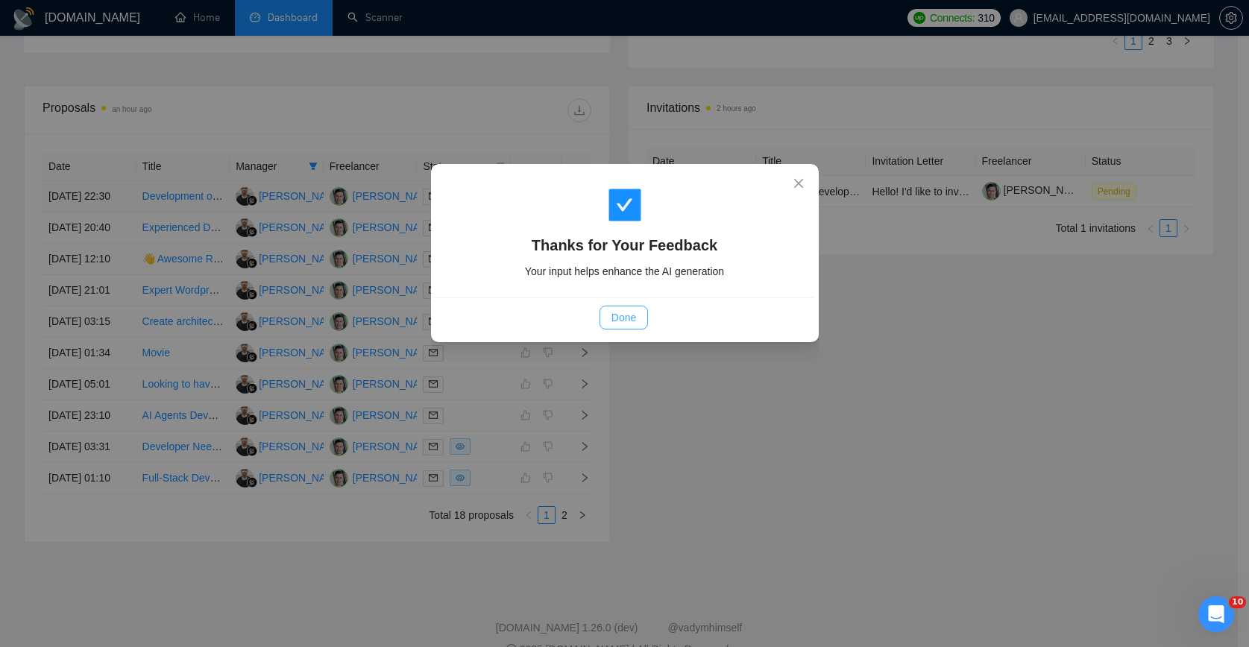
click at [634, 315] on span "Done" at bounding box center [623, 317] width 25 height 16
